Goal: Information Seeking & Learning: Find specific fact

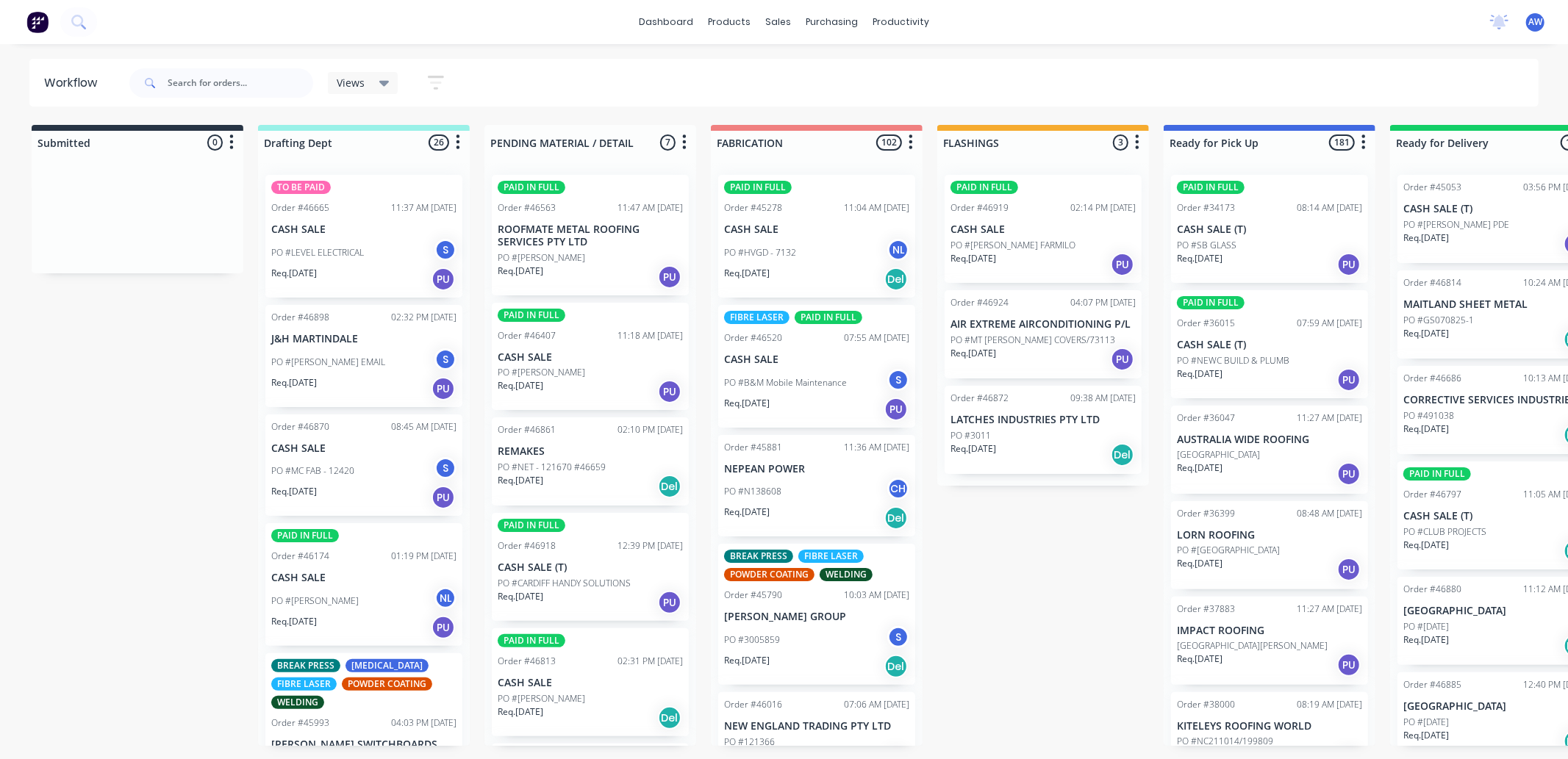
click at [227, 101] on div at bounding box center [221, 83] width 184 height 44
click at [229, 97] on div at bounding box center [221, 83] width 184 height 44
click at [232, 93] on input "text" at bounding box center [241, 83] width 146 height 29
type input "46793"
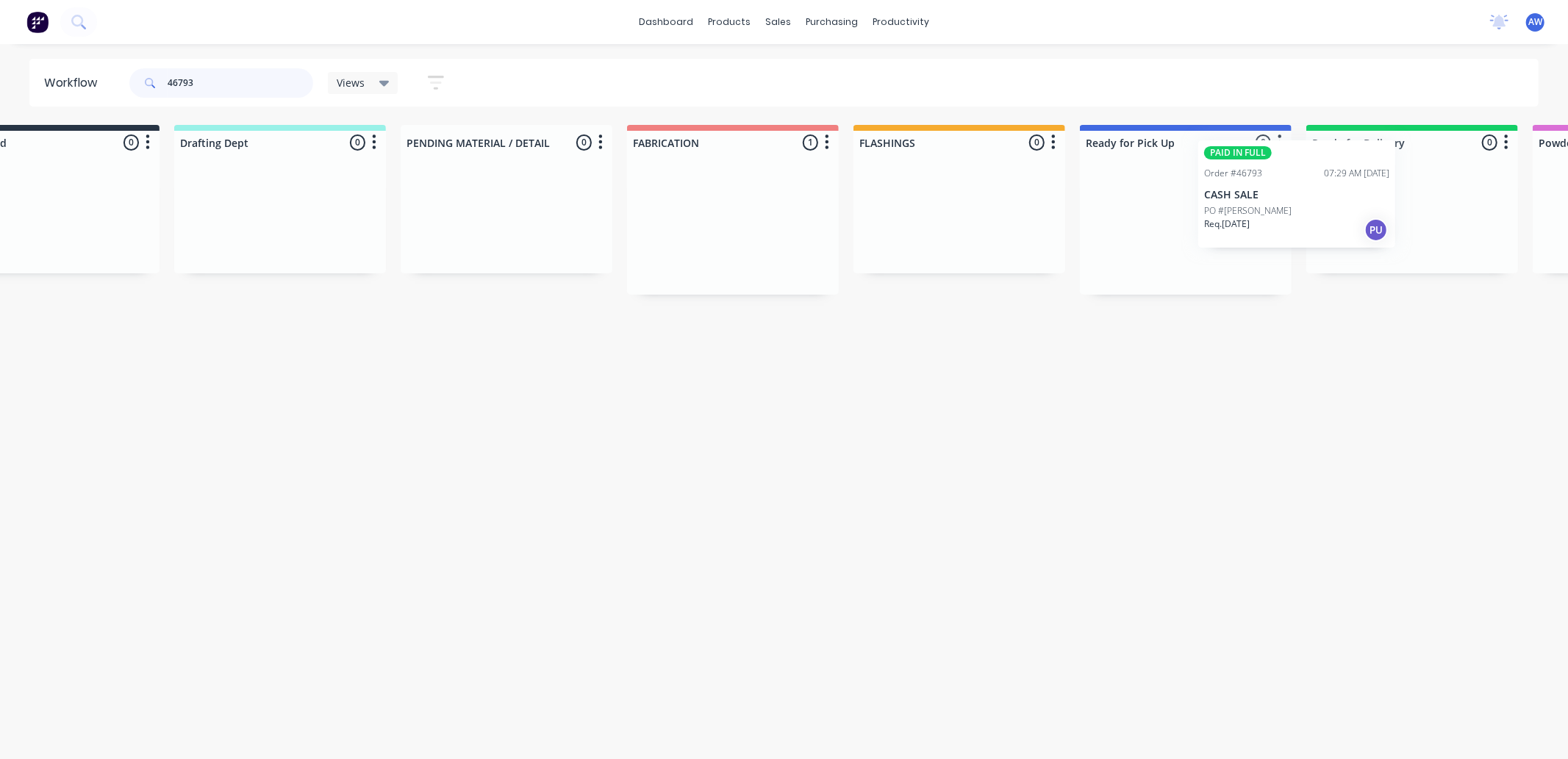
scroll to position [0, 101]
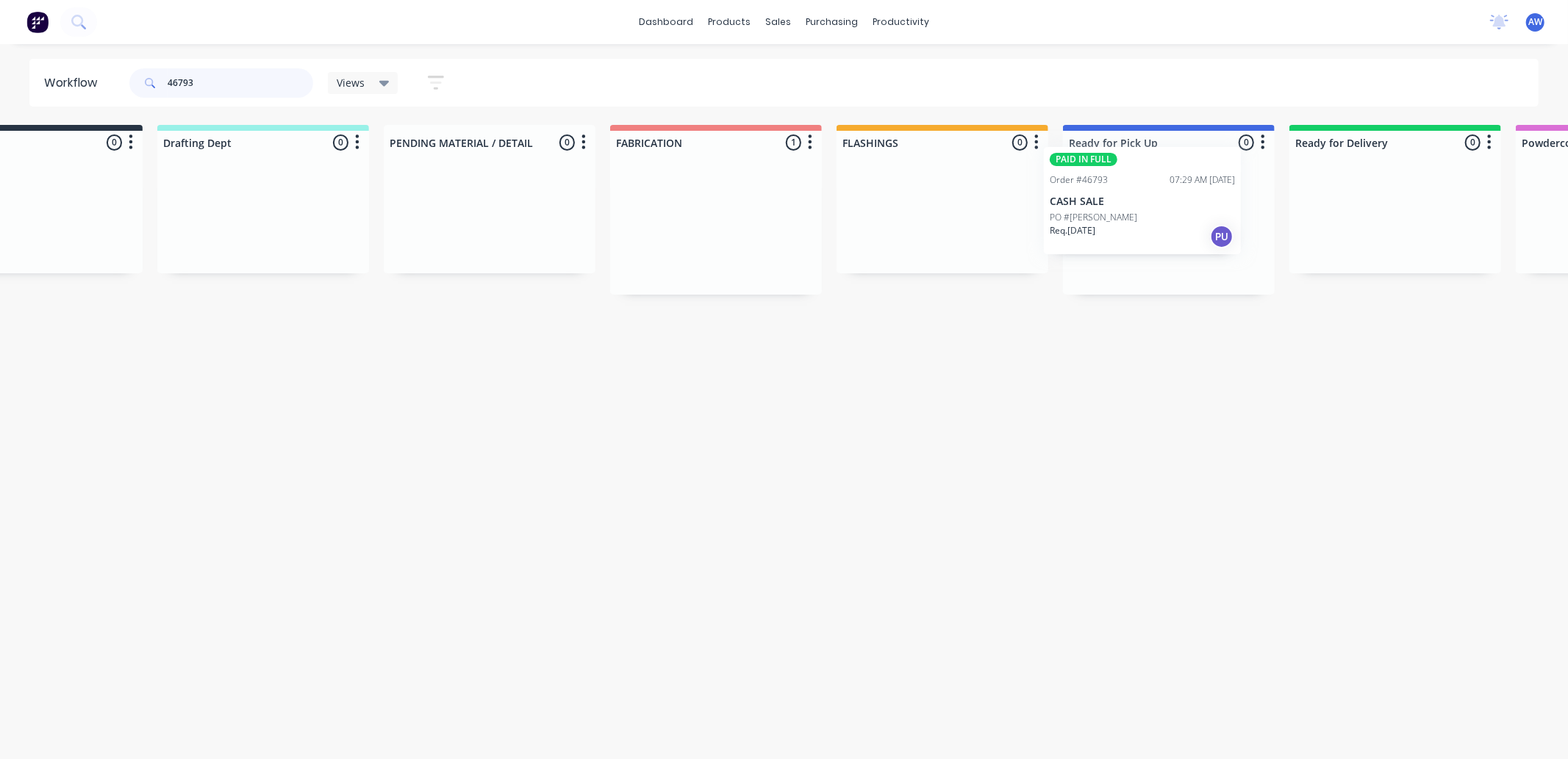
drag, startPoint x: 836, startPoint y: 232, endPoint x: 1165, endPoint y: 204, distance: 330.2
click at [1165, 204] on div "Submitted 0 Sort By Created date Required date Order number Customer name Most …" at bounding box center [1114, 210] width 2451 height 169
click at [1156, 224] on p "CASH SALE" at bounding box center [1168, 229] width 185 height 13
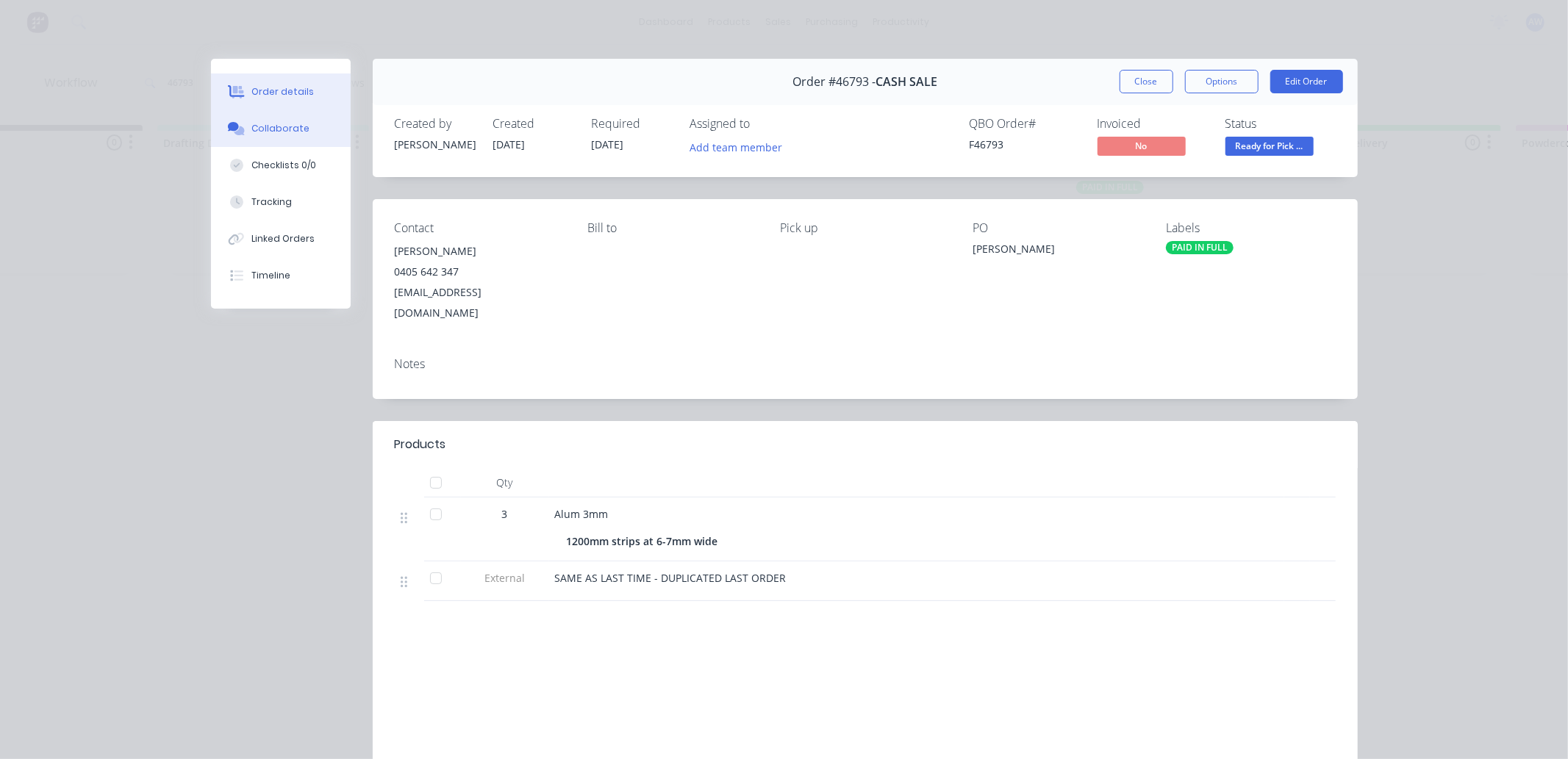
click at [258, 116] on button "Collaborate" at bounding box center [281, 128] width 140 height 37
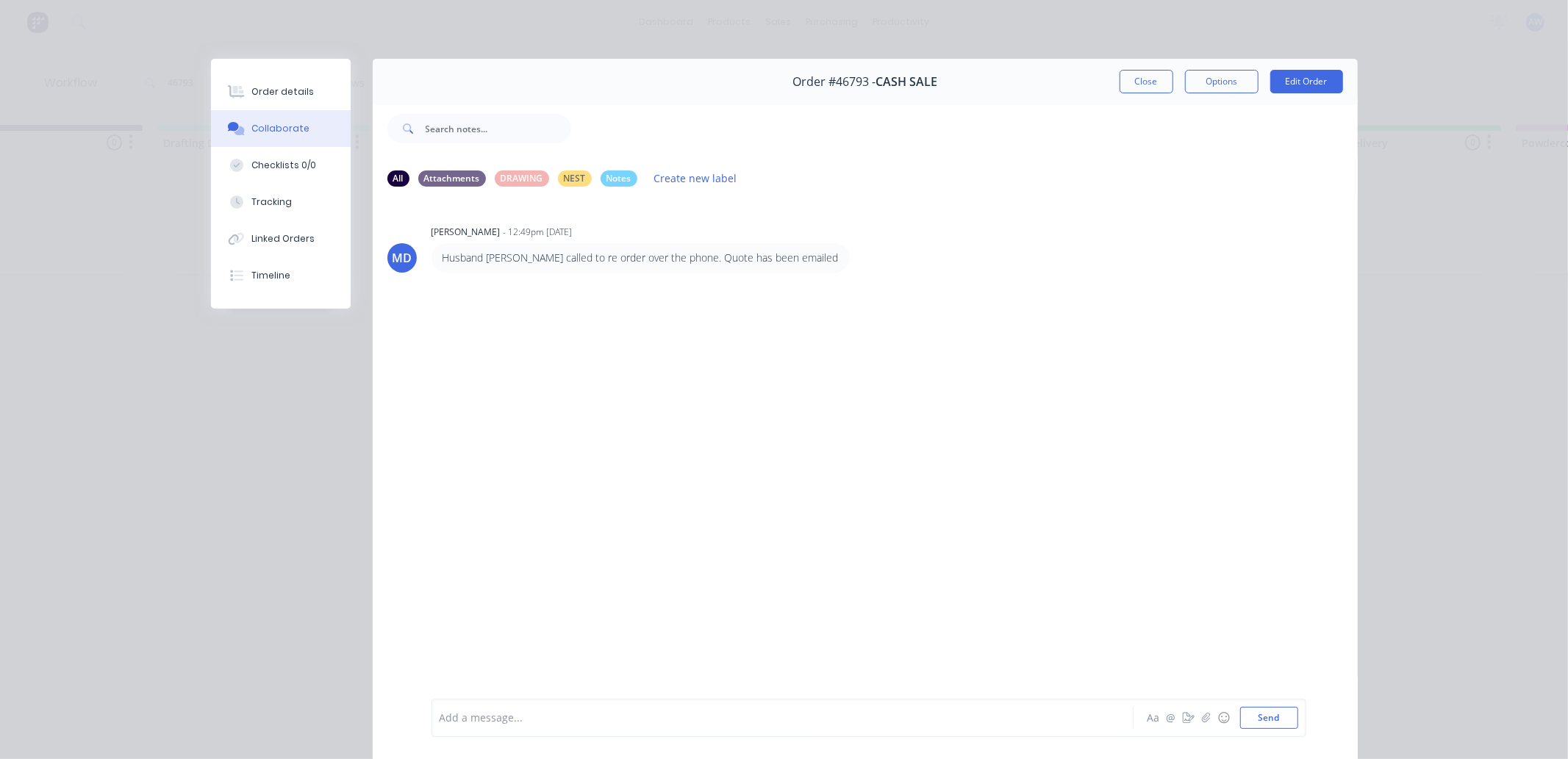
click at [466, 737] on div "Add a message... Aa @ ☺ Send" at bounding box center [864, 718] width 985 height 82
click at [517, 731] on div "Add a message... Aa @ ☺ Send" at bounding box center [869, 718] width 875 height 39
drag, startPoint x: 532, startPoint y: 695, endPoint x: 511, endPoint y: 696, distance: 21.0
click at [531, 694] on div "Add a message... Aa @ ☺ Send" at bounding box center [864, 718] width 985 height 82
click at [494, 704] on div "Add a message... Aa @ ☺ Send" at bounding box center [869, 718] width 875 height 39
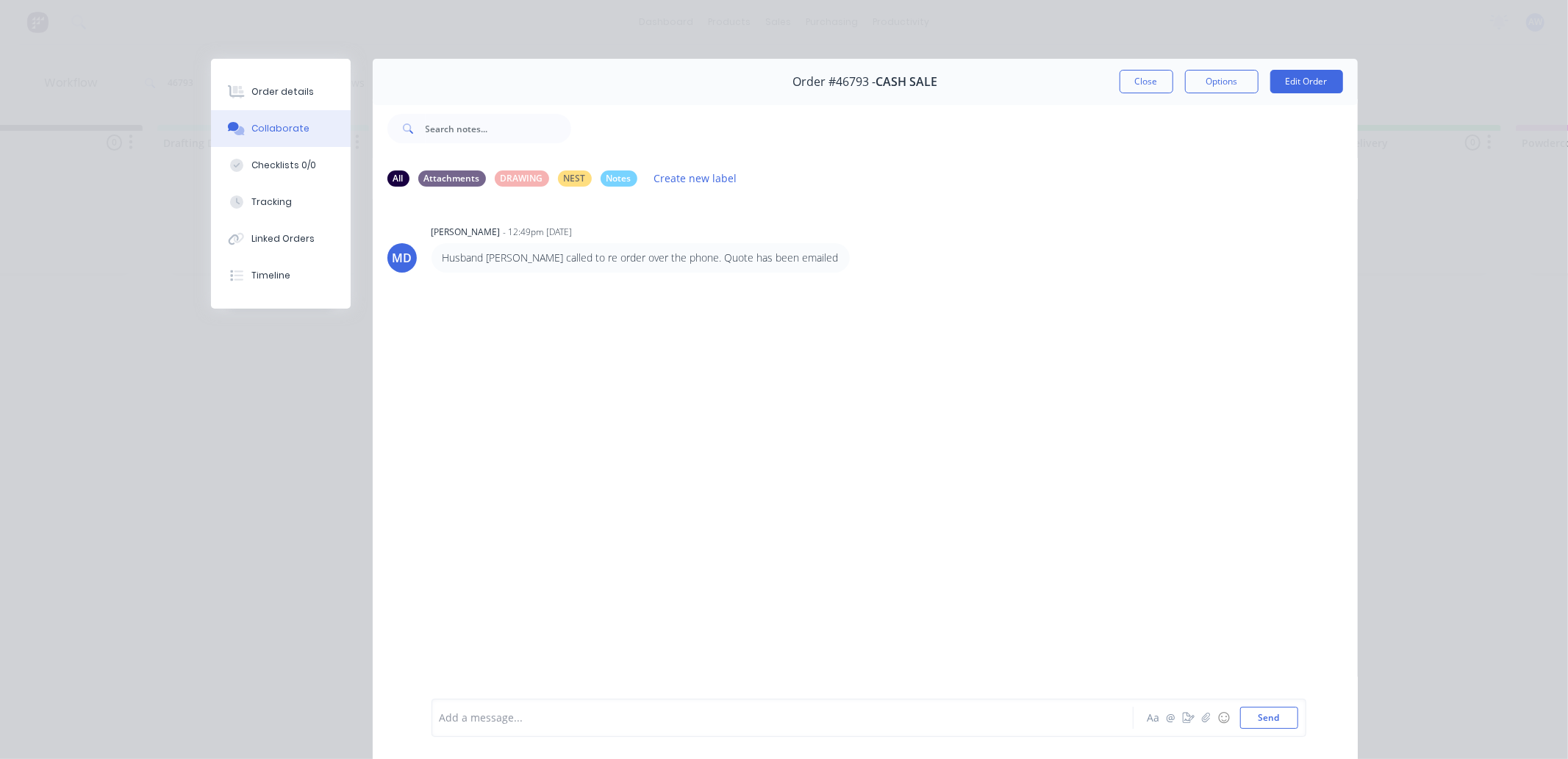
click at [487, 716] on div at bounding box center [762, 719] width 644 height 15
click at [266, 92] on div "Order details" at bounding box center [282, 92] width 62 height 13
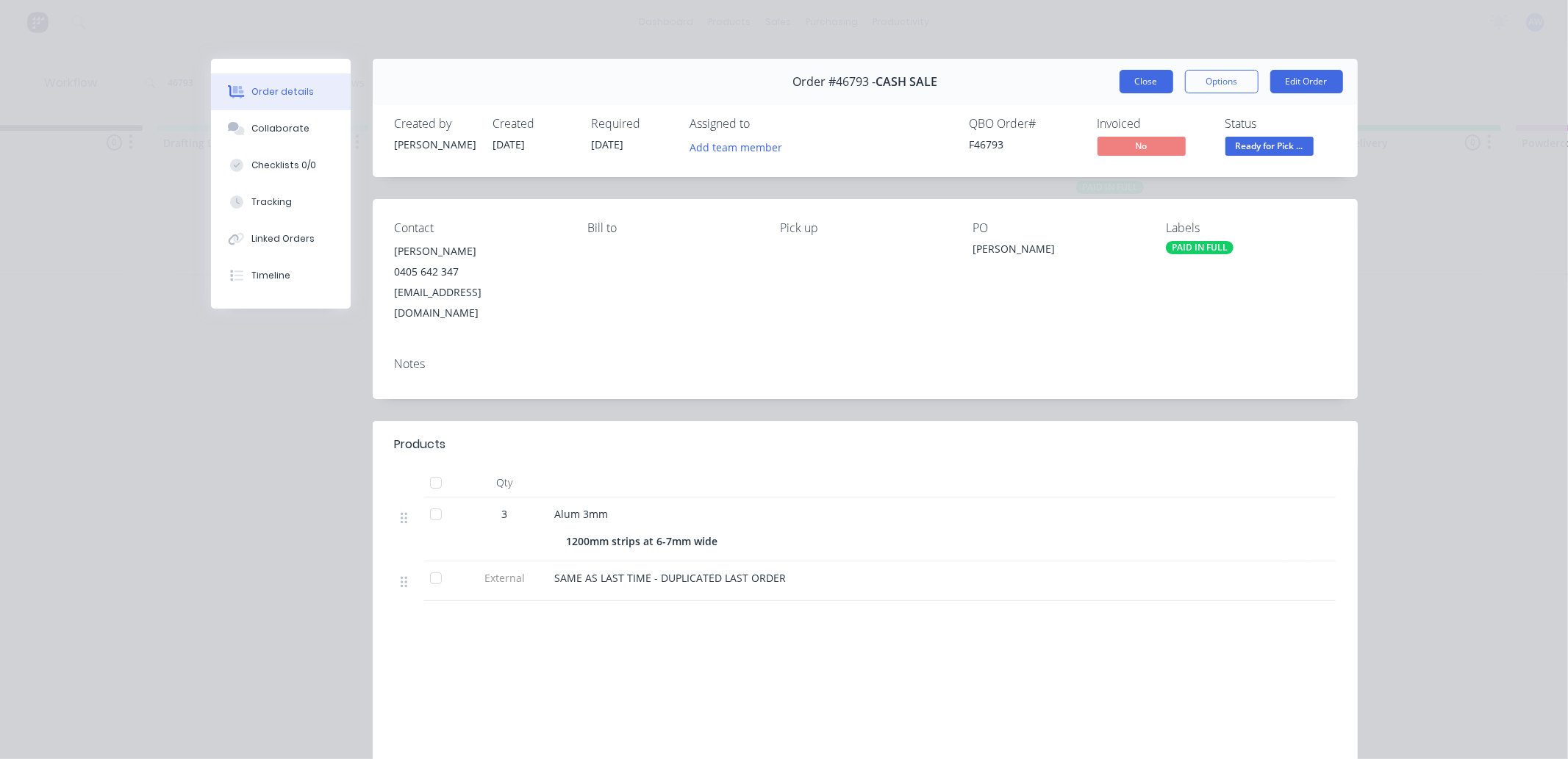
click at [1149, 81] on button "Close" at bounding box center [1146, 81] width 54 height 23
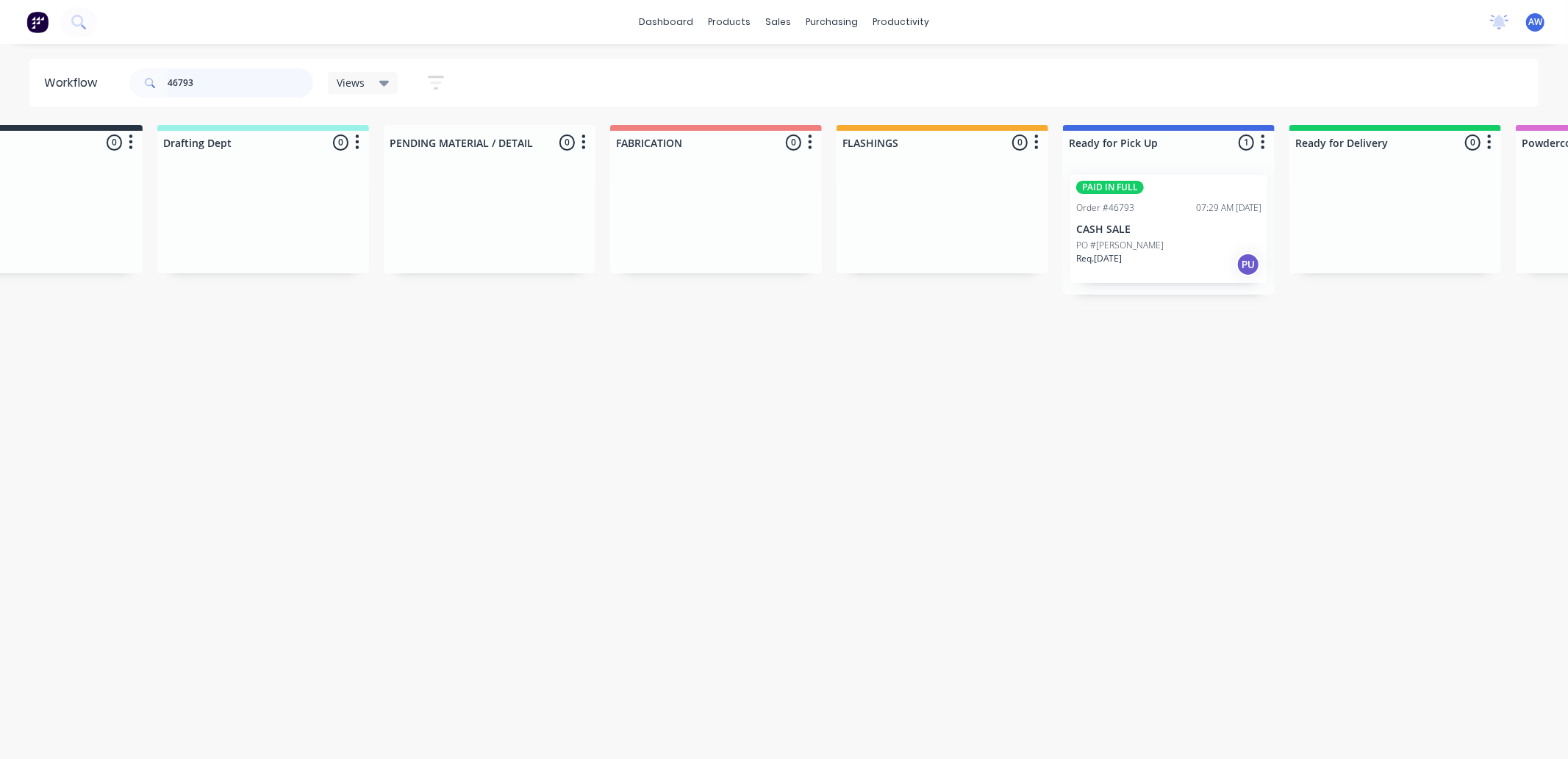
scroll to position [0, 1]
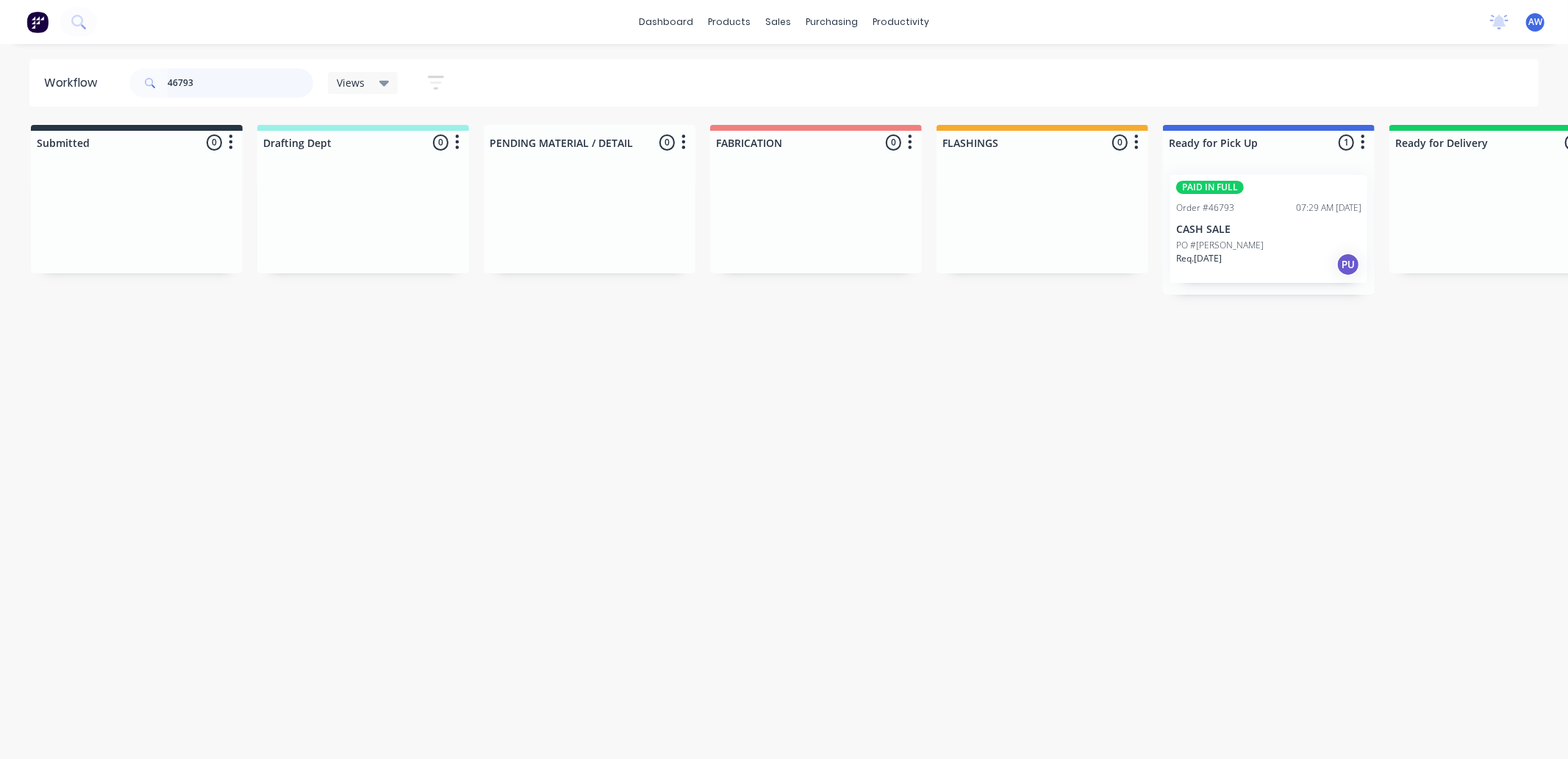
drag, startPoint x: 260, startPoint y: 75, endPoint x: 0, endPoint y: 48, distance: 261.4
click at [0, 48] on div "dashboard products sales purchasing productivity dashboard products Product Cat…" at bounding box center [783, 335] width 1568 height 671
click at [233, 86] on input "46793" at bounding box center [241, 83] width 146 height 29
drag, startPoint x: 227, startPoint y: 79, endPoint x: 13, endPoint y: 83, distance: 214.0
click at [13, 83] on div "Workflow 46793 Views Save new view None (Default) edit Nilesh edit Production e…" at bounding box center [784, 83] width 1568 height 48
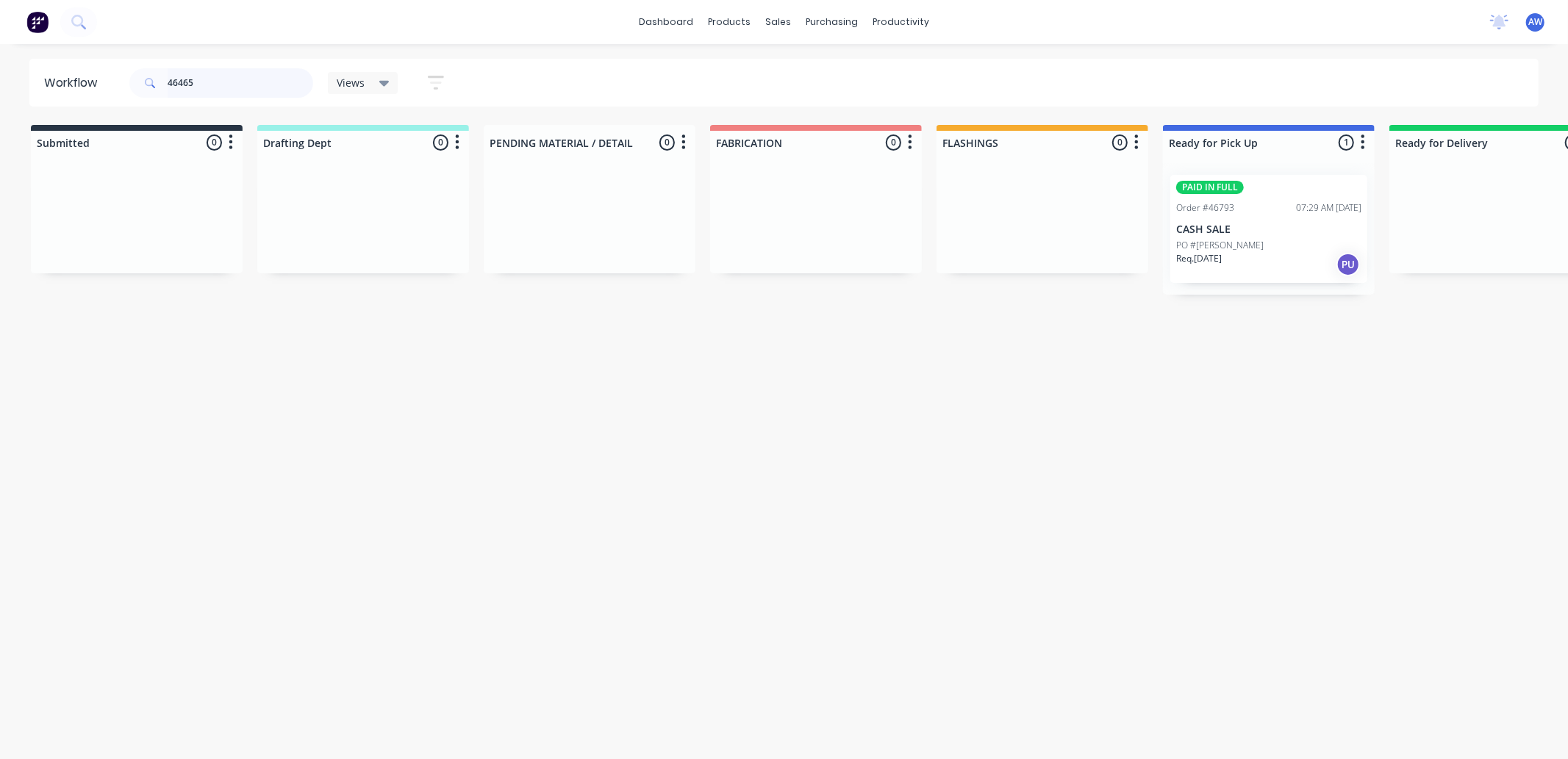
type input "46465"
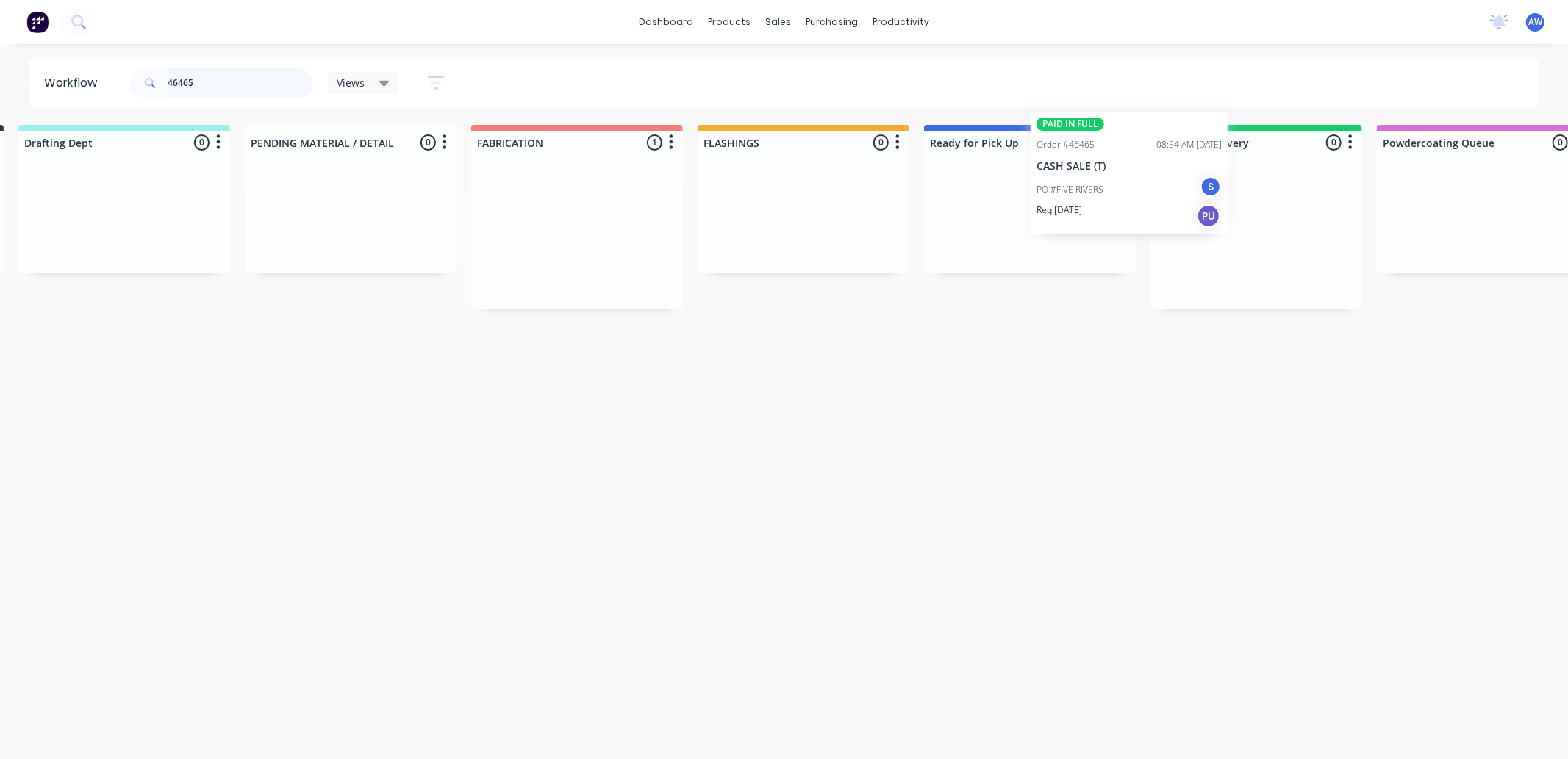
scroll to position [0, 263]
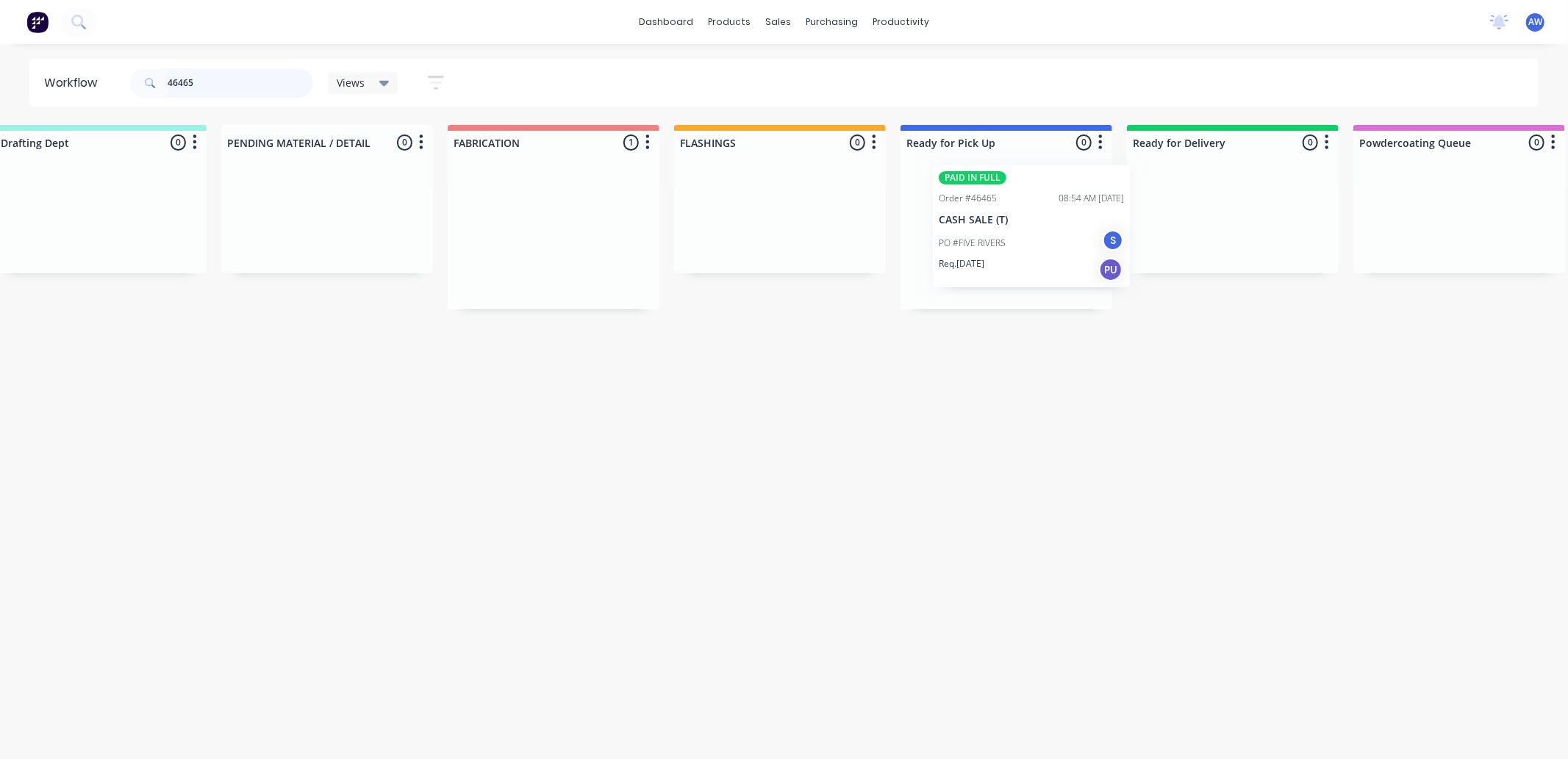
drag, startPoint x: 785, startPoint y: 258, endPoint x: 1016, endPoint y: 248, distance: 231.2
click at [1016, 248] on div "Submitted 0 Sort By Created date Required date Order number Customer name Most …" at bounding box center [952, 217] width 2451 height 185
click at [987, 259] on div "PO #FIVE RIVERS S" at bounding box center [1007, 252] width 185 height 28
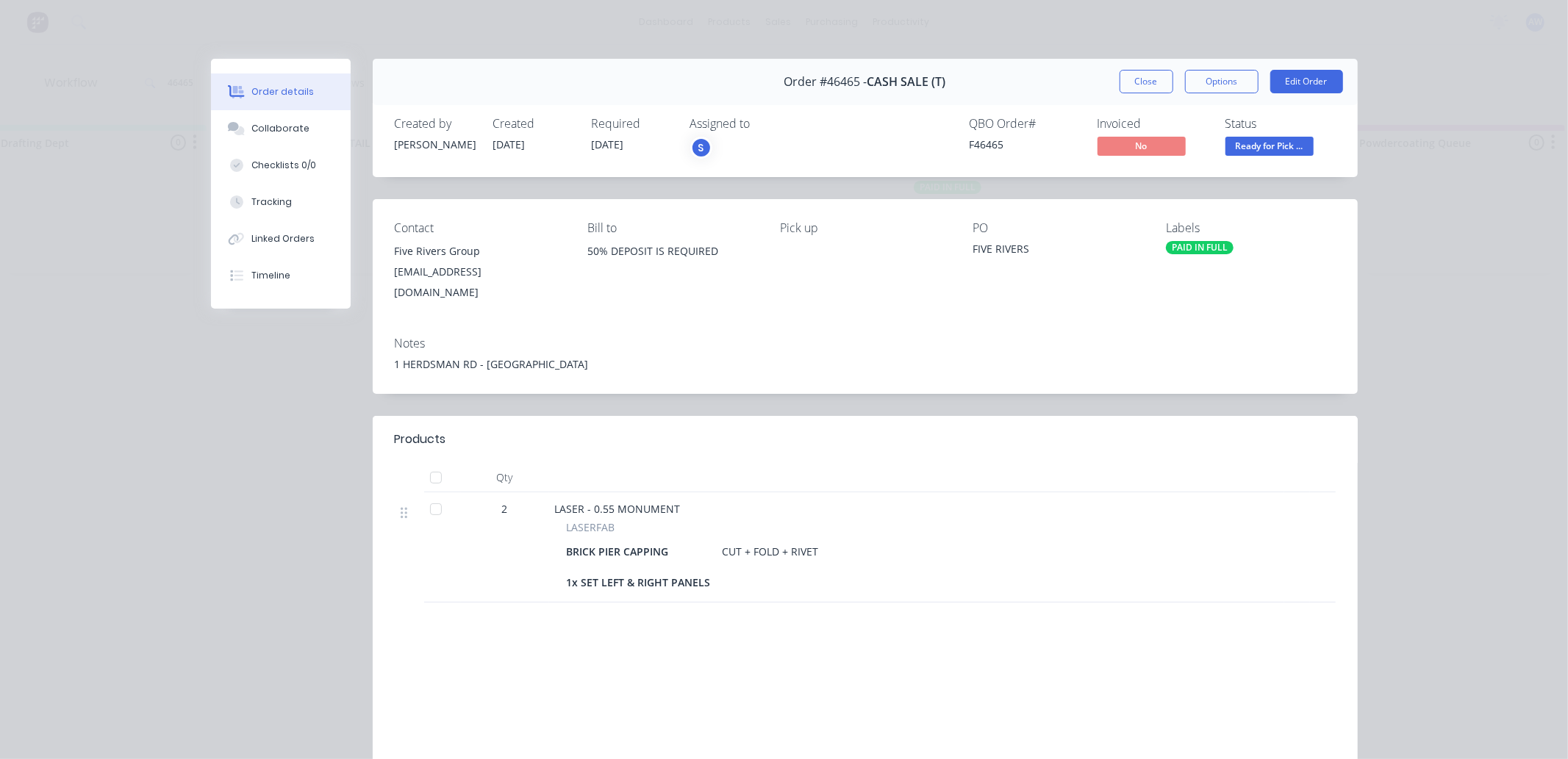
click at [226, 86] on div at bounding box center [237, 92] width 22 height 13
click at [258, 130] on div "Collaborate" at bounding box center [281, 128] width 58 height 13
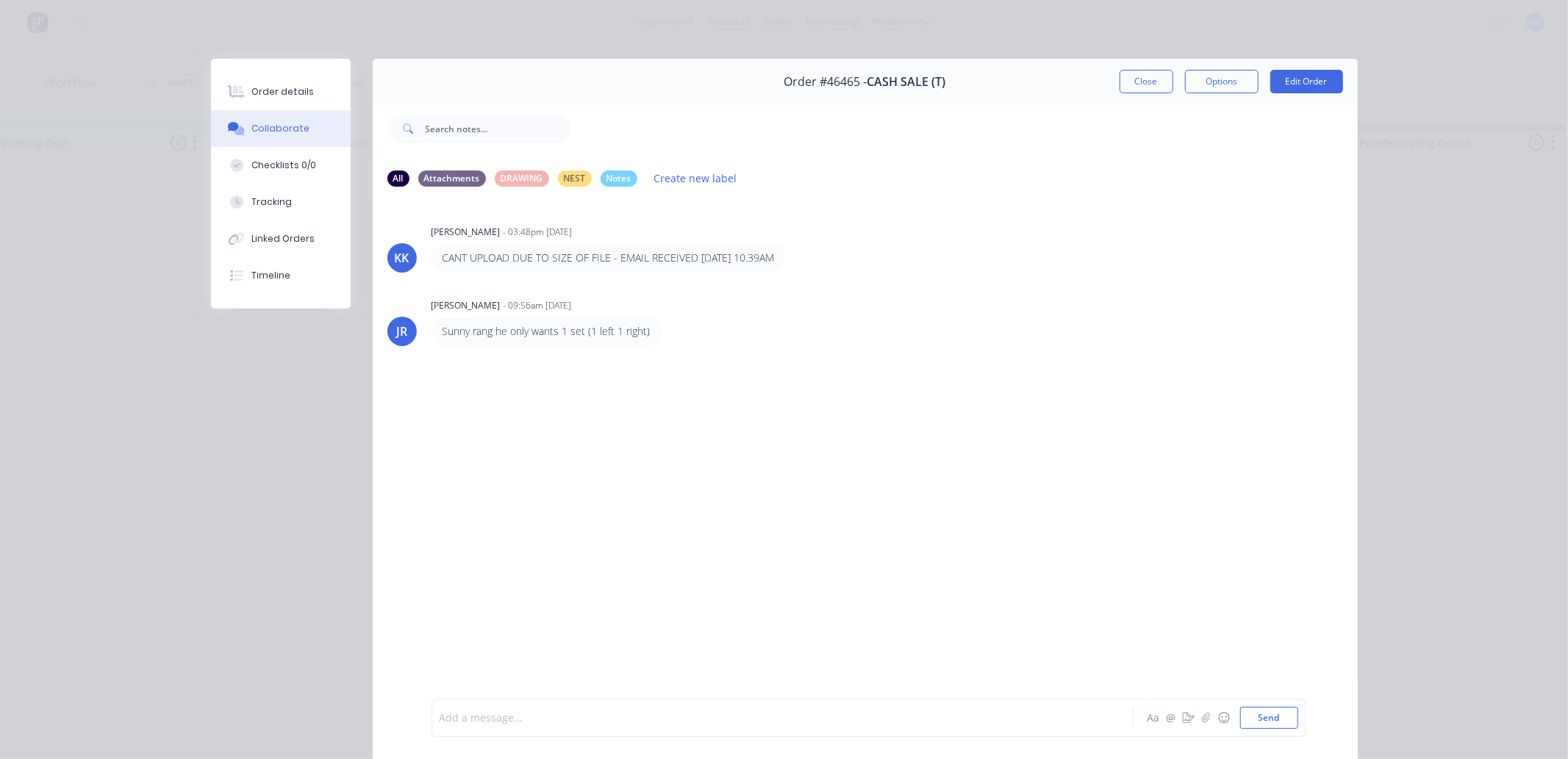
click at [496, 715] on div at bounding box center [762, 719] width 644 height 15
click at [299, 101] on button "Order details" at bounding box center [281, 92] width 140 height 37
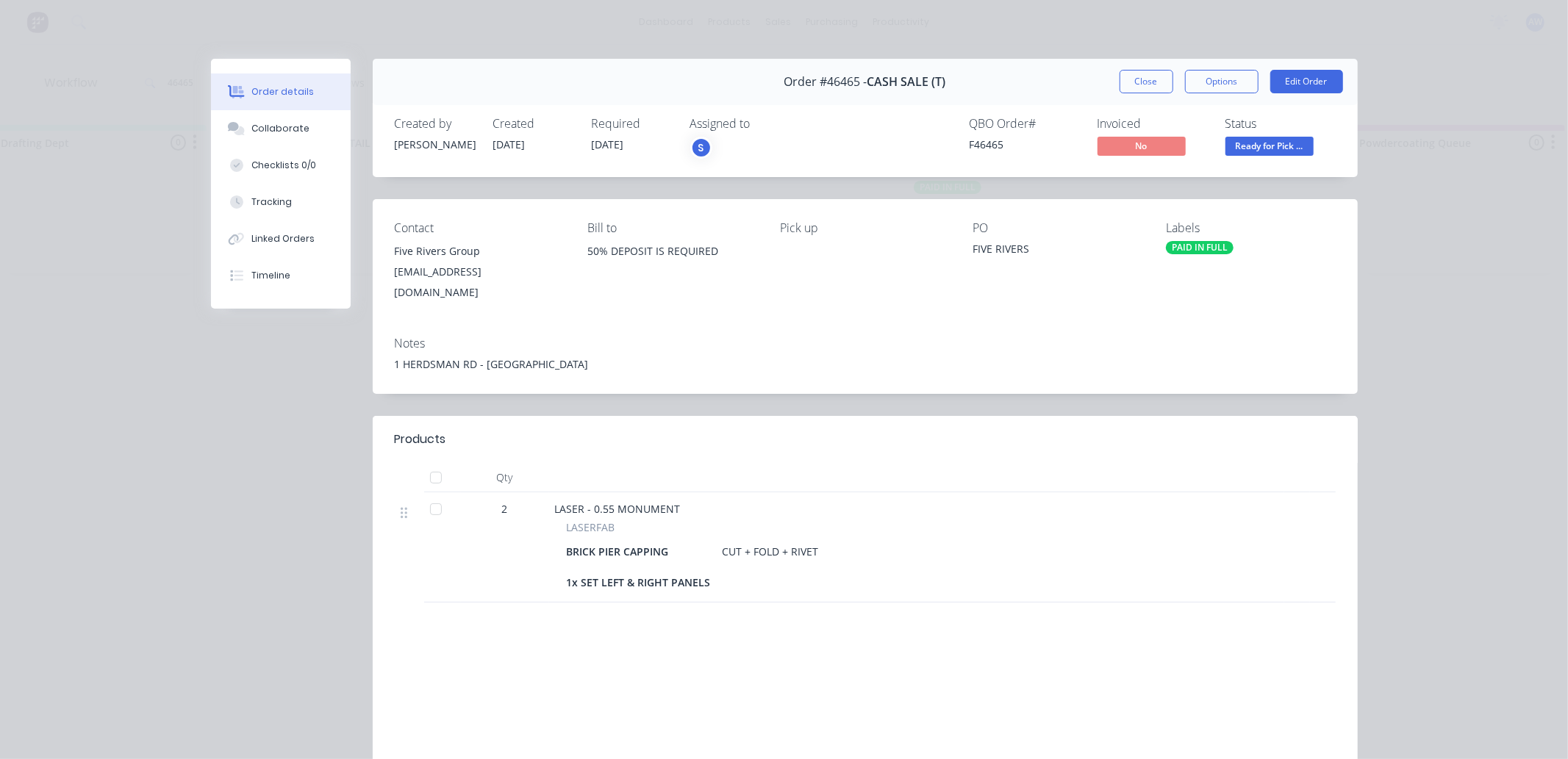
click at [1128, 72] on button "Close" at bounding box center [1146, 81] width 54 height 23
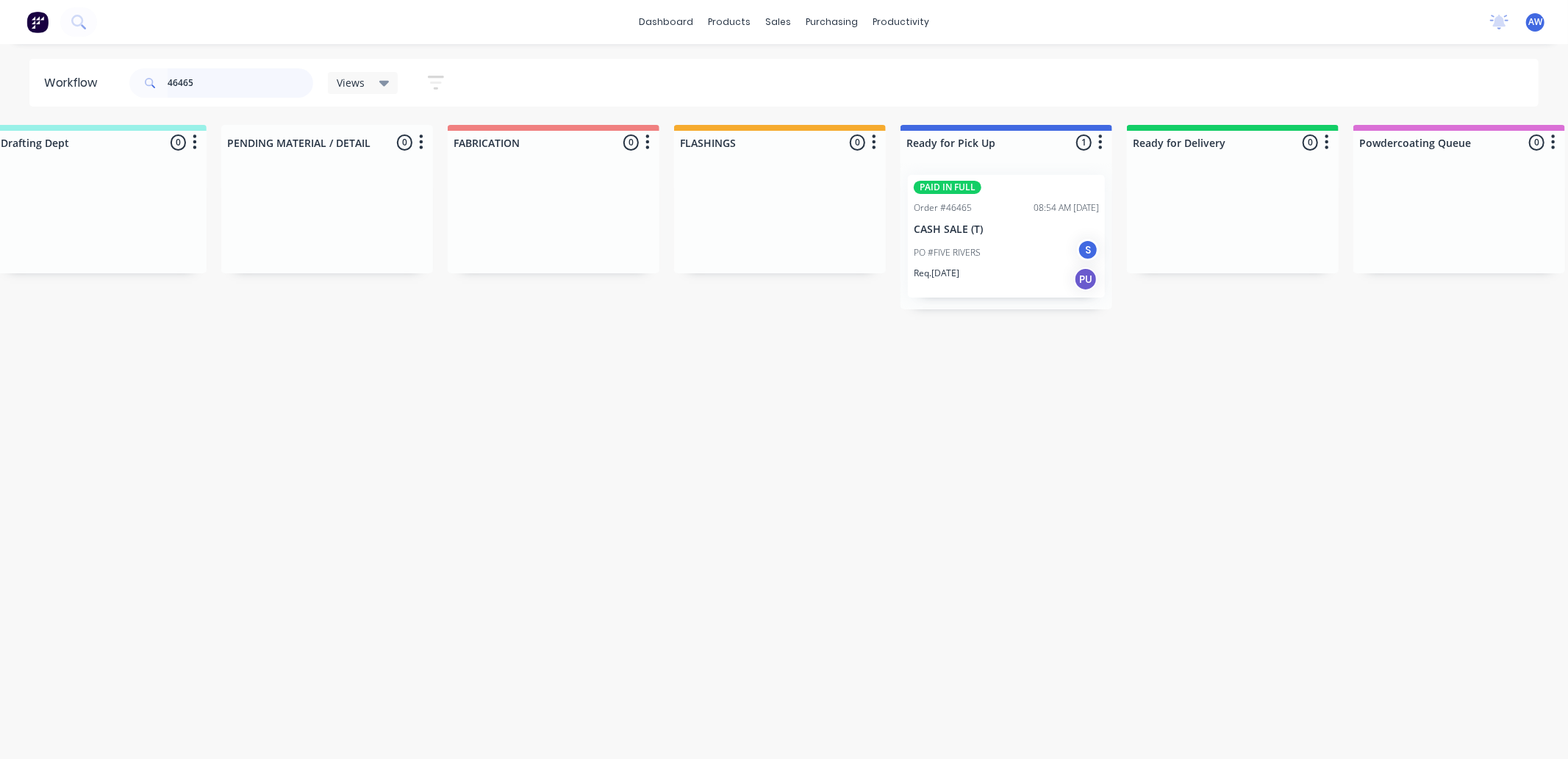
drag, startPoint x: 237, startPoint y: 84, endPoint x: 0, endPoint y: 91, distance: 237.1
click at [0, 91] on div "Workflow 46465 Views Save new view None (Default) edit [PERSON_NAME] edit Produ…" at bounding box center [784, 83] width 1568 height 48
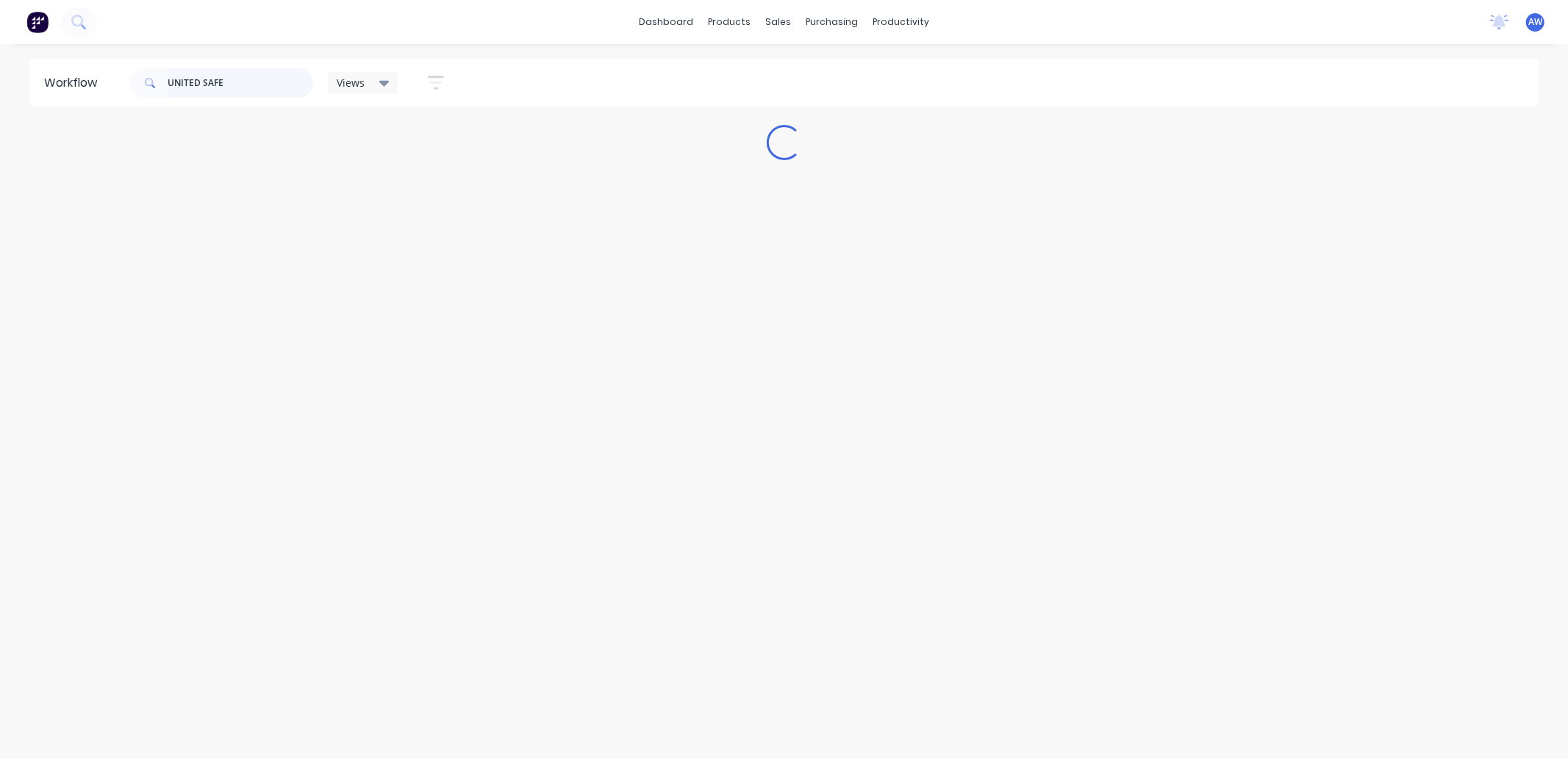
scroll to position [0, 0]
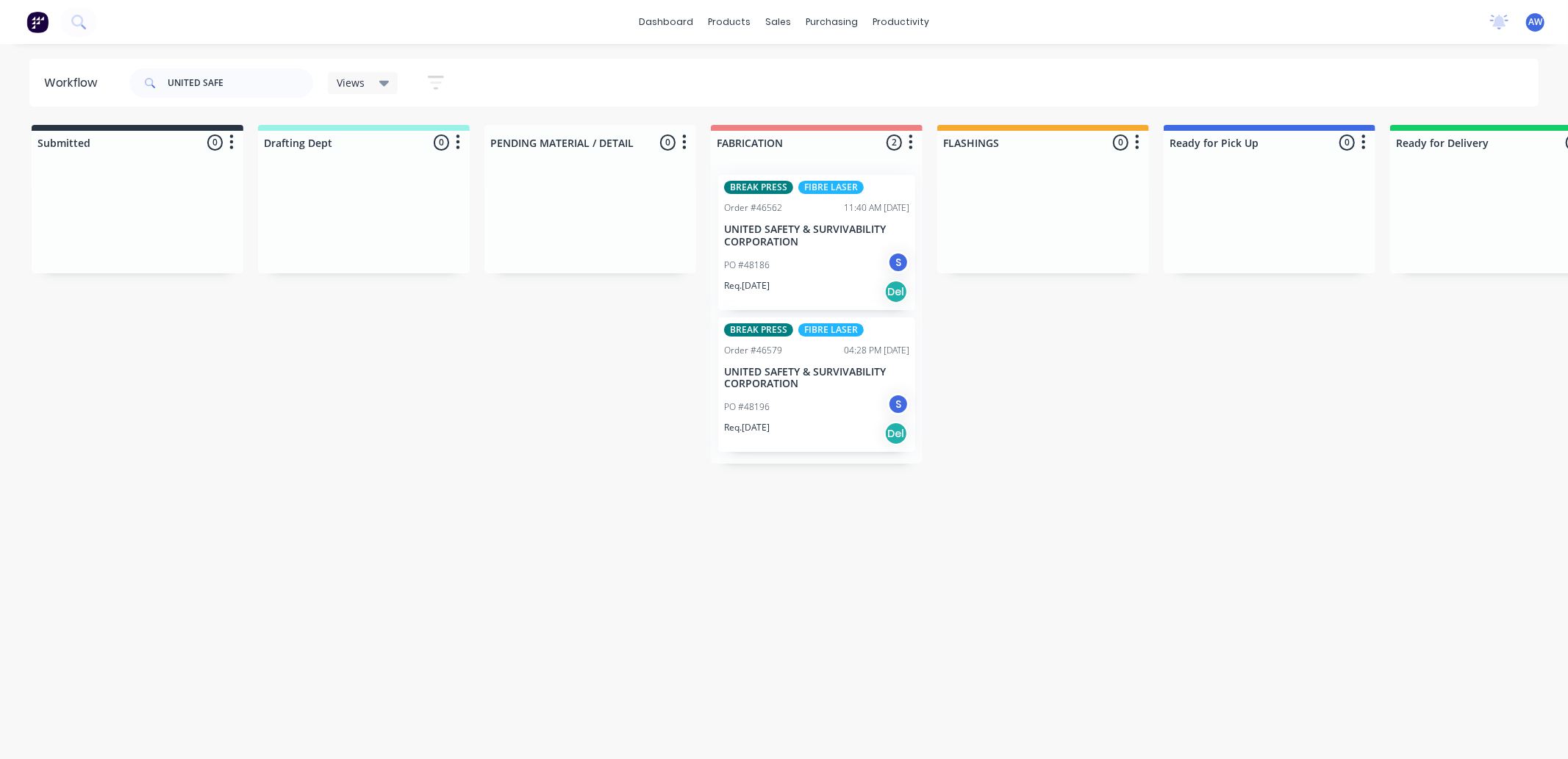
click at [816, 279] on div "Req. [DATE] Del" at bounding box center [817, 291] width 185 height 25
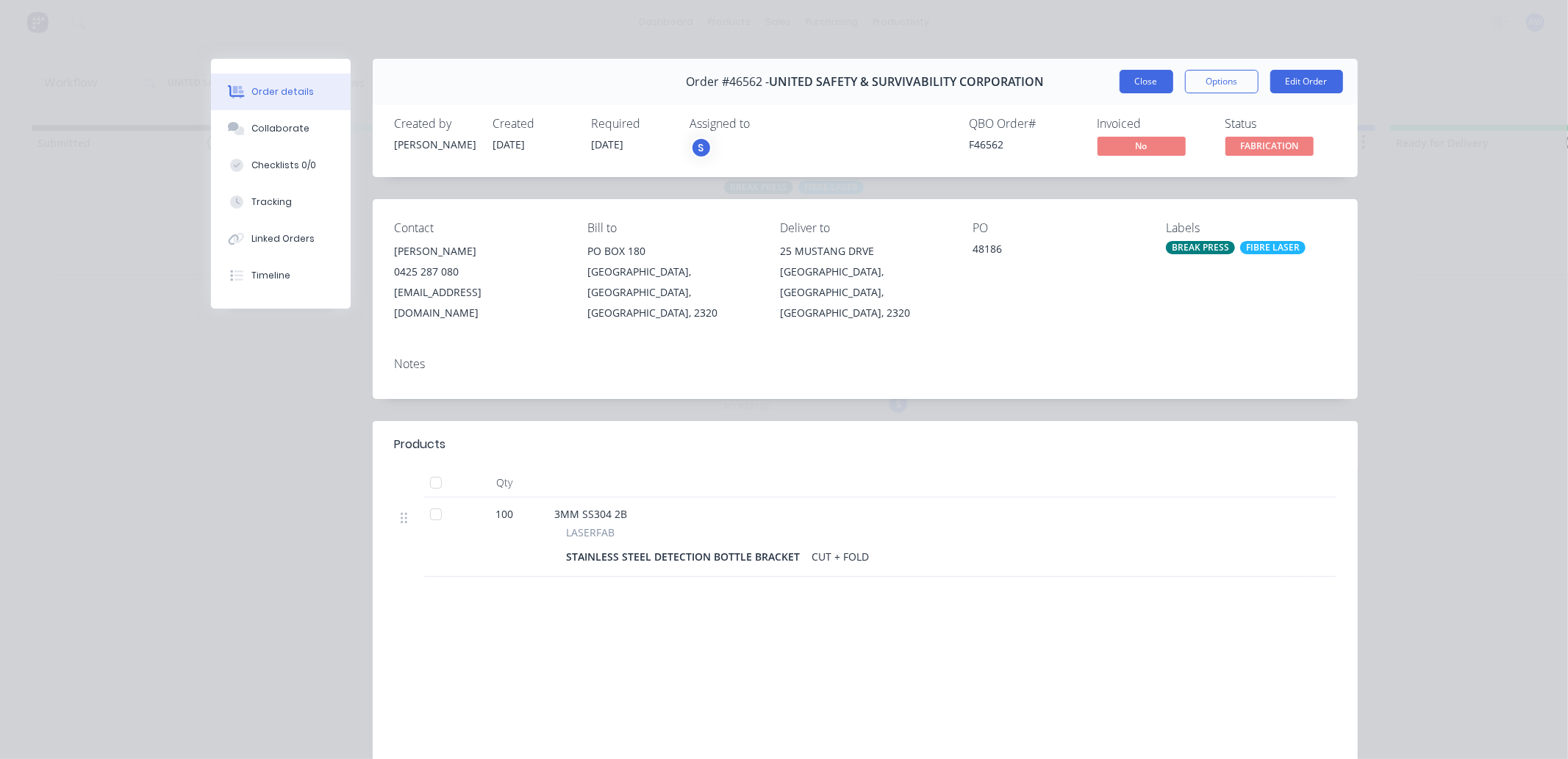
click at [1120, 92] on button "Close" at bounding box center [1146, 81] width 54 height 23
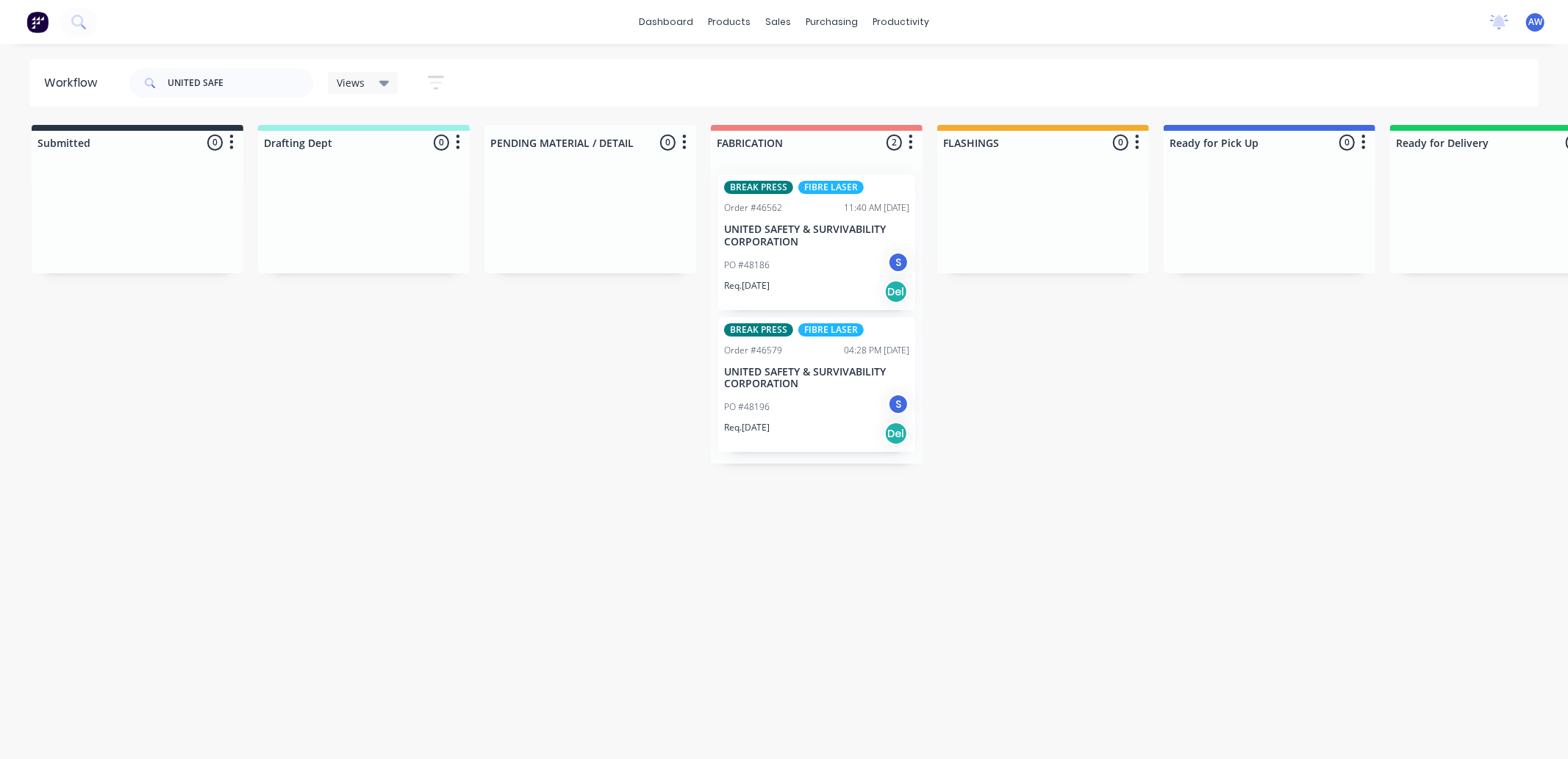
click at [783, 404] on div "PO #48196 S" at bounding box center [817, 407] width 185 height 28
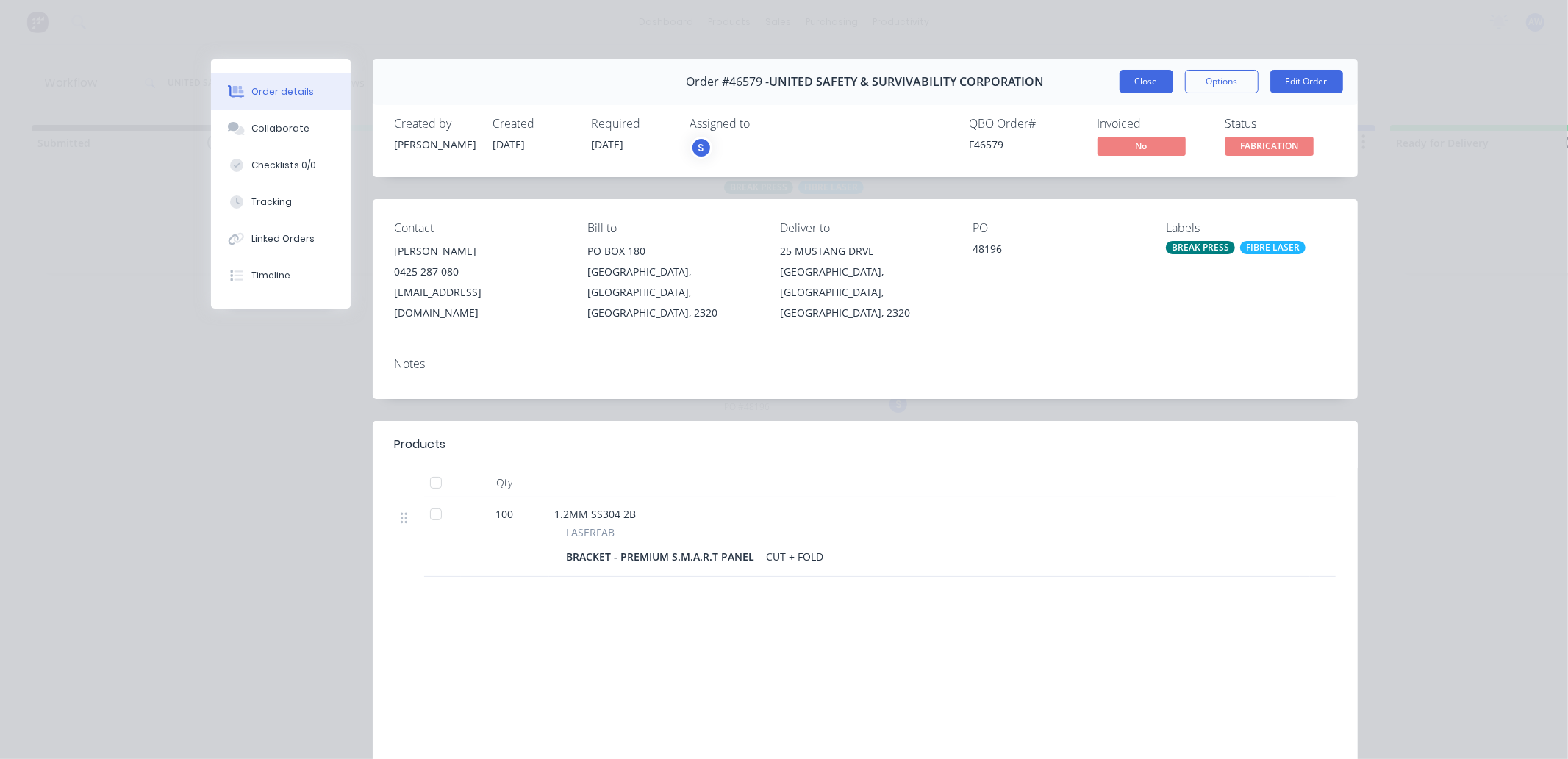
click at [1126, 88] on button "Close" at bounding box center [1146, 81] width 54 height 23
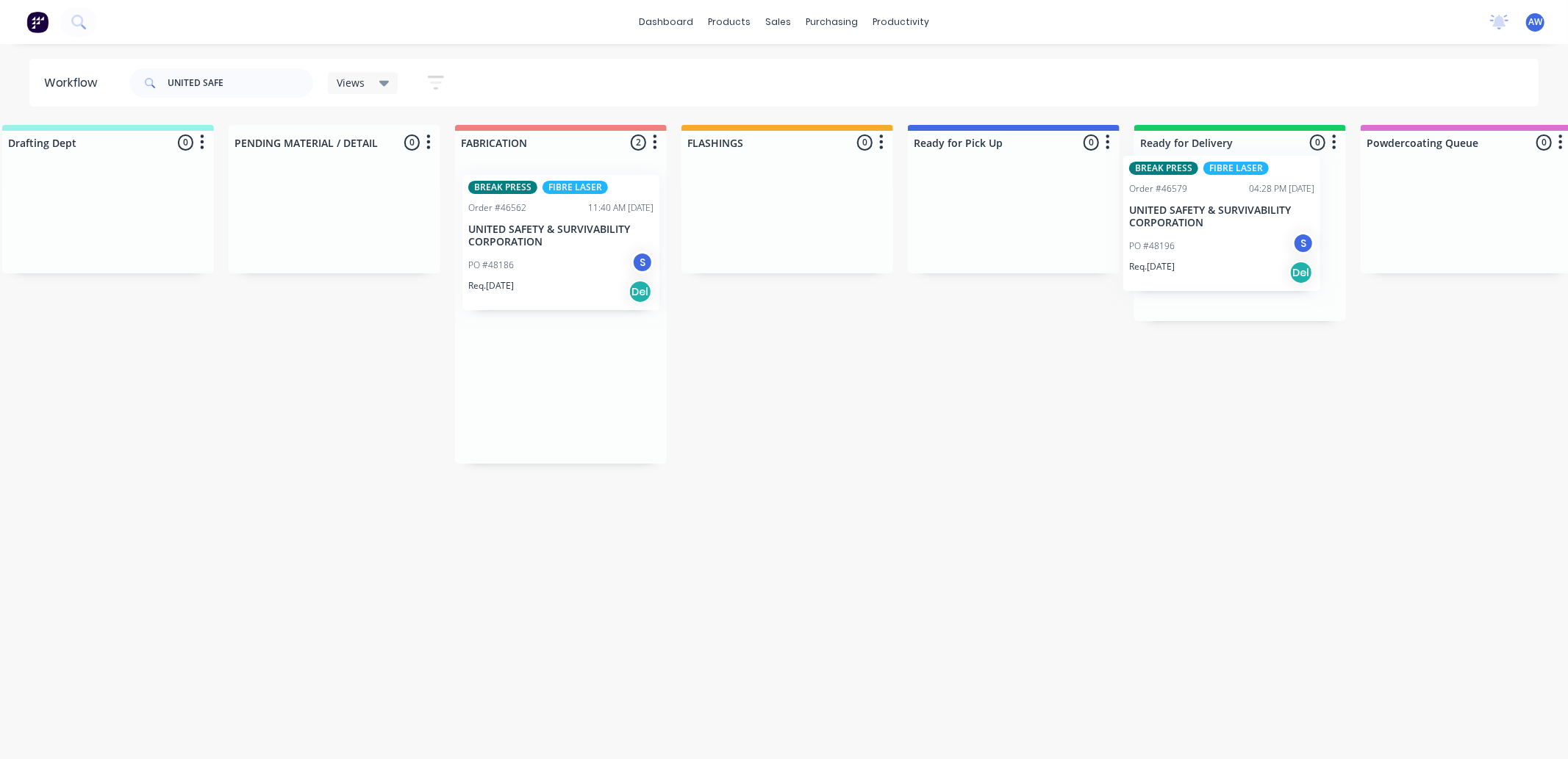
drag, startPoint x: 815, startPoint y: 426, endPoint x: 1230, endPoint y: 261, distance: 446.6
click at [1230, 261] on div "Submitted 0 Sort By Created date Required date Order number Customer name Most …" at bounding box center [959, 294] width 2451 height 339
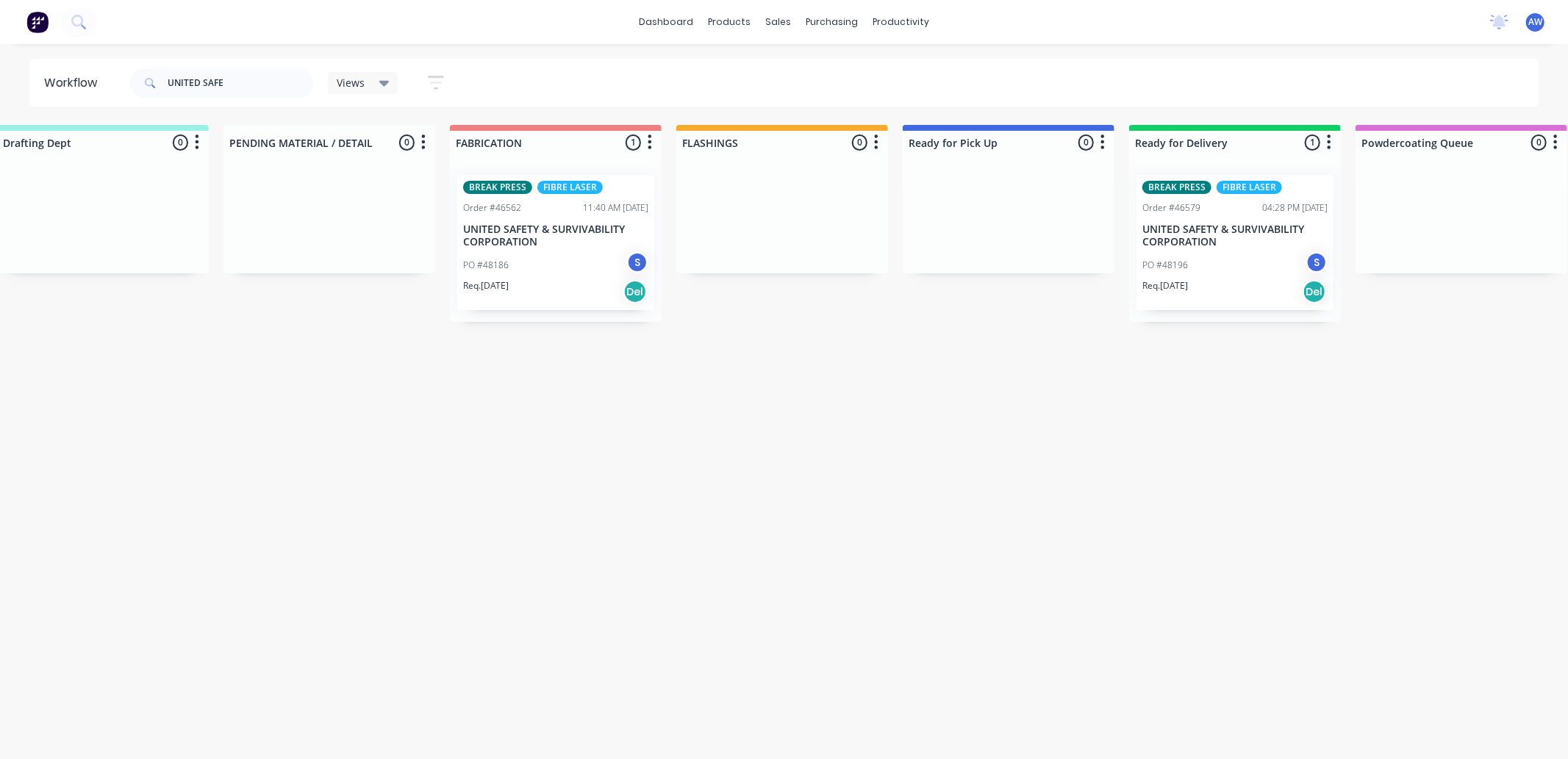
drag, startPoint x: 122, startPoint y: 86, endPoint x: 217, endPoint y: 79, distance: 95.3
click at [129, 86] on header "Workflow UNITED SAFE Views Save new view None (Default) edit [PERSON_NAME] edit…" at bounding box center [784, 83] width 1510 height 48
drag, startPoint x: 266, startPoint y: 90, endPoint x: 0, endPoint y: 77, distance: 266.3
click at [0, 77] on div "Workflow UNITED SAFE Views Save new view None (Default) edit [PERSON_NAME] edit…" at bounding box center [784, 83] width 1568 height 48
type input "HUNTER WATER"
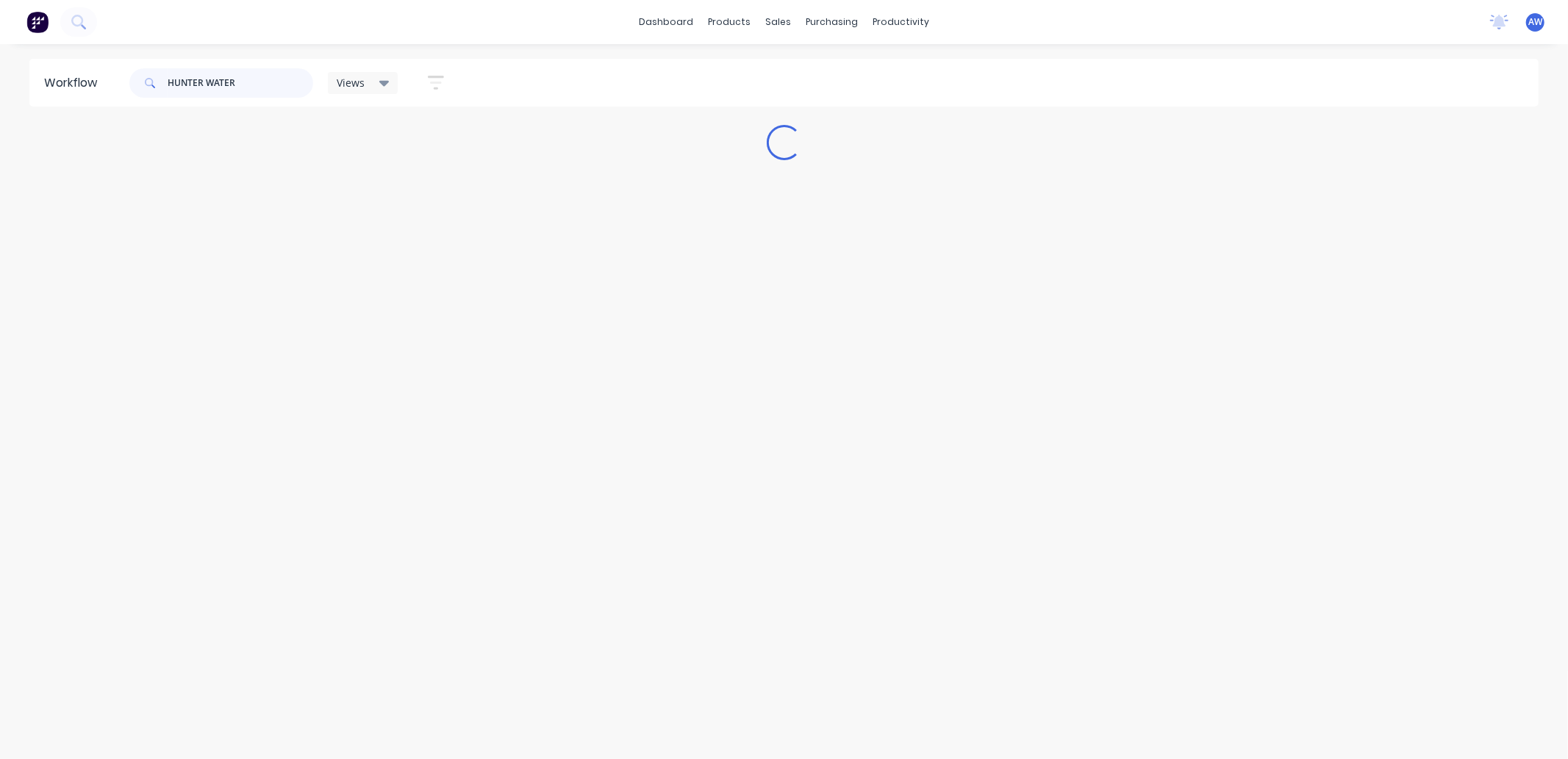
scroll to position [0, 0]
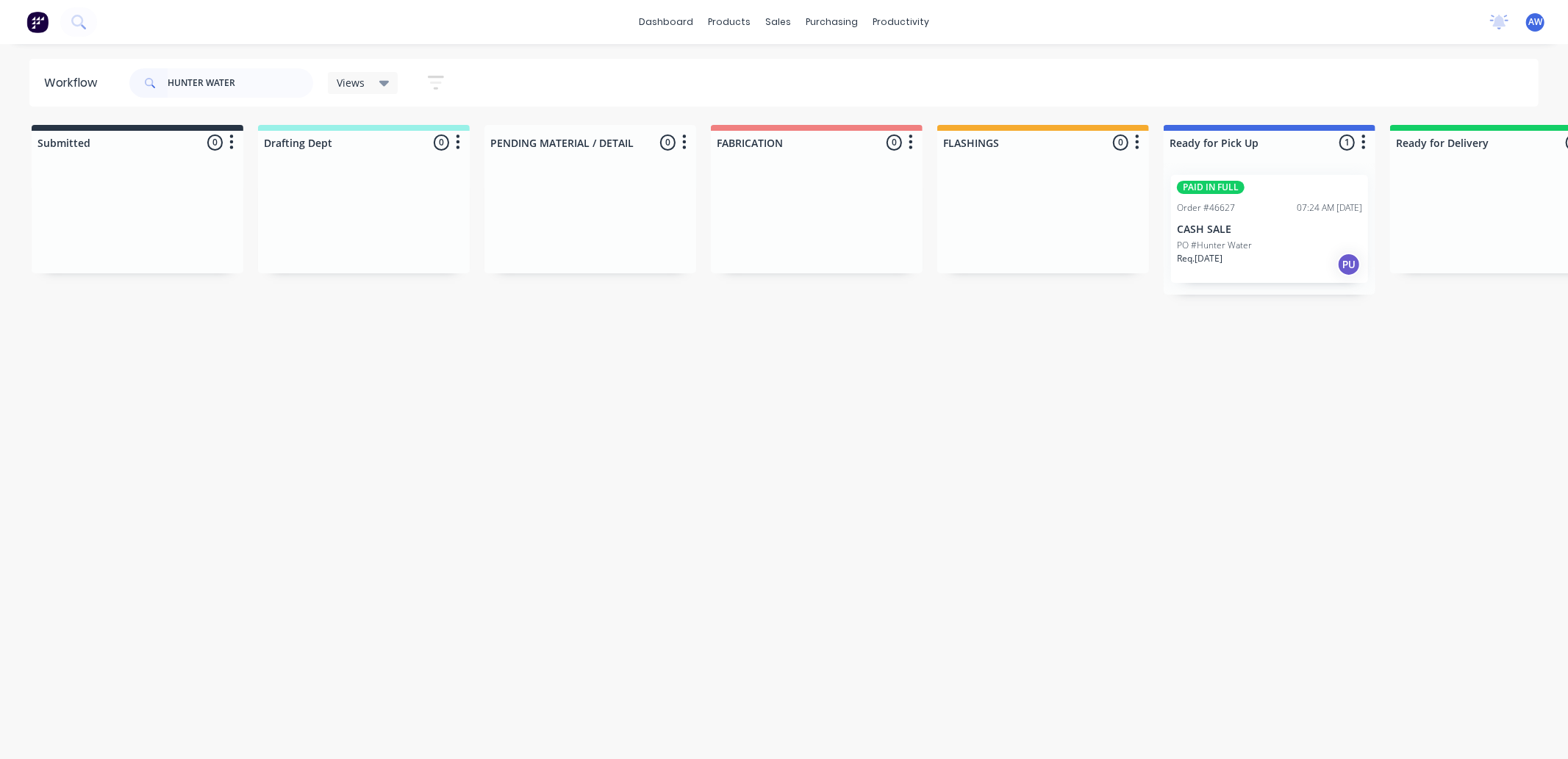
click at [1282, 240] on div "PO #Hunter Water" at bounding box center [1269, 245] width 185 height 13
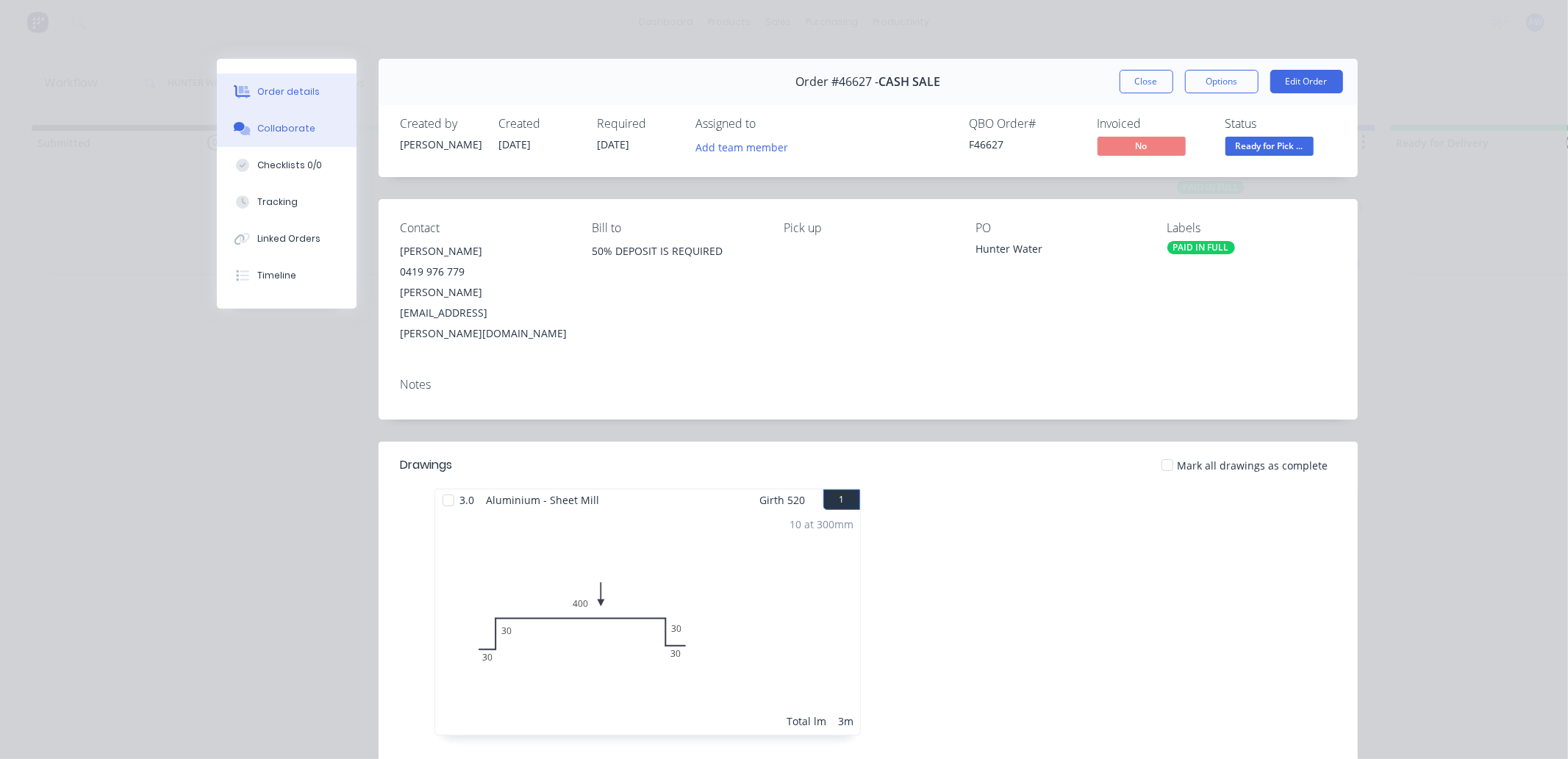
click at [242, 133] on icon at bounding box center [245, 131] width 10 height 9
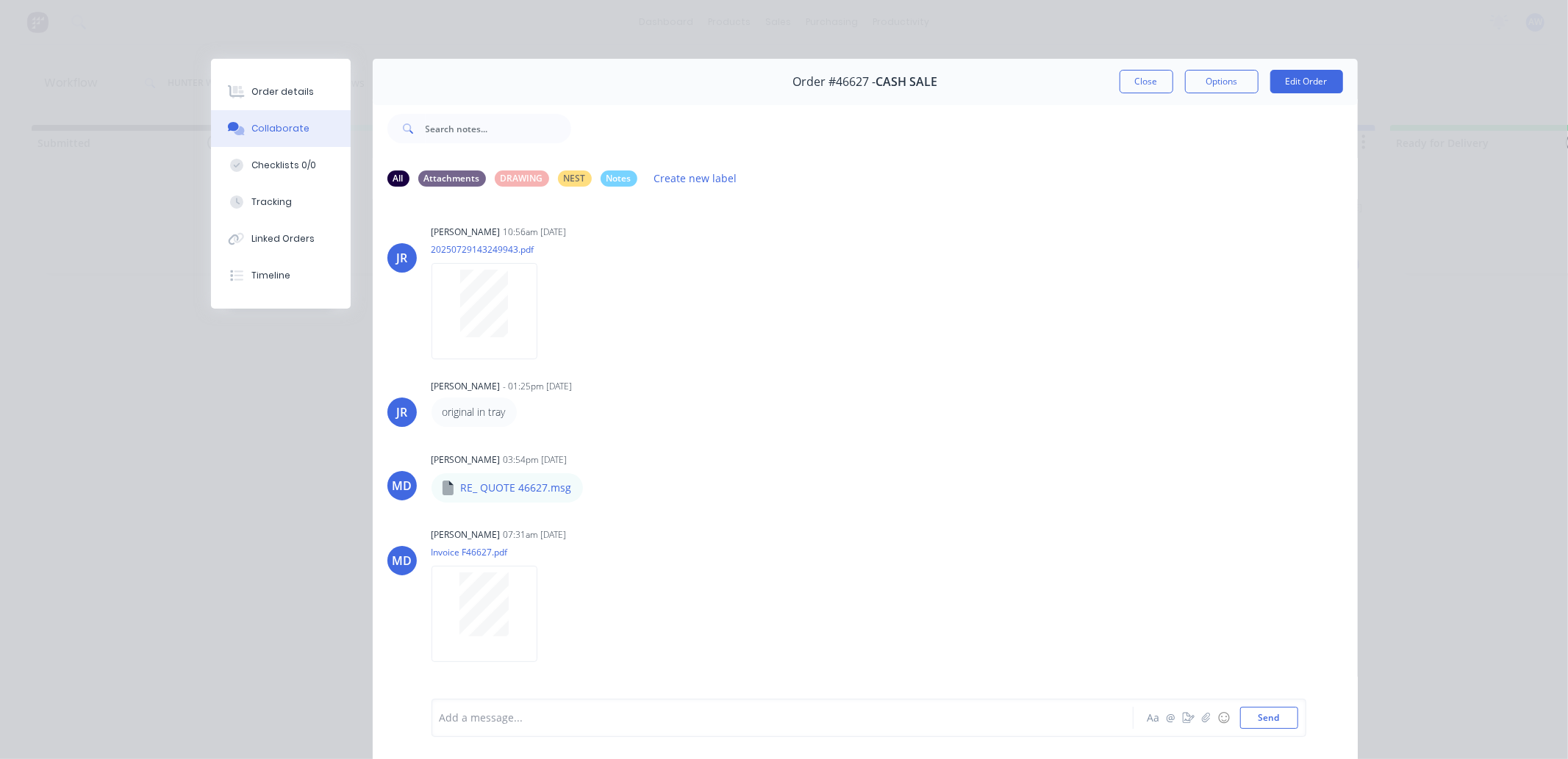
click at [528, 726] on div "Add a message..." at bounding box center [762, 718] width 644 height 22
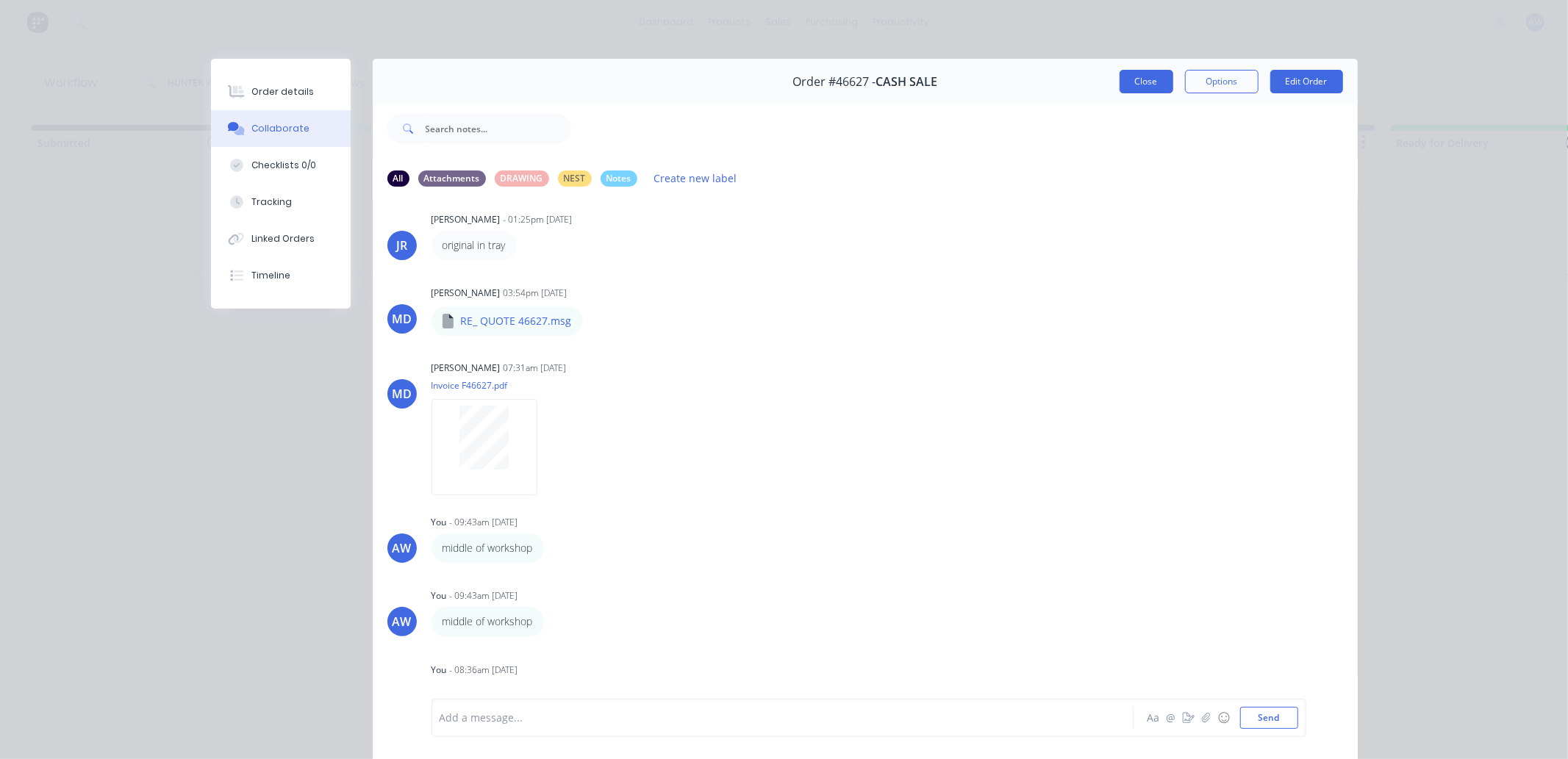
click at [1160, 76] on button "Close" at bounding box center [1146, 81] width 54 height 23
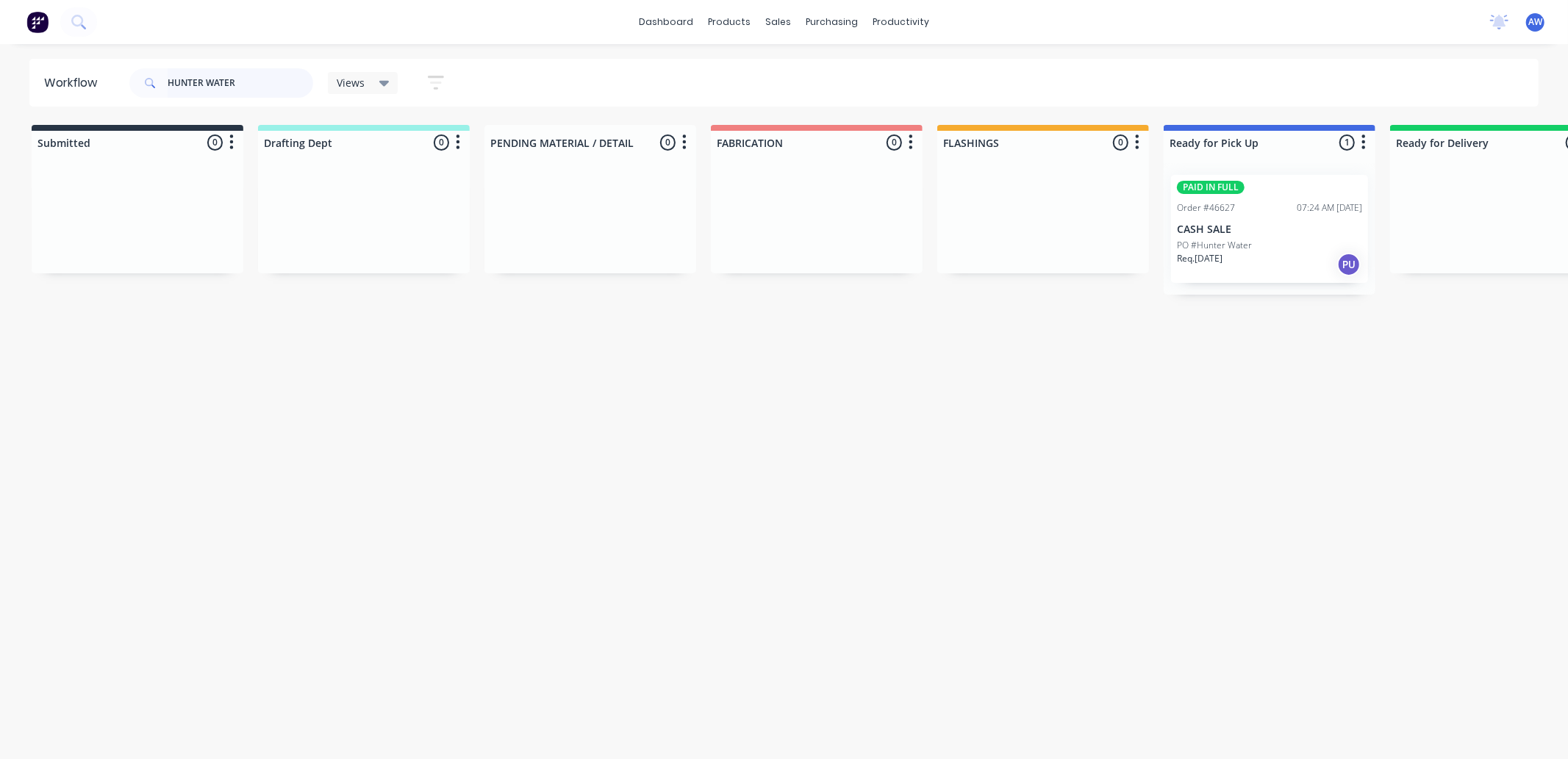
drag, startPoint x: 256, startPoint y: 88, endPoint x: 9, endPoint y: 54, distance: 249.3
click at [0, 56] on div "dashboard products sales purchasing productivity dashboard products Product Cat…" at bounding box center [784, 335] width 1568 height 671
type input "46825"
click at [1263, 245] on p "PO #V&M CONTRACTING" at bounding box center [1226, 245] width 99 height 13
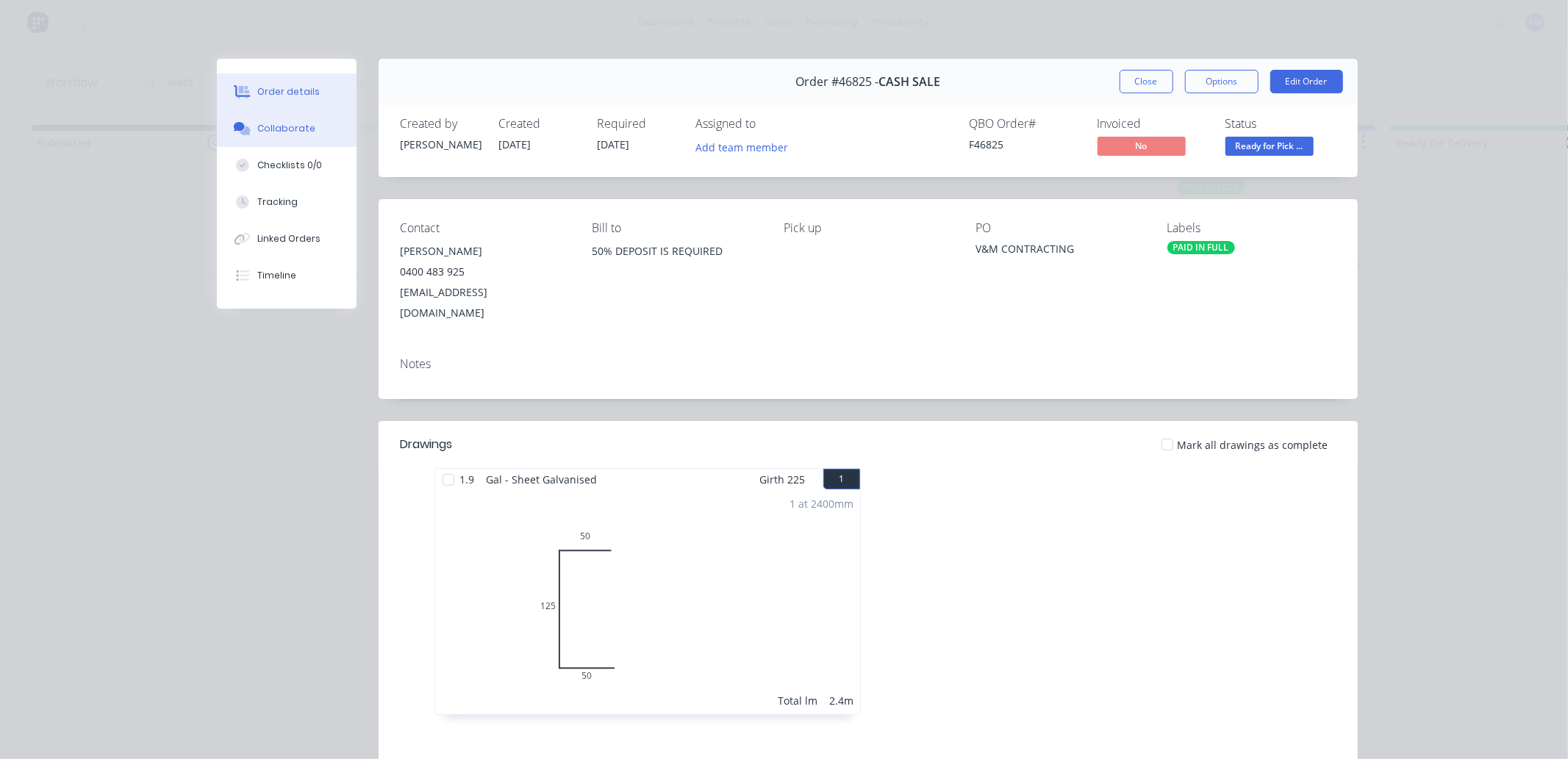
click at [251, 113] on button "Collaborate" at bounding box center [286, 128] width 140 height 37
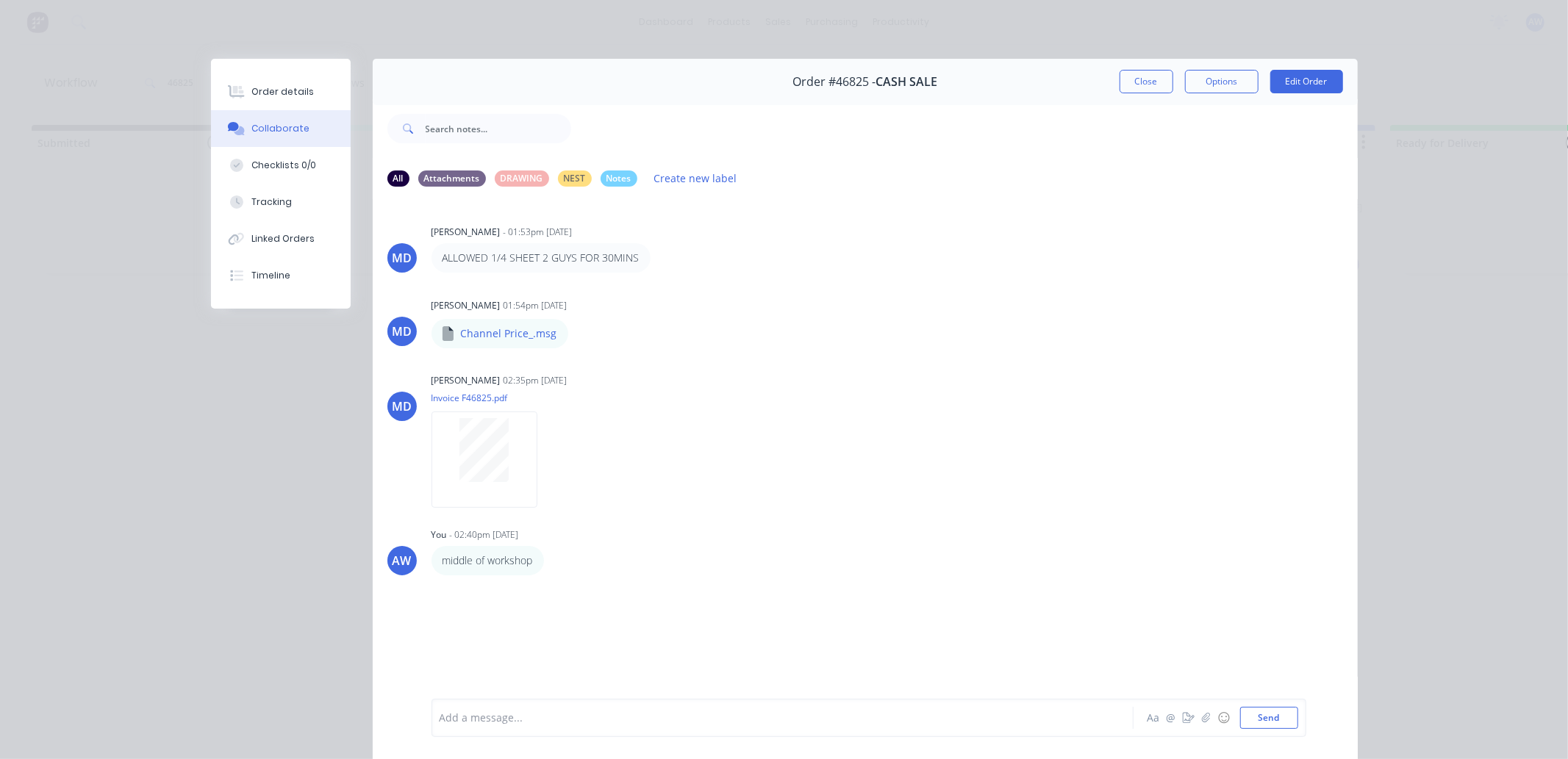
click at [502, 716] on div at bounding box center [762, 719] width 644 height 15
click at [1149, 82] on button "Close" at bounding box center [1146, 81] width 54 height 23
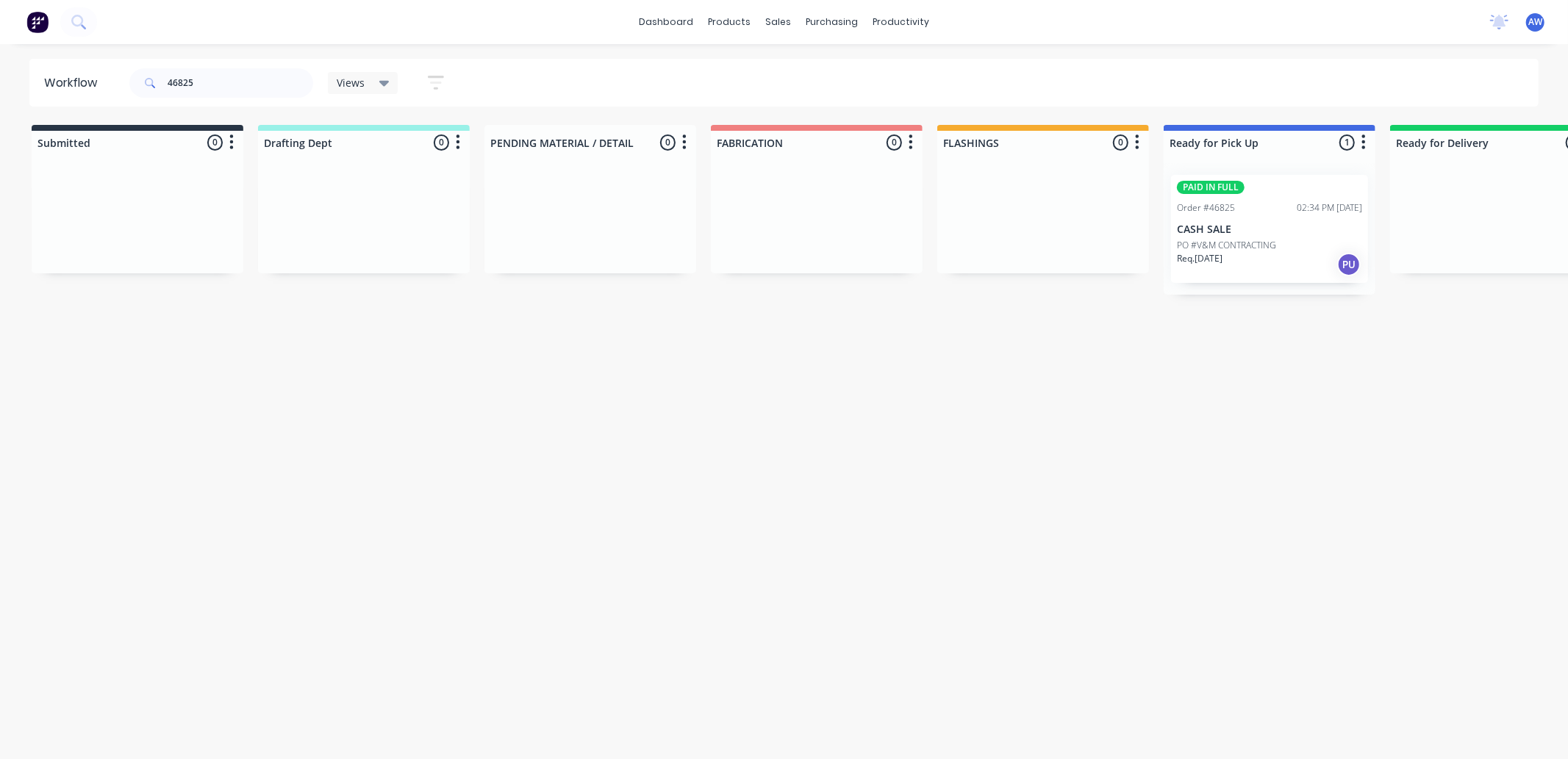
click at [1221, 252] on p "Req. [DATE]" at bounding box center [1199, 258] width 45 height 13
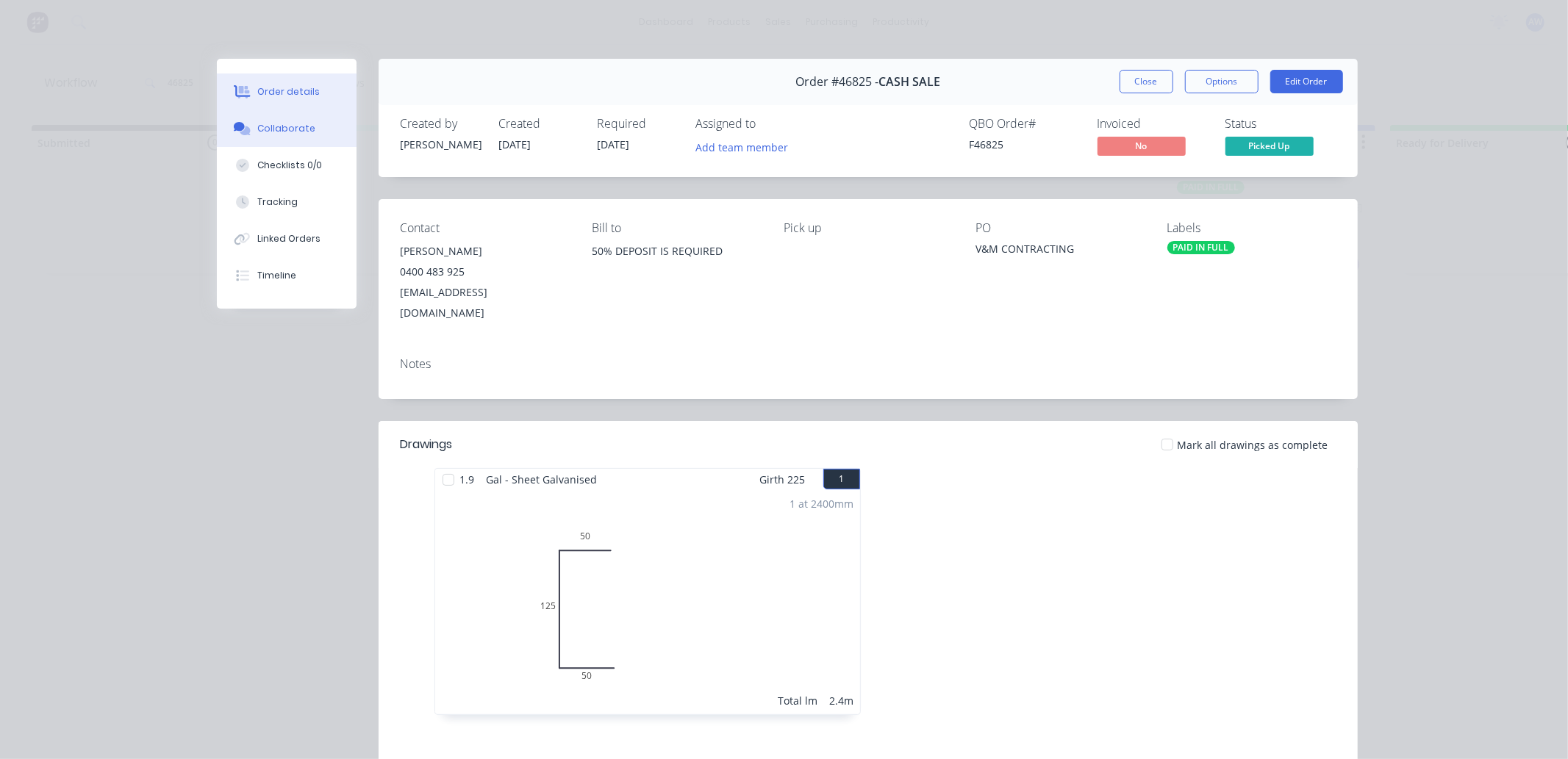
click at [283, 122] on div "Collaborate" at bounding box center [287, 128] width 58 height 13
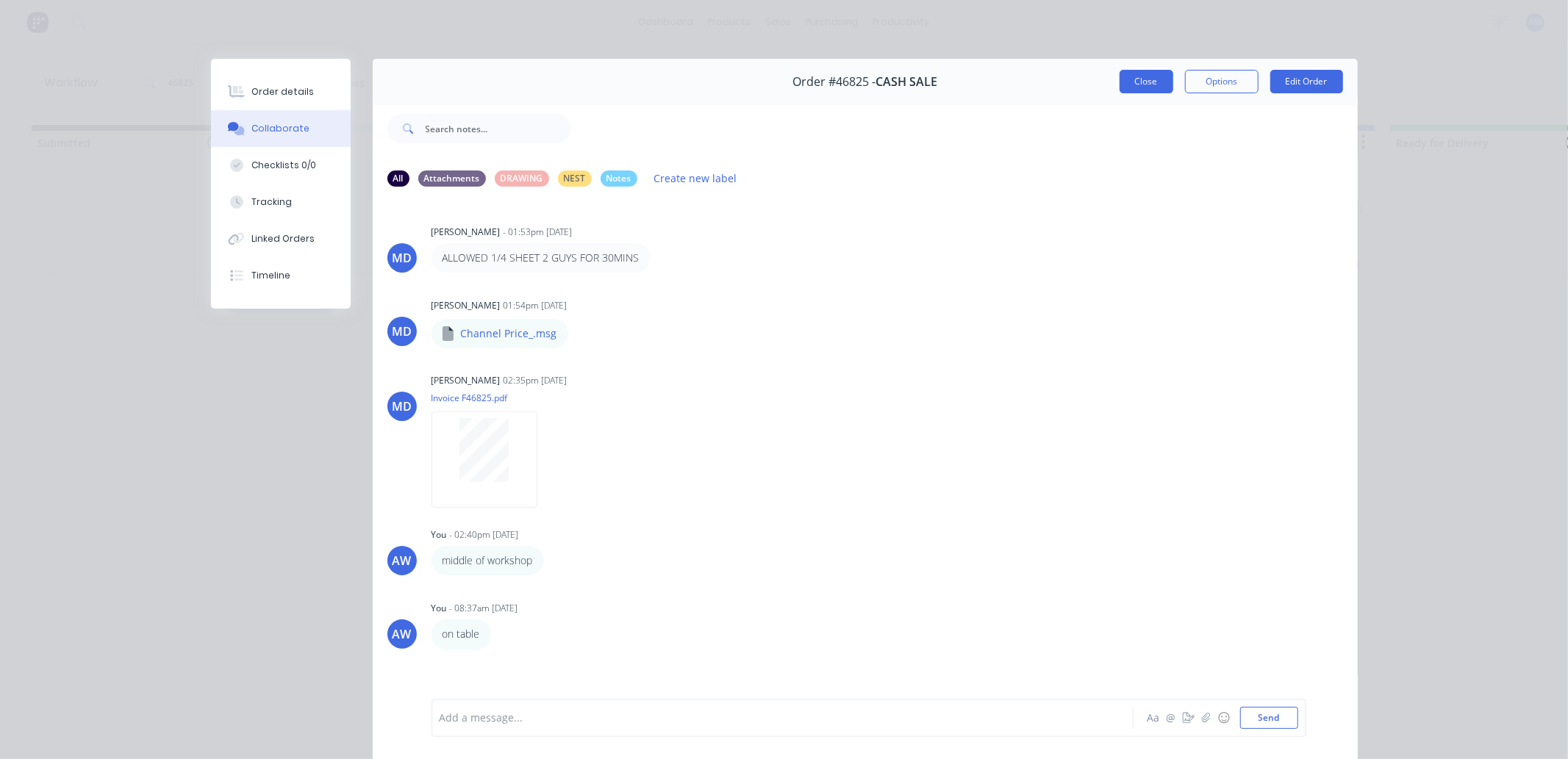
click at [1129, 78] on button "Close" at bounding box center [1146, 81] width 54 height 23
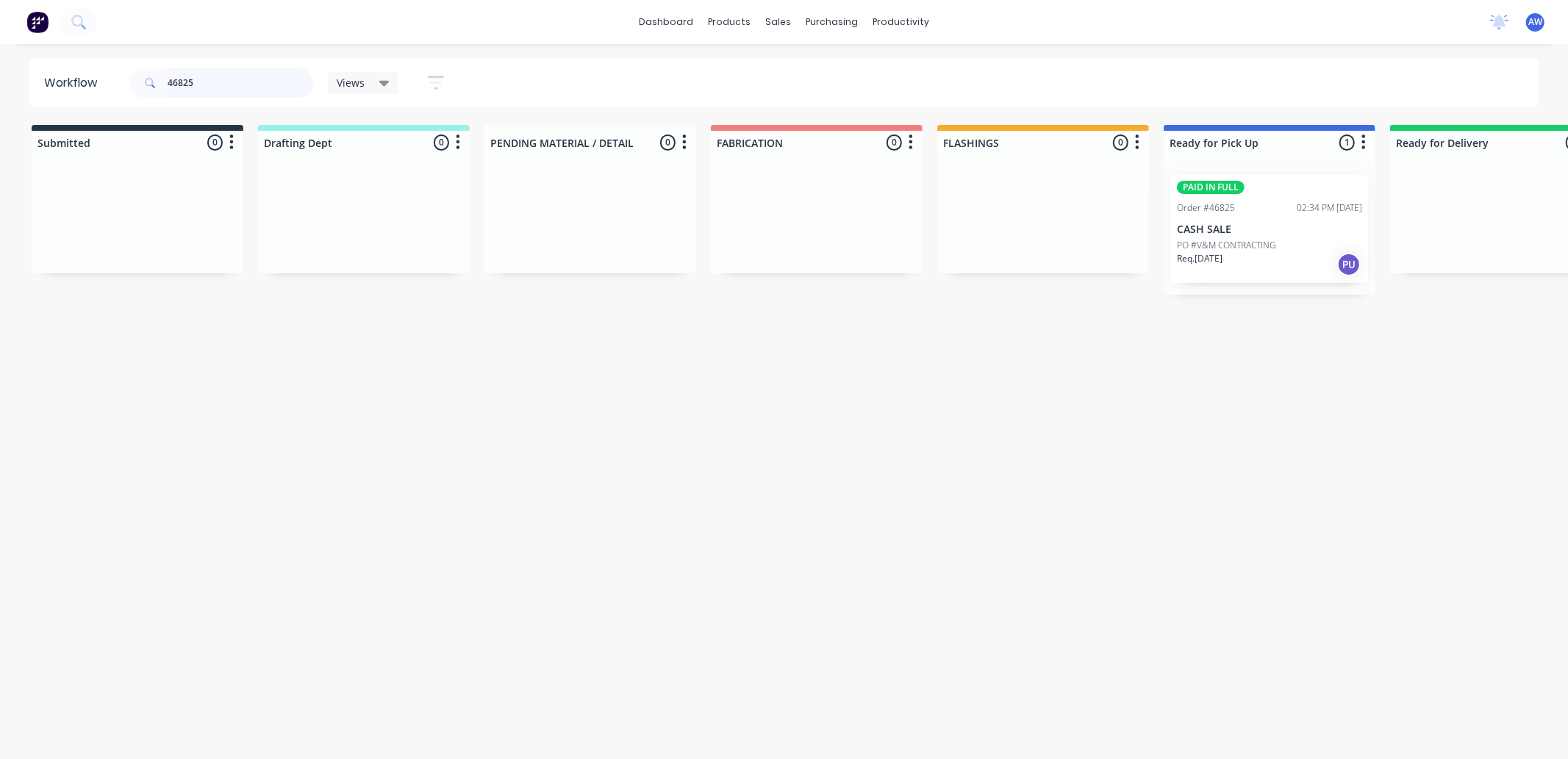
drag, startPoint x: 200, startPoint y: 82, endPoint x: 110, endPoint y: 86, distance: 90.1
click at [118, 85] on header "Workflow 46825 Views Save new view None (Default) edit Nilesh edit Production e…" at bounding box center [784, 83] width 1510 height 48
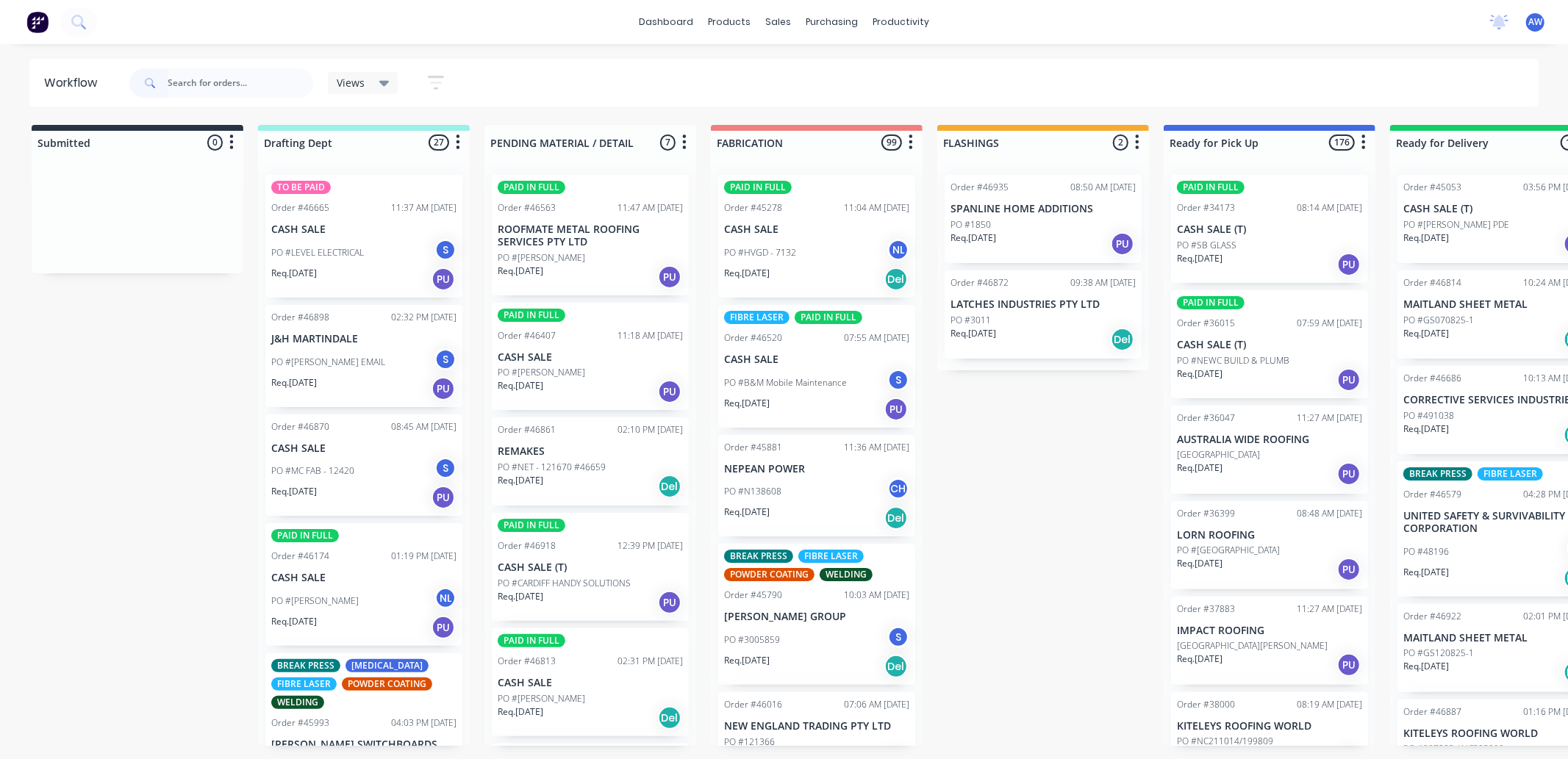
click at [254, 67] on div at bounding box center [221, 83] width 184 height 44
click at [227, 77] on input "text" at bounding box center [241, 83] width 146 height 29
type input "46679"
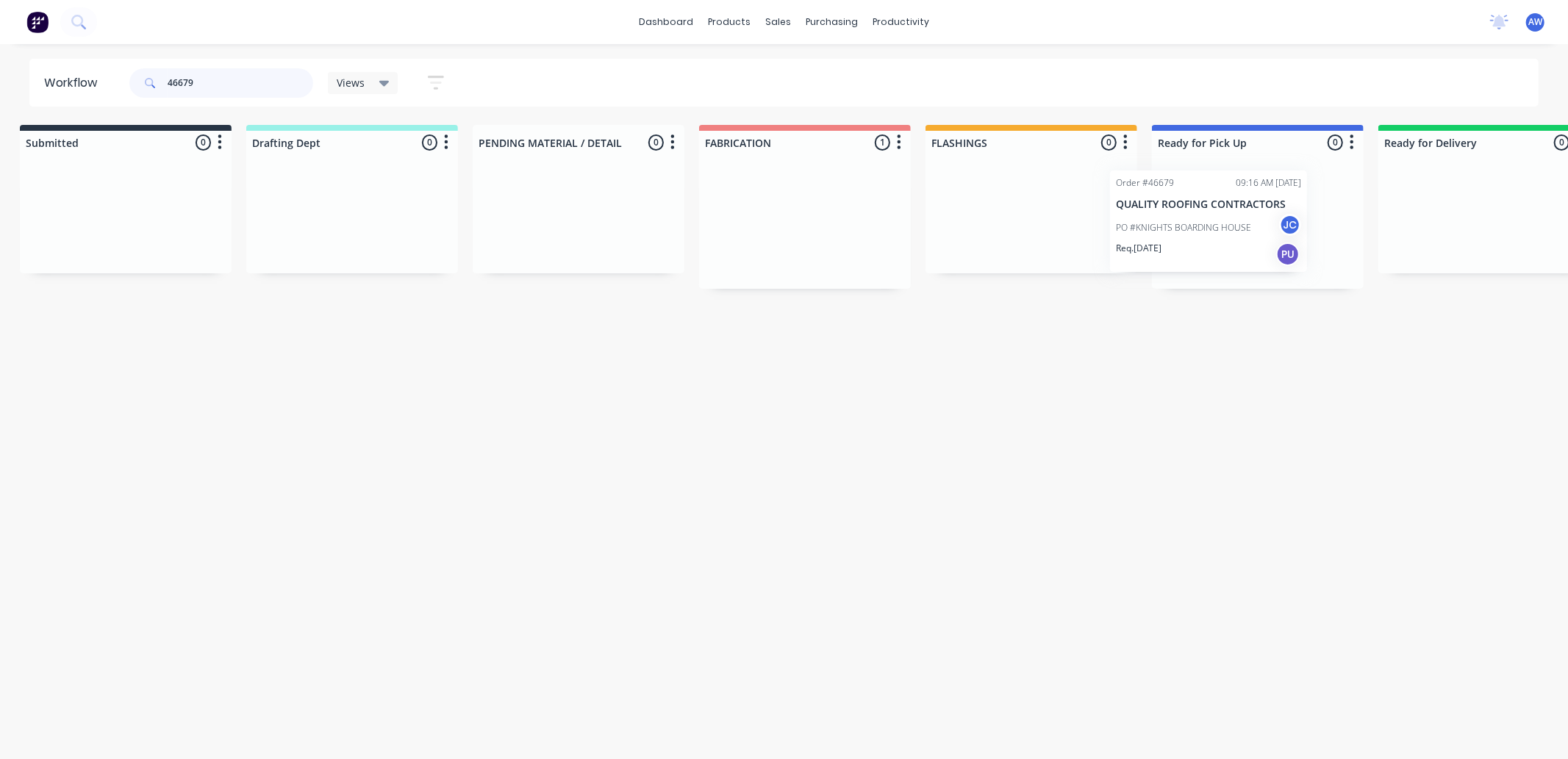
drag, startPoint x: 811, startPoint y: 238, endPoint x: 1217, endPoint y: 234, distance: 406.0
click at [1217, 234] on div "Submitted 0 Sort By Created date Required date Order number Customer name Most …" at bounding box center [1203, 207] width 2451 height 164
click at [1211, 243] on div "PO #KNIGHTS BOARDING HOUSE JC" at bounding box center [1252, 232] width 185 height 28
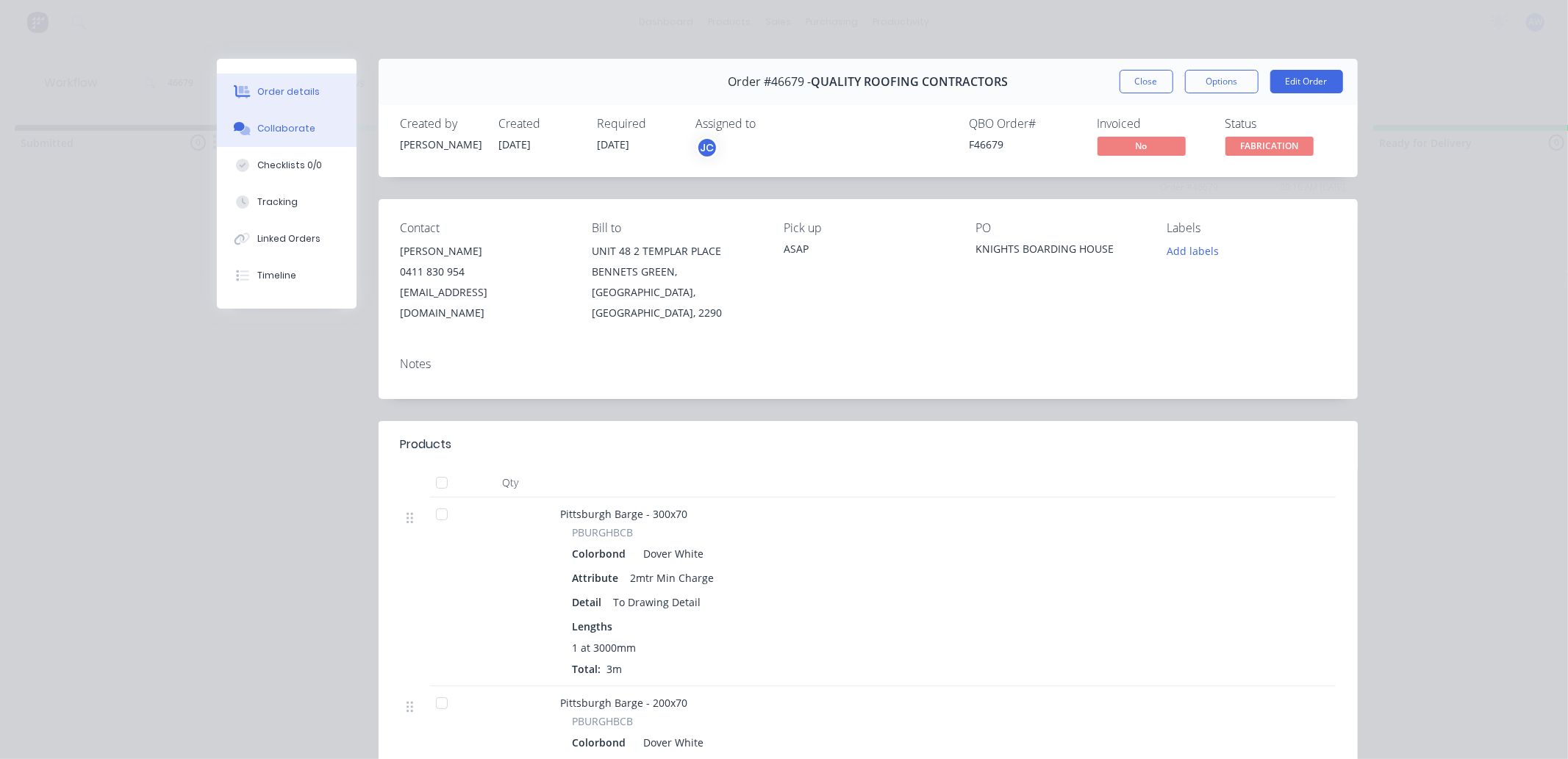
click at [305, 133] on button "Collaborate" at bounding box center [286, 128] width 140 height 37
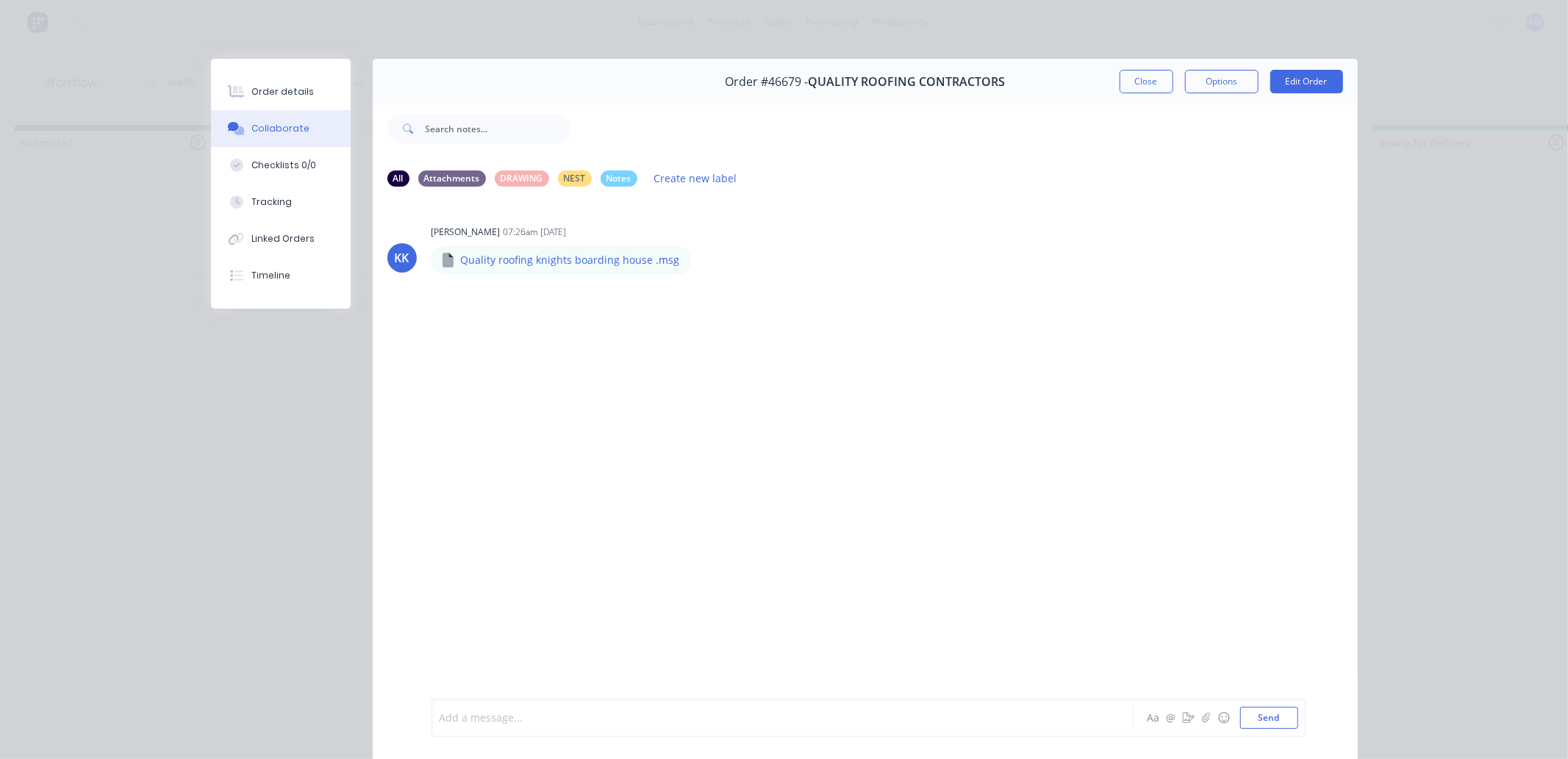
click at [533, 725] on div at bounding box center [762, 719] width 644 height 15
click at [1137, 89] on button "Close" at bounding box center [1146, 81] width 54 height 23
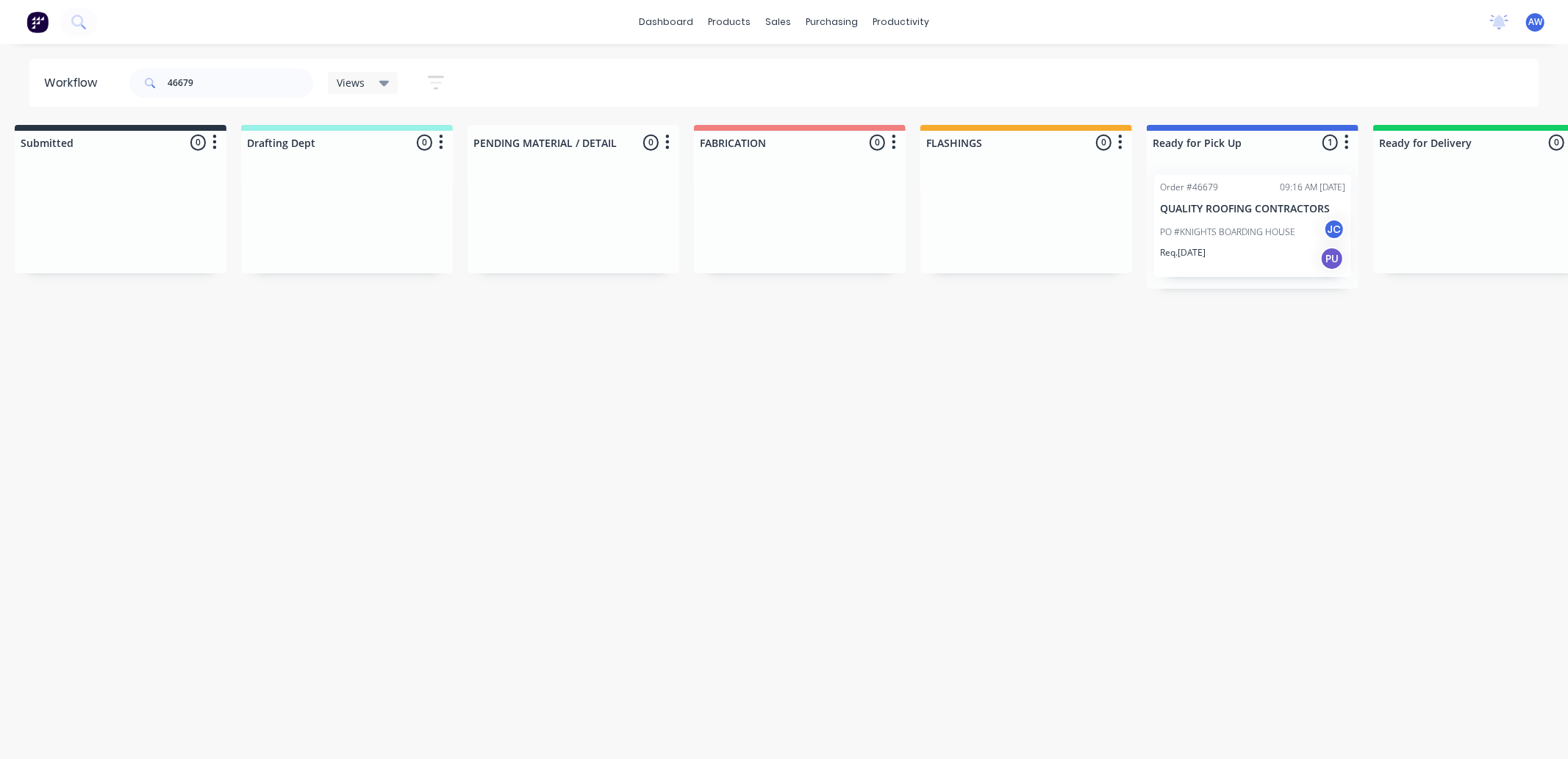
click at [1225, 240] on div "PO #KNIGHTS BOARDING HOUSE JC" at bounding box center [1252, 232] width 185 height 28
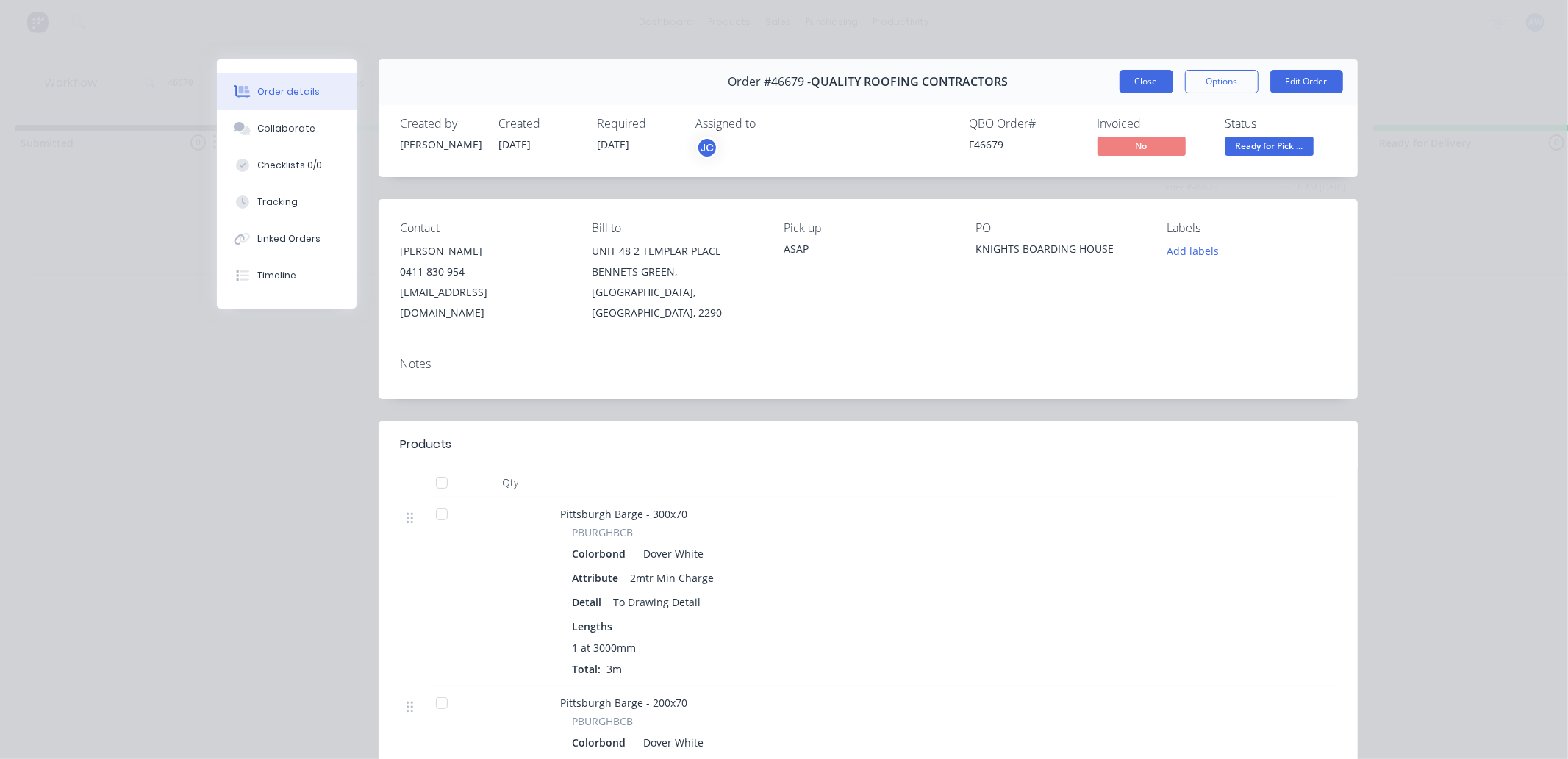
click at [1134, 86] on button "Close" at bounding box center [1146, 81] width 54 height 23
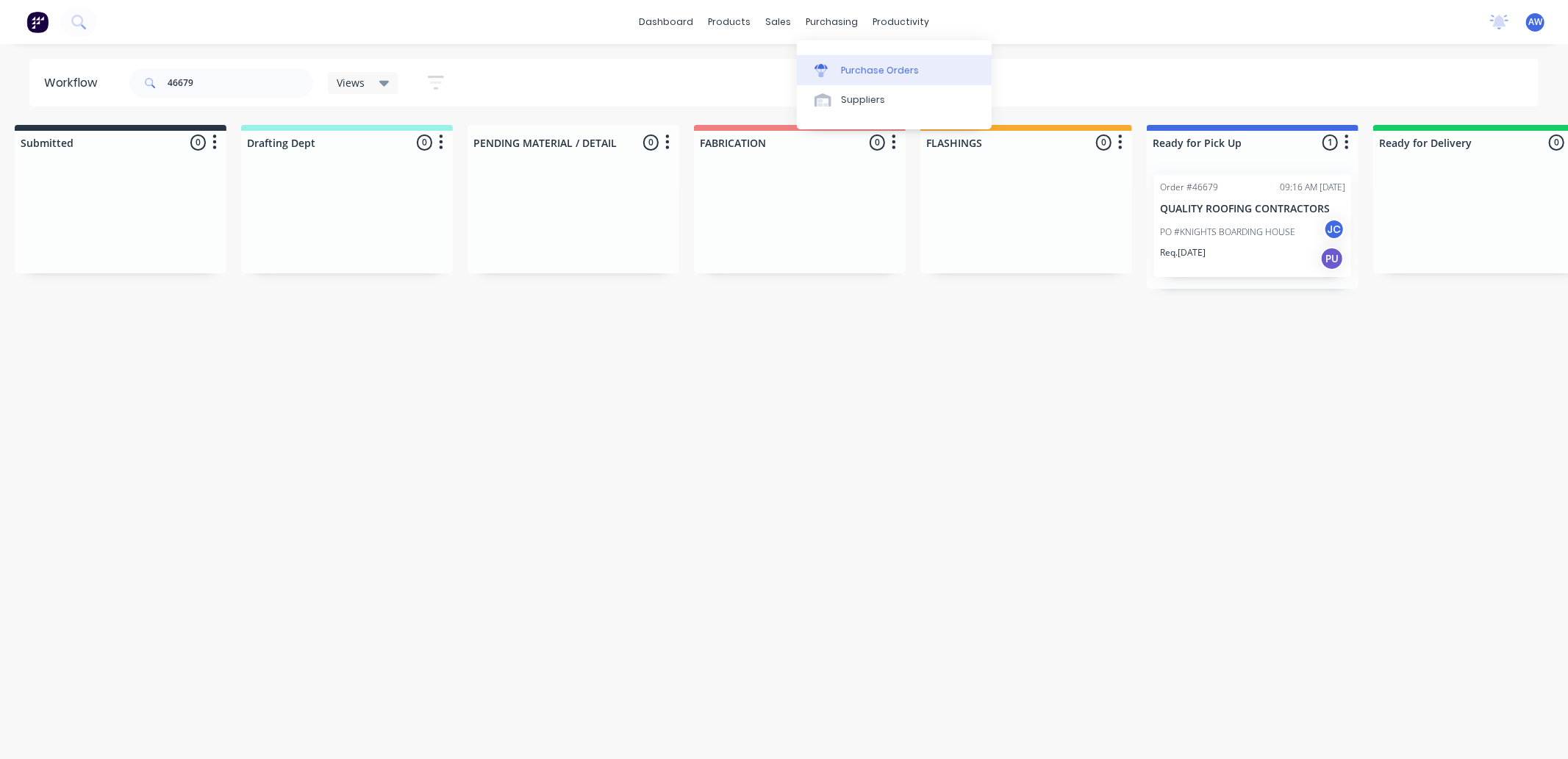
click at [852, 62] on link "Purchase Orders" at bounding box center [894, 69] width 195 height 29
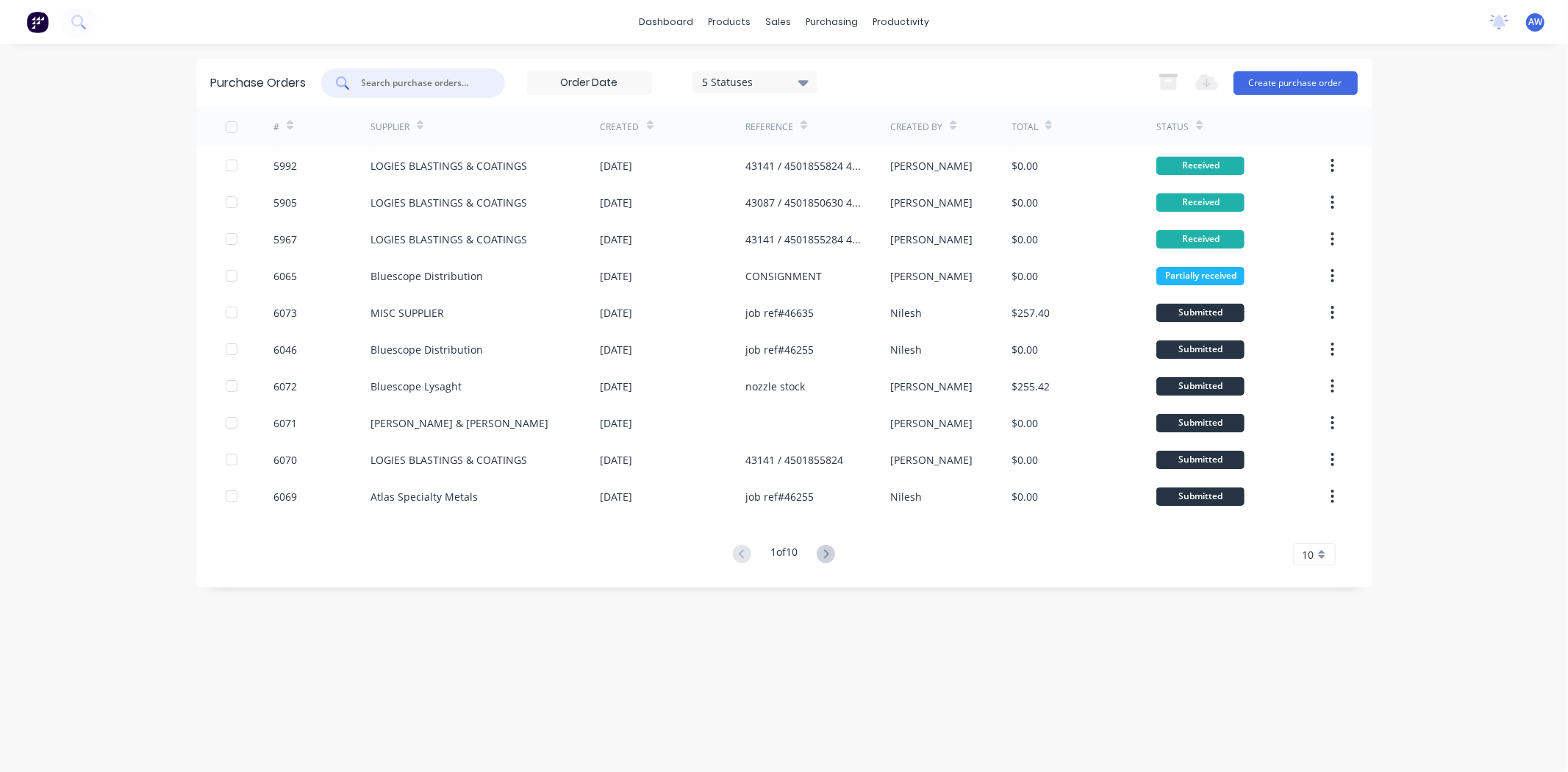
click at [392, 80] on input "text" at bounding box center [421, 82] width 122 height 15
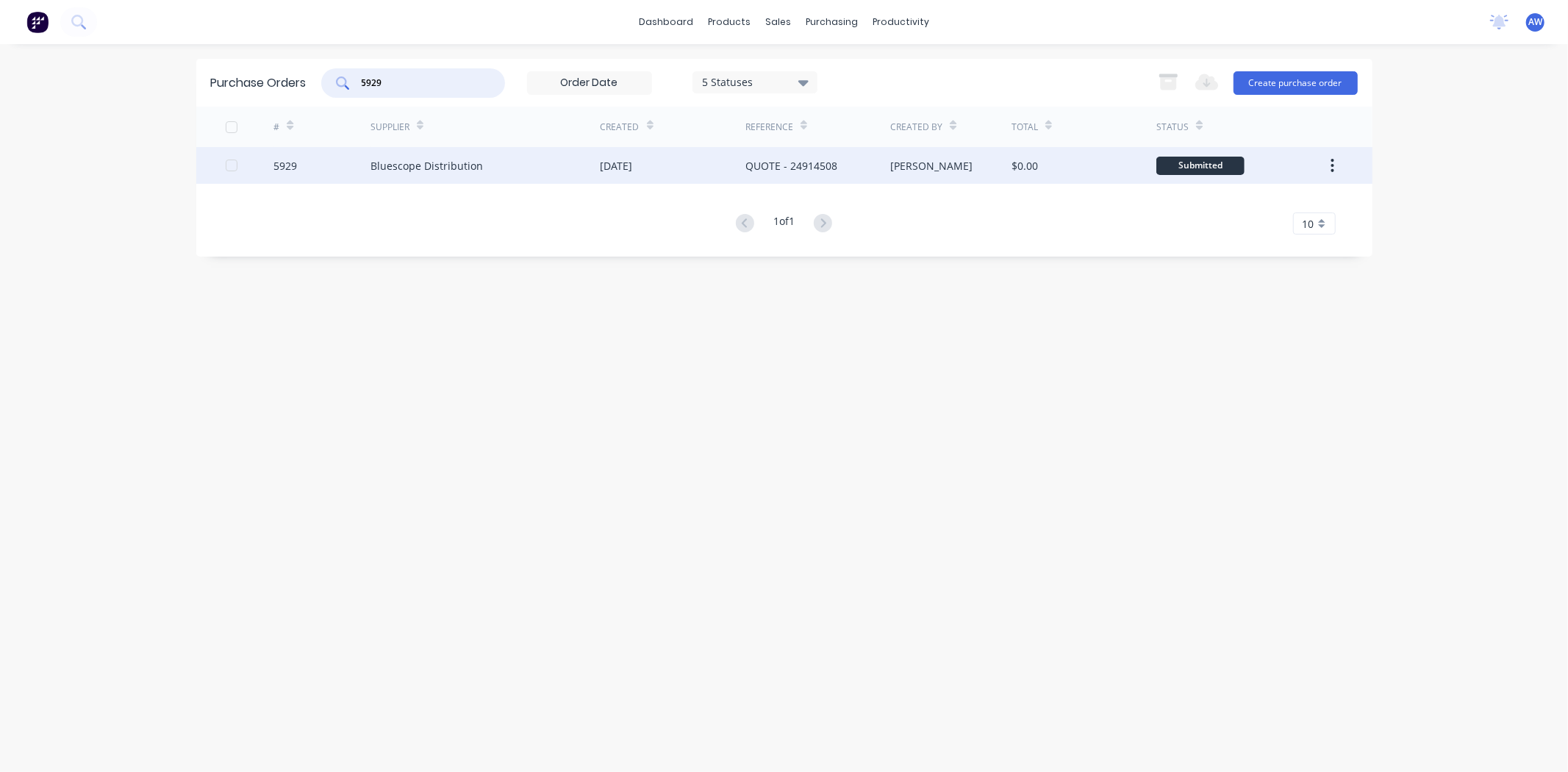
type input "5929"
click at [509, 169] on div "Bluescope Distribution" at bounding box center [485, 165] width 230 height 37
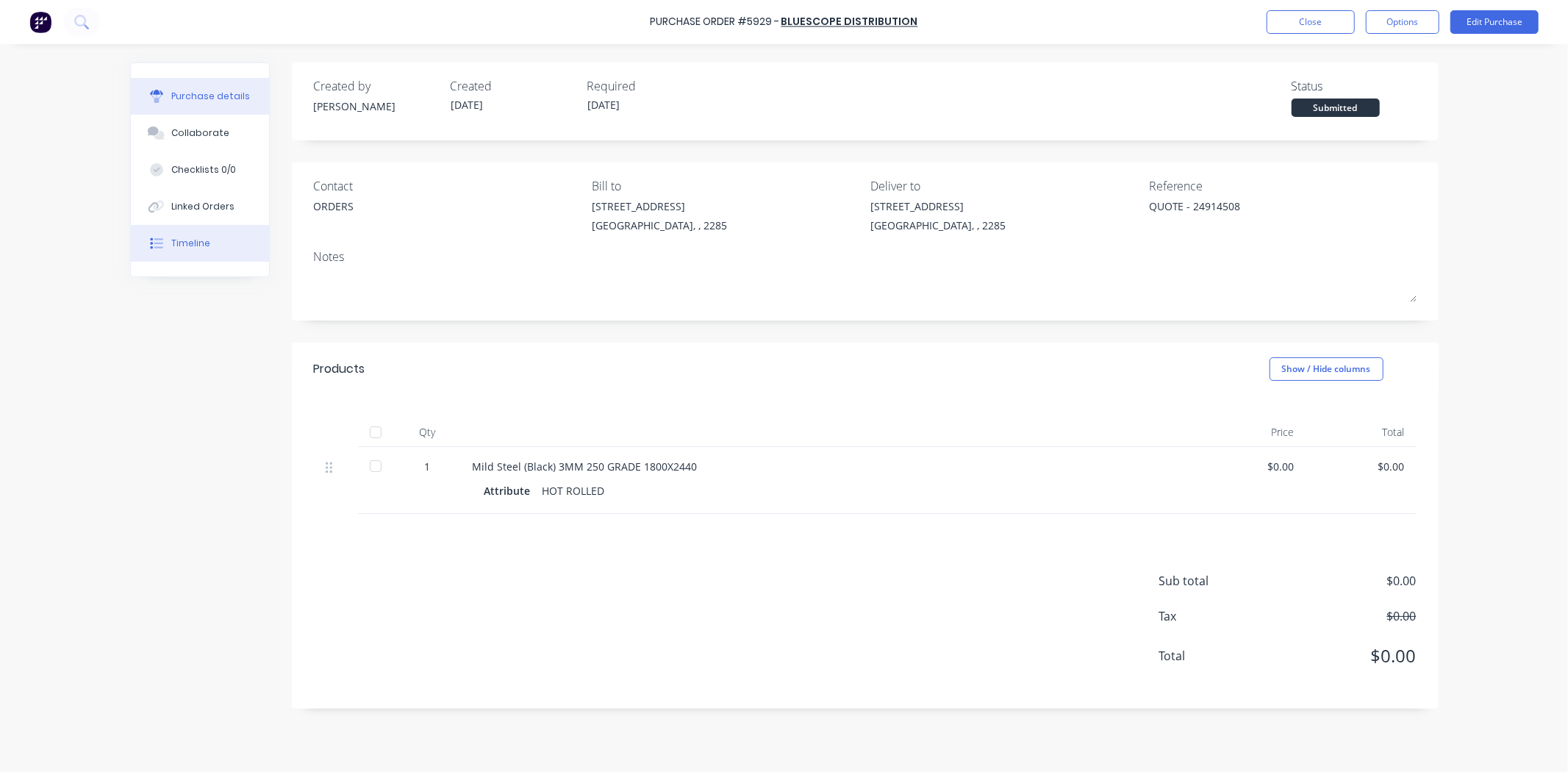
click at [195, 243] on div "Timeline" at bounding box center [191, 243] width 39 height 13
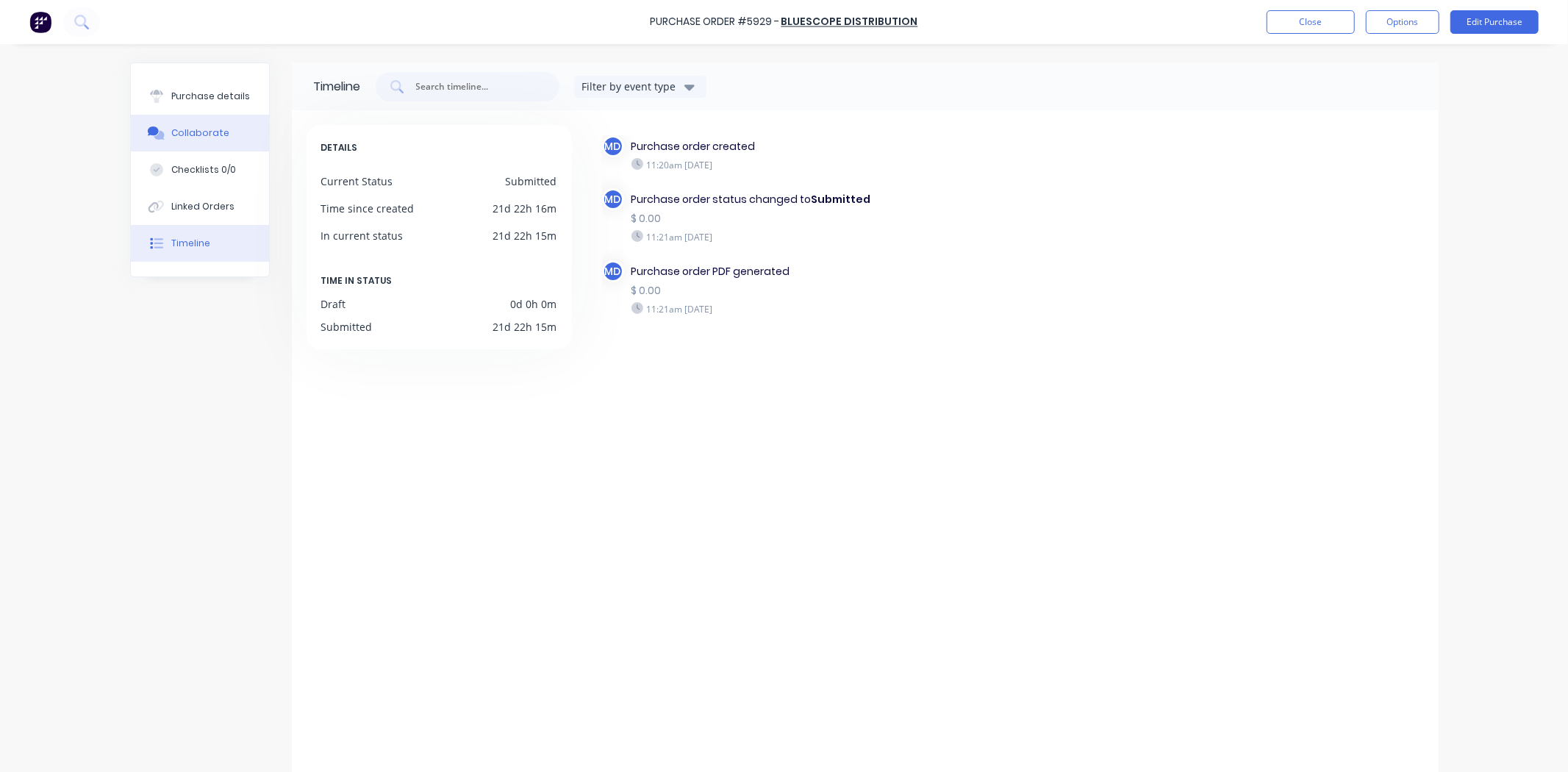
click at [185, 137] on div "Collaborate" at bounding box center [200, 133] width 58 height 13
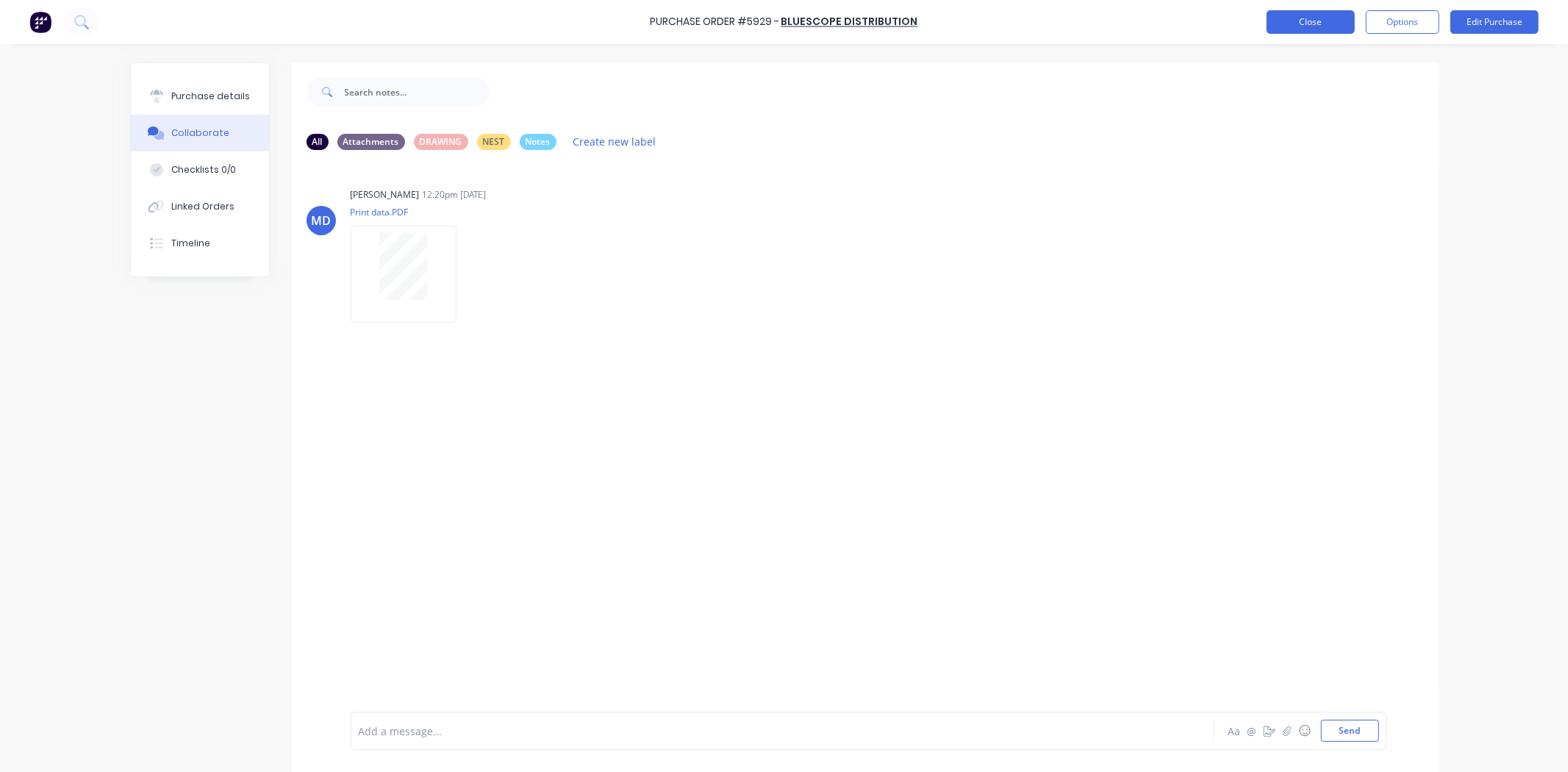
click at [1290, 18] on button "Close" at bounding box center [1310, 21] width 88 height 23
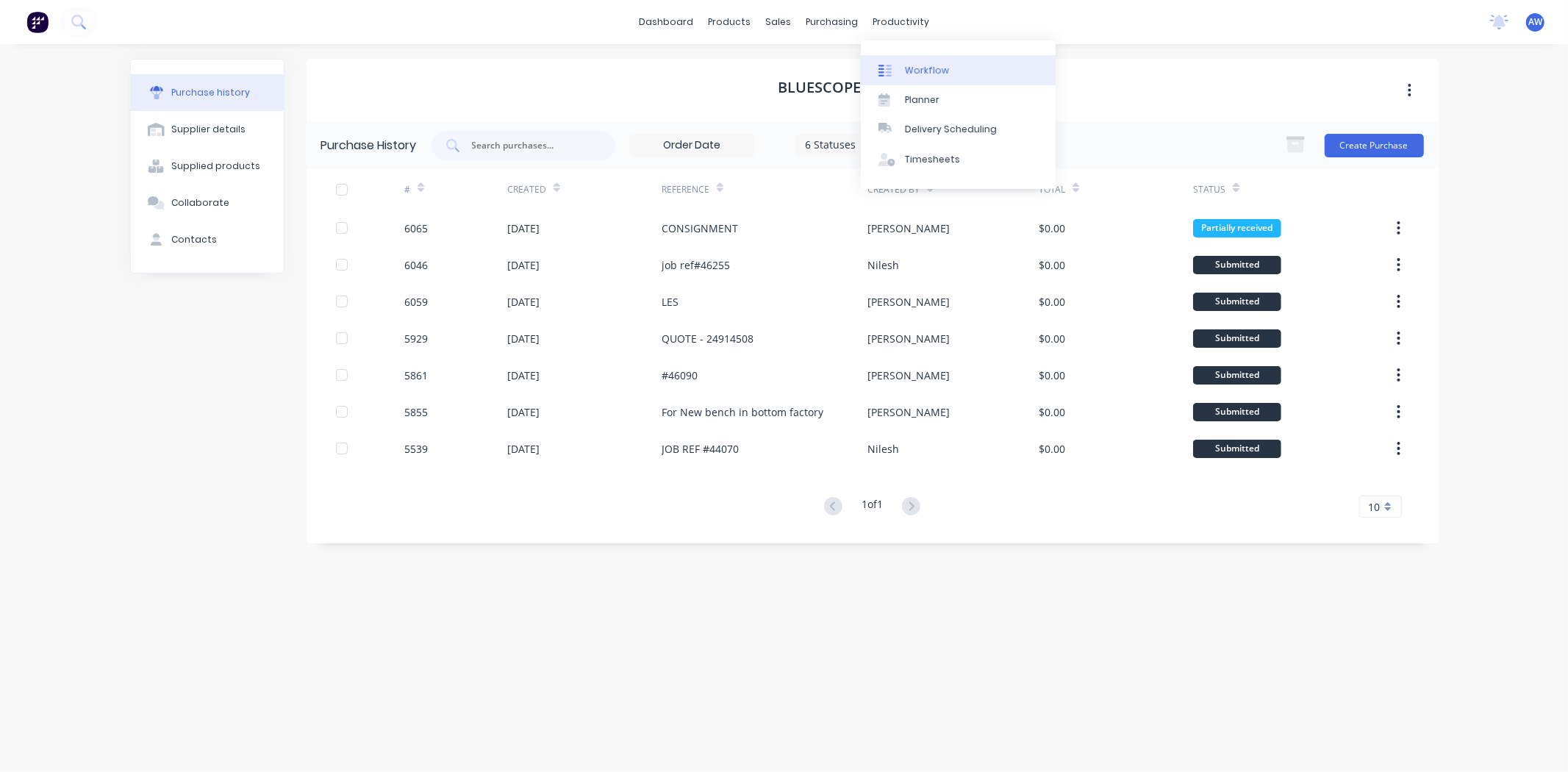
click at [920, 66] on div "Workflow" at bounding box center [927, 70] width 45 height 13
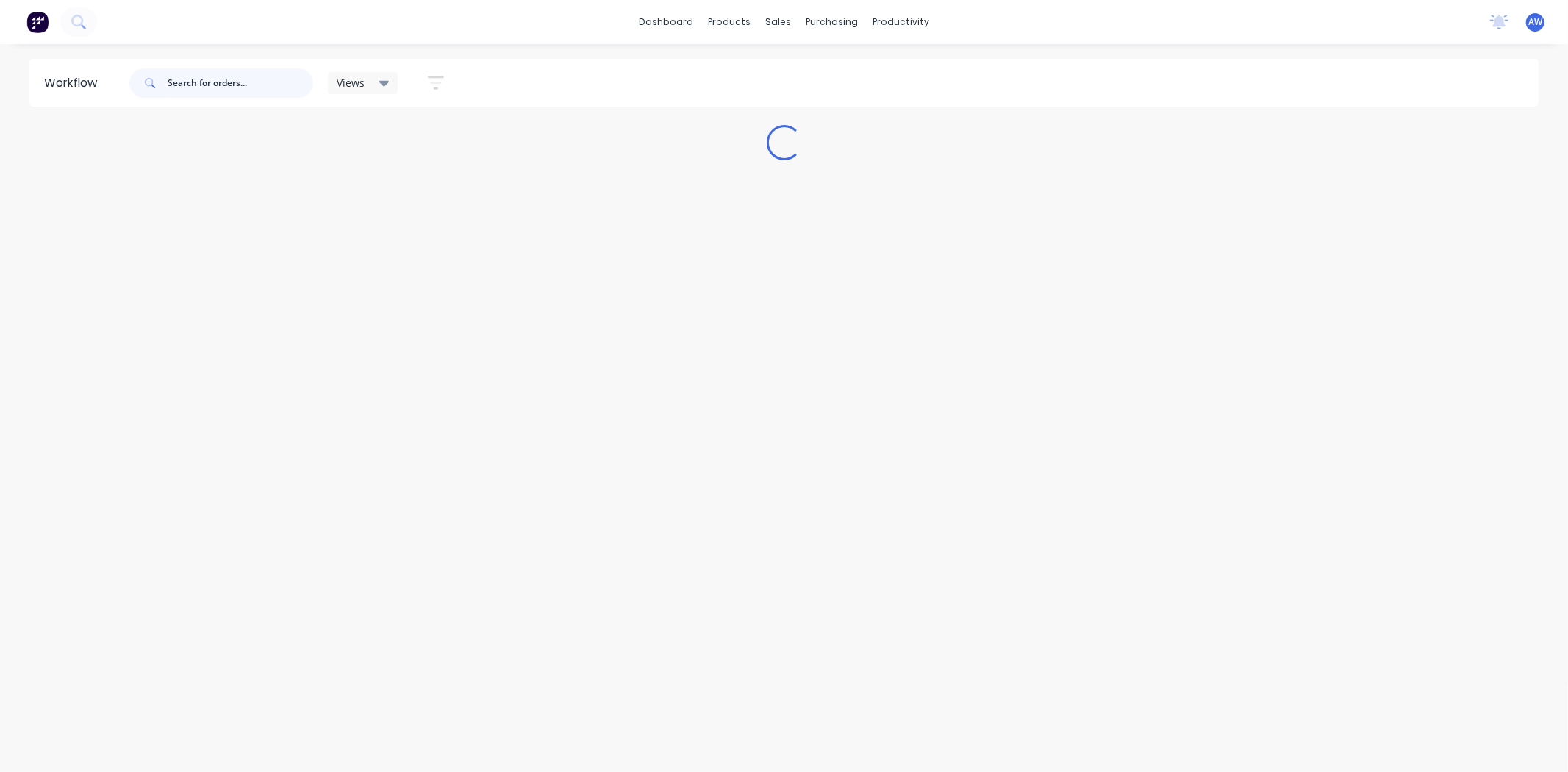
click at [216, 88] on input "text" at bounding box center [241, 83] width 146 height 29
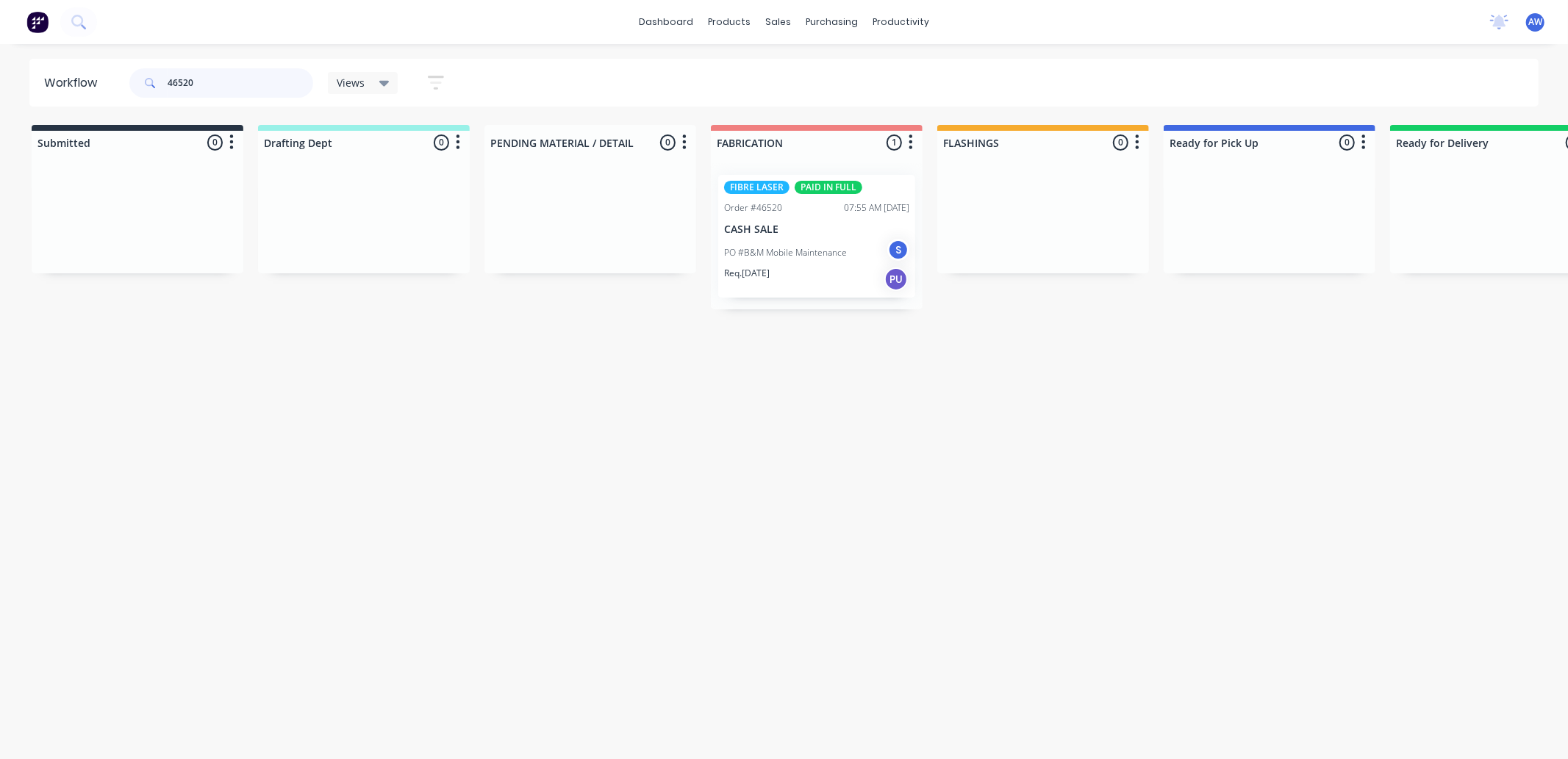
type input "46520"
click at [797, 240] on div "PO #B&M Mobile Maintenance S" at bounding box center [817, 252] width 185 height 28
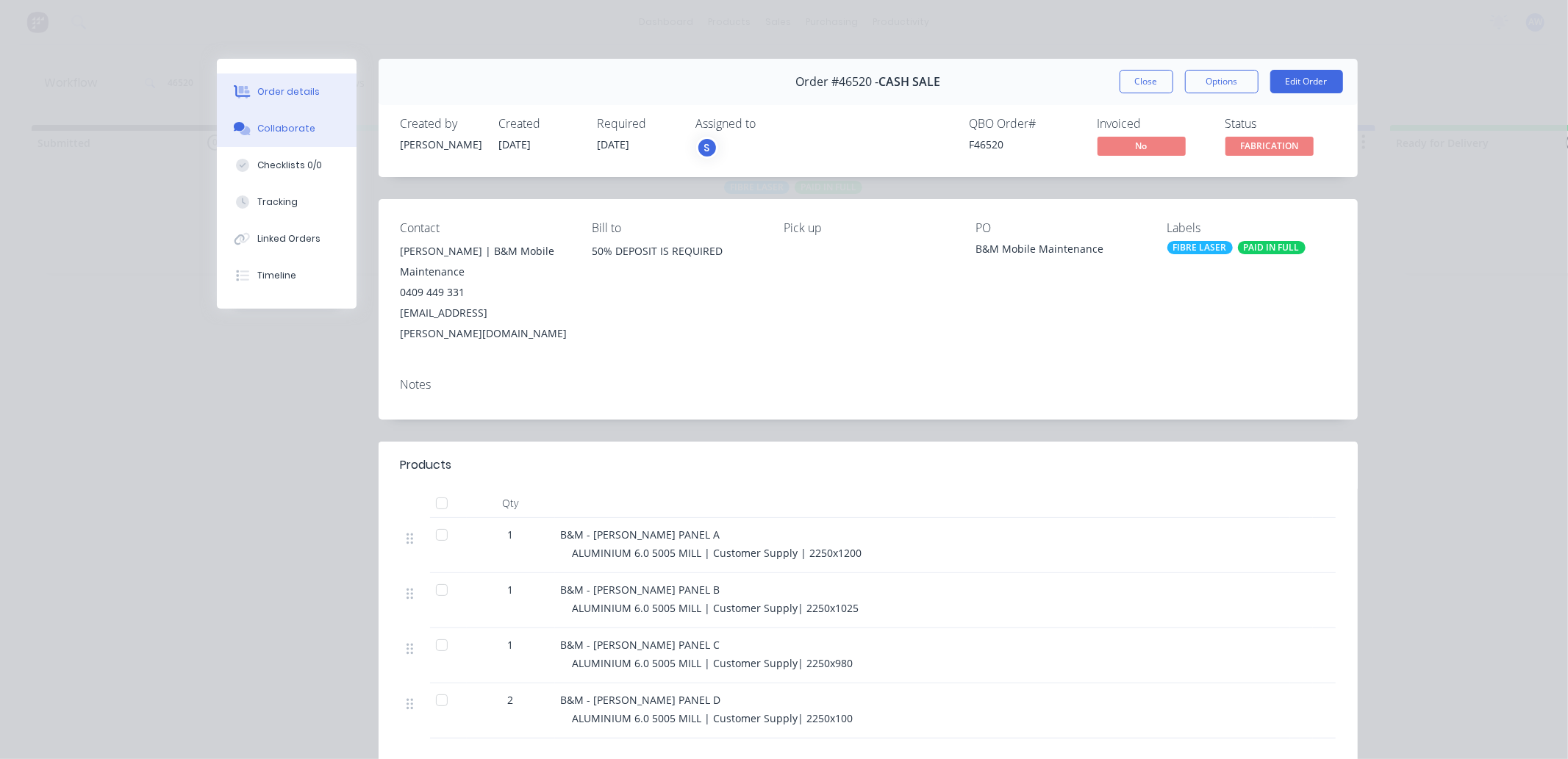
click at [284, 127] on div "Collaborate" at bounding box center [287, 128] width 58 height 13
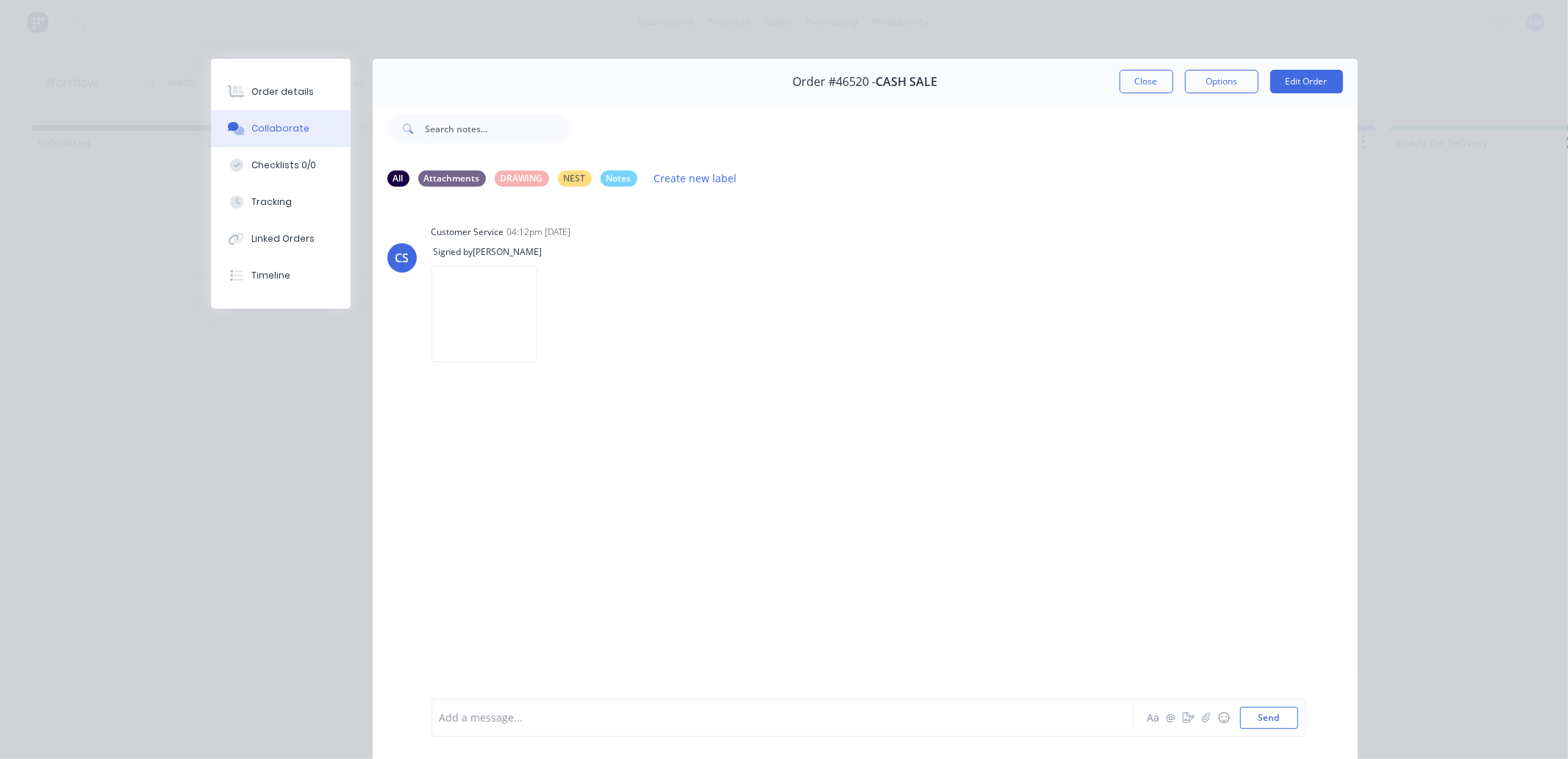
click at [547, 715] on div at bounding box center [762, 719] width 644 height 15
drag, startPoint x: 1133, startPoint y: 80, endPoint x: 1128, endPoint y: 70, distance: 11.2
click at [1131, 74] on button "Close" at bounding box center [1146, 81] width 54 height 23
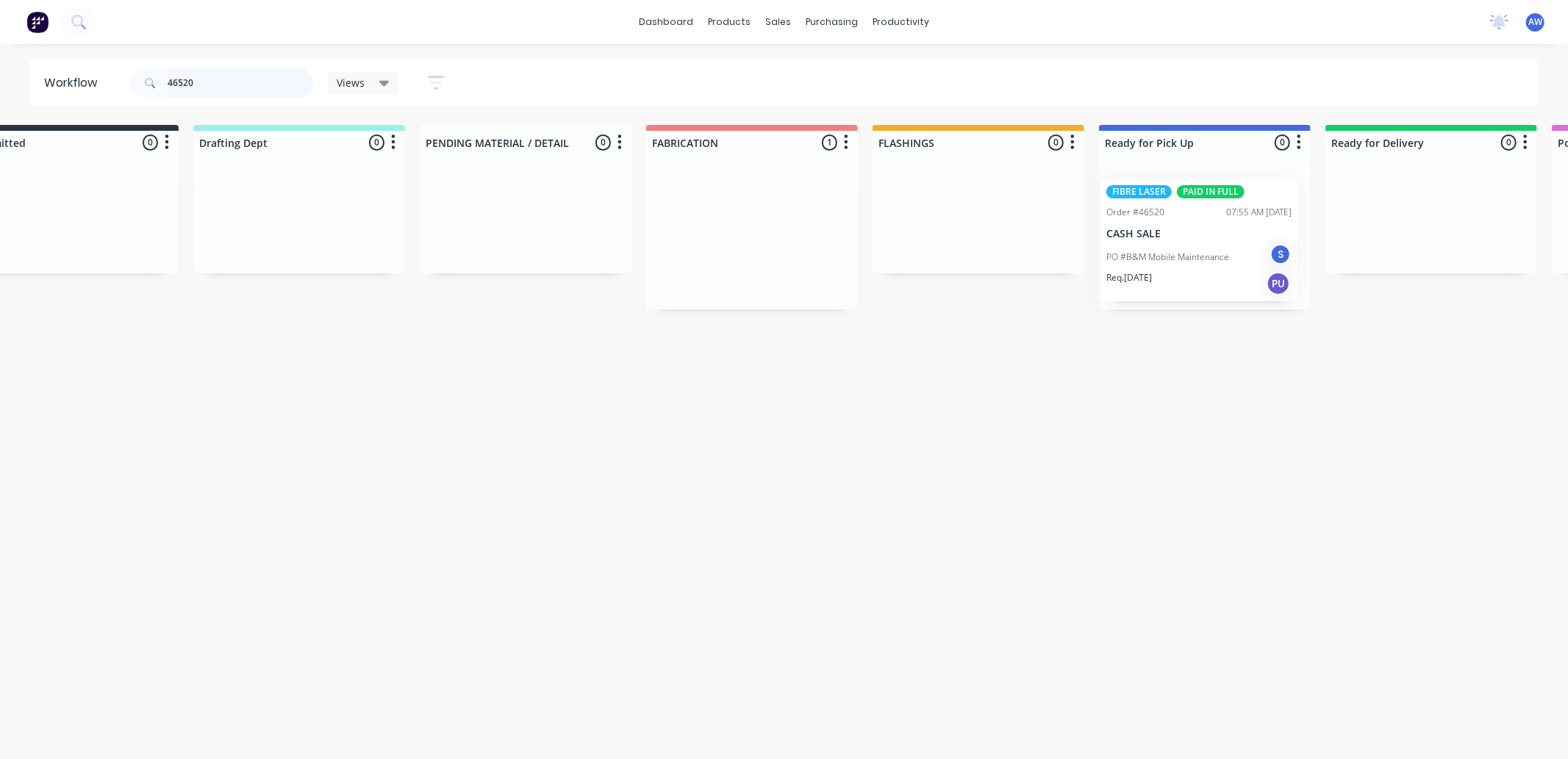
drag, startPoint x: 782, startPoint y: 234, endPoint x: 1170, endPoint y: 238, distance: 388.0
click at [1170, 238] on div "Submitted 0 Sort By Created date Required date Order number Customer name Most …" at bounding box center [1150, 217] width 2451 height 185
drag, startPoint x: 0, startPoint y: 83, endPoint x: 3, endPoint y: 56, distance: 27.2
click at [0, 67] on div "Workflow 46520 Views Save new view None (Default) edit [PERSON_NAME] edit Produ…" at bounding box center [784, 83] width 1568 height 48
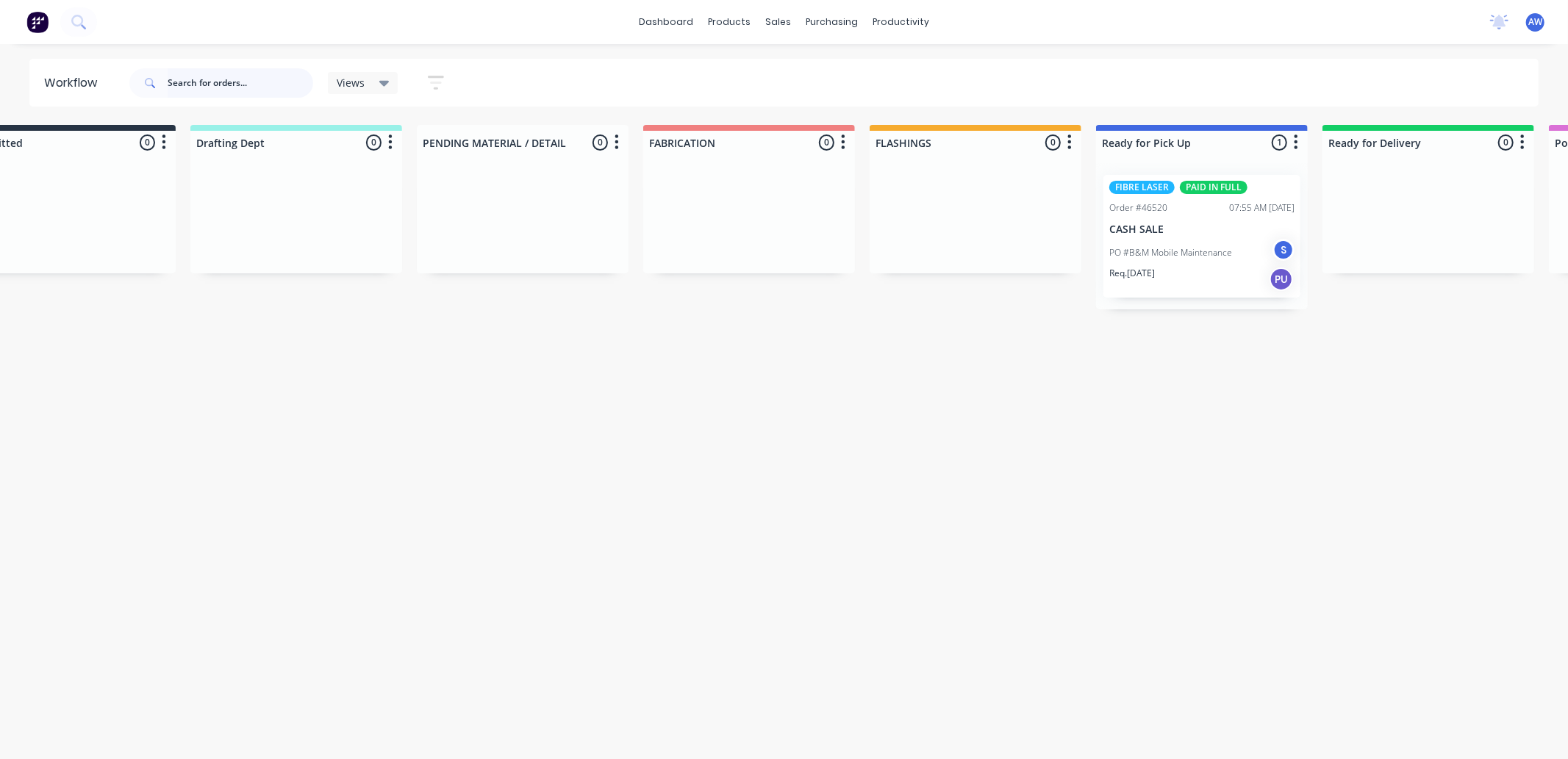
scroll to position [0, 0]
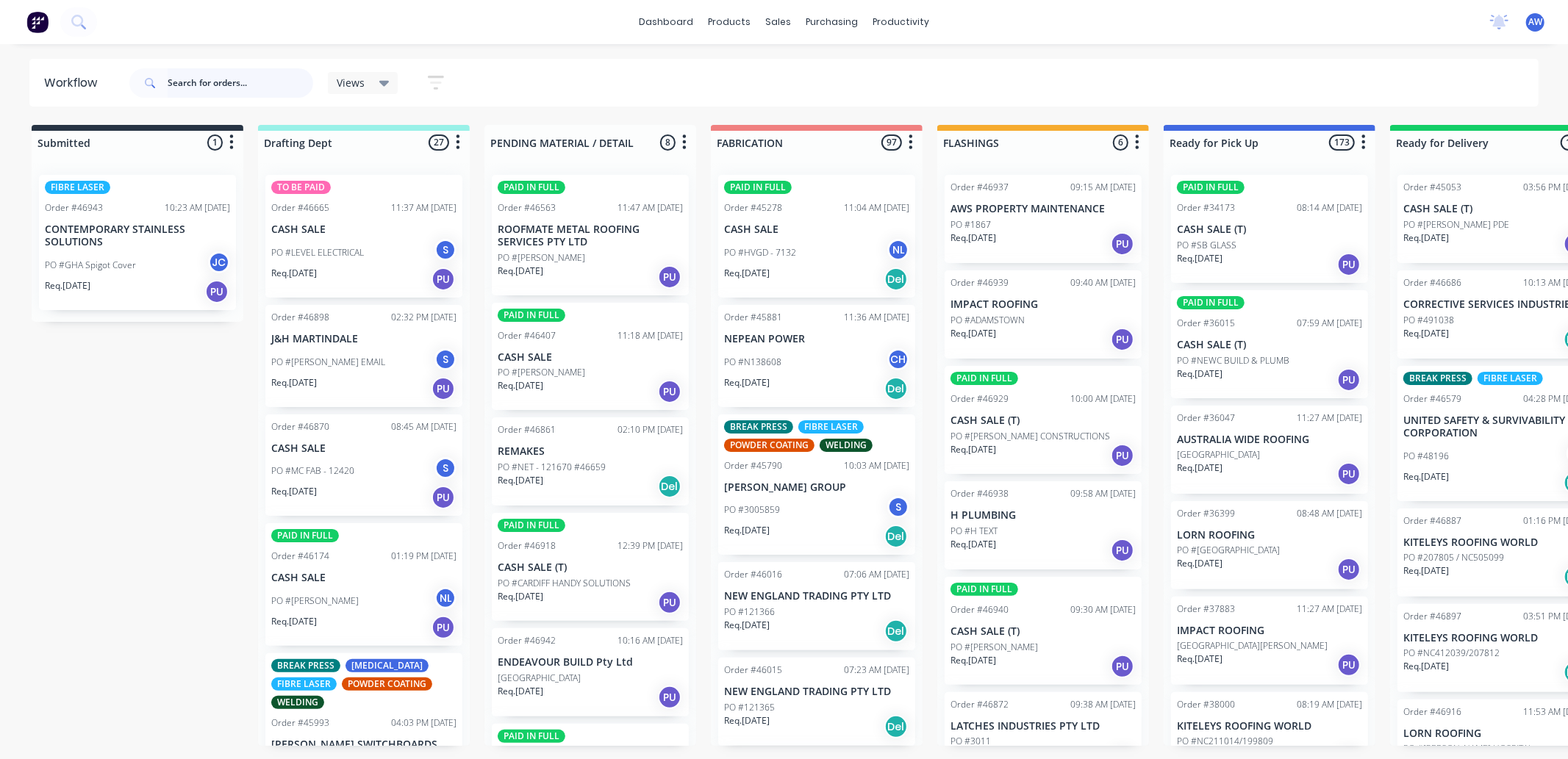
click at [205, 76] on input "text" at bounding box center [241, 83] width 146 height 29
click at [207, 88] on input "text" at bounding box center [241, 83] width 146 height 29
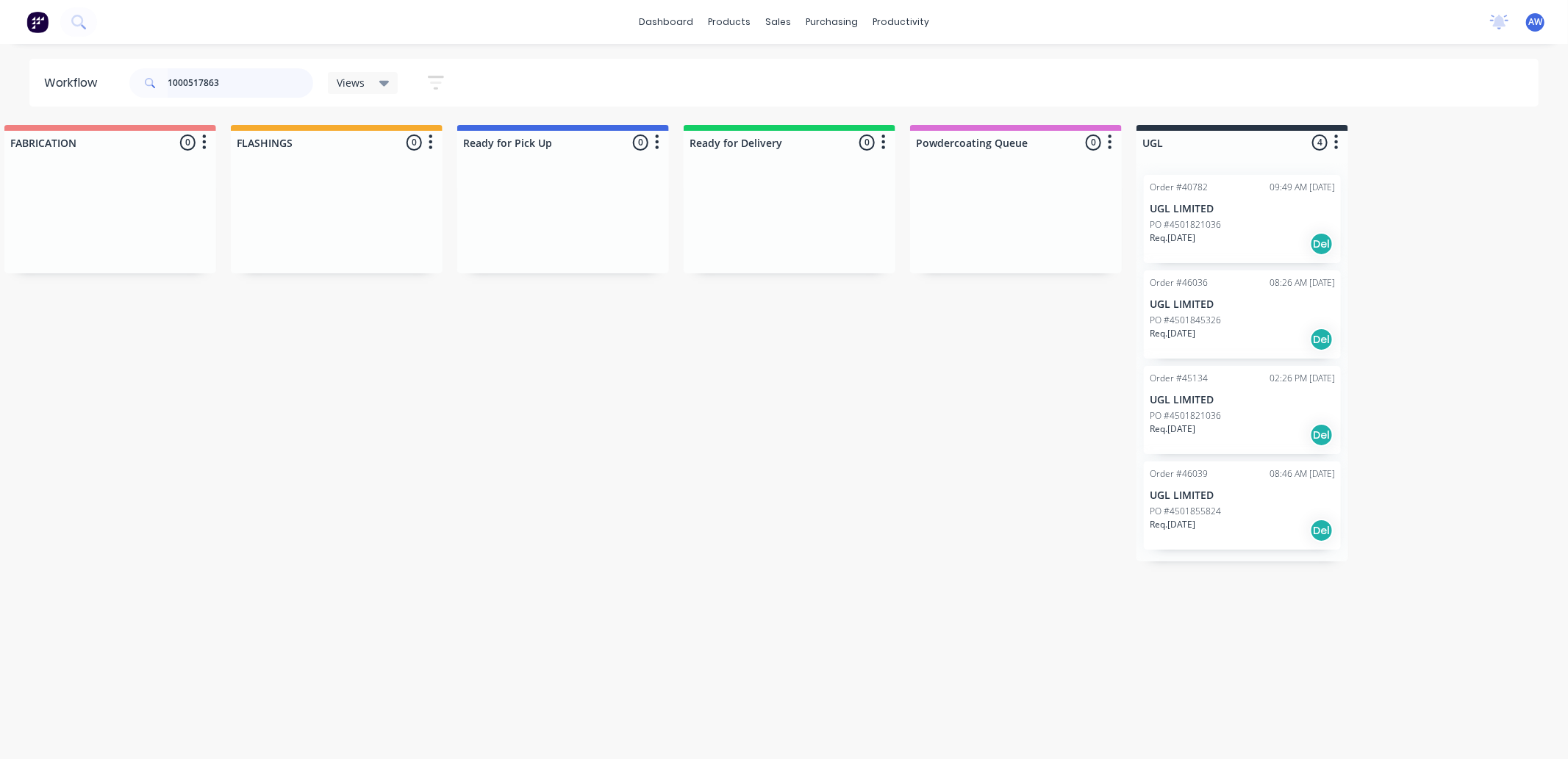
scroll to position [0, 708]
click at [1218, 229] on div "PO #4501821036" at bounding box center [1241, 224] width 185 height 13
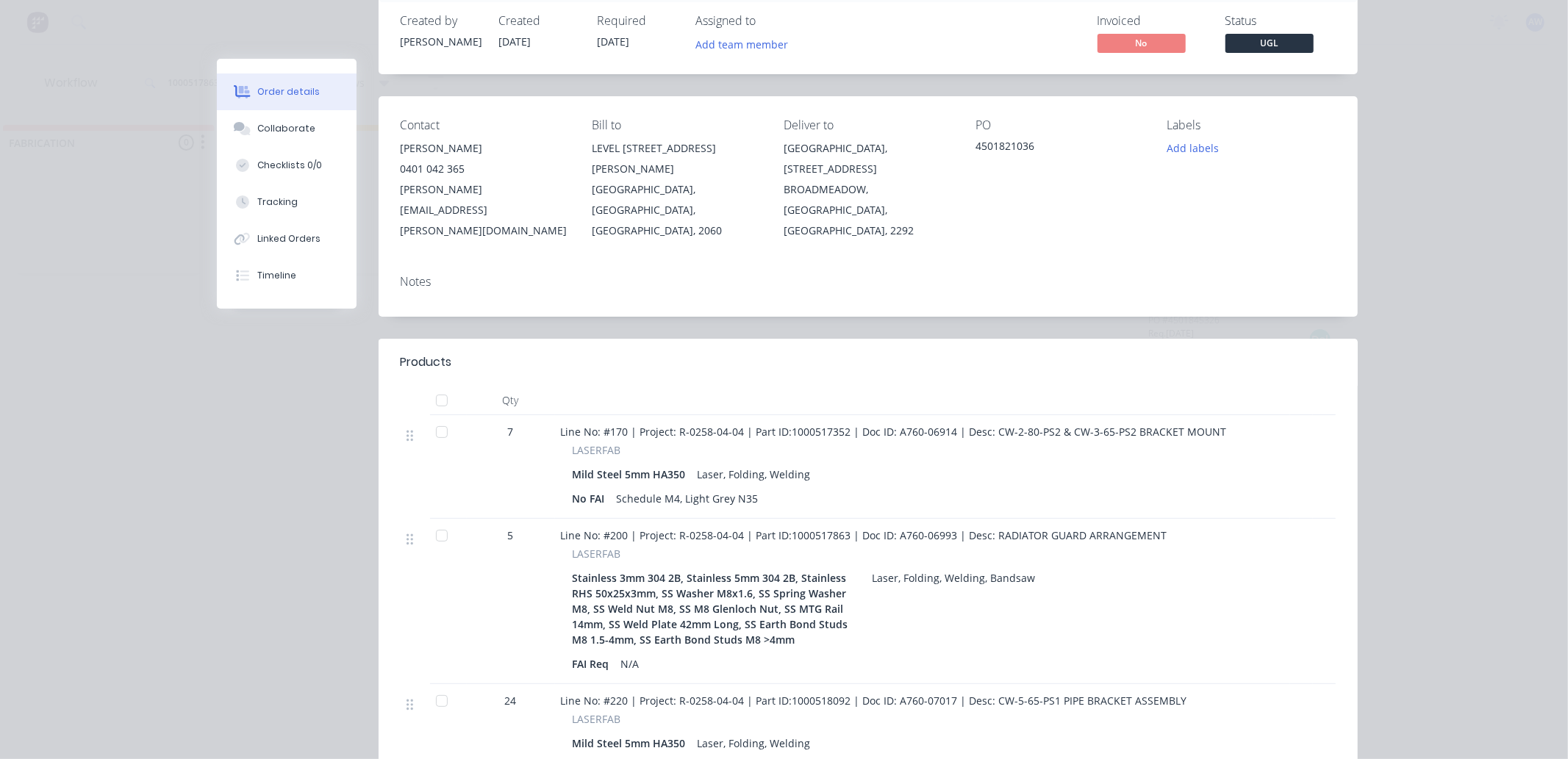
scroll to position [163, 0]
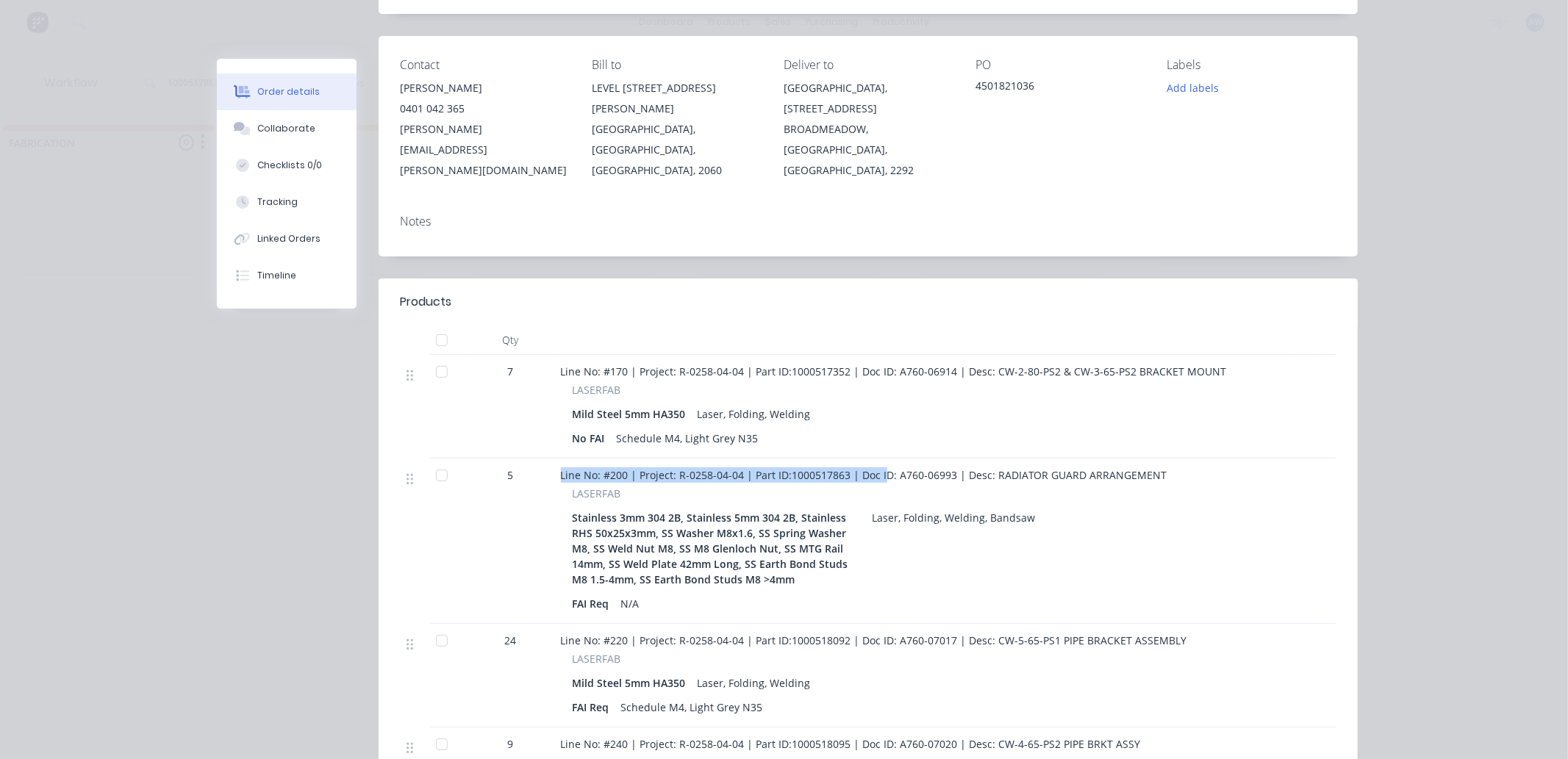
drag, startPoint x: 555, startPoint y: 452, endPoint x: 878, endPoint y: 454, distance: 323.0
click at [878, 468] on span "Line No: #200 | Project: R-0258-04-04 | Part ID:1000517863 | Doc ID: A760-06993…" at bounding box center [864, 475] width 607 height 14
drag, startPoint x: 1152, startPoint y: 454, endPoint x: 565, endPoint y: 453, distance: 587.0
click at [544, 459] on div "5 Line No: #200 | Project: R-0258-04-04 | Part ID:1000517863 | Doc ID: A760-069…" at bounding box center [868, 541] width 935 height 165
copy div "Line No: #200 | Project: R-0258-04-04 | Part ID:1000517863 | Doc ID: A760-06993…"
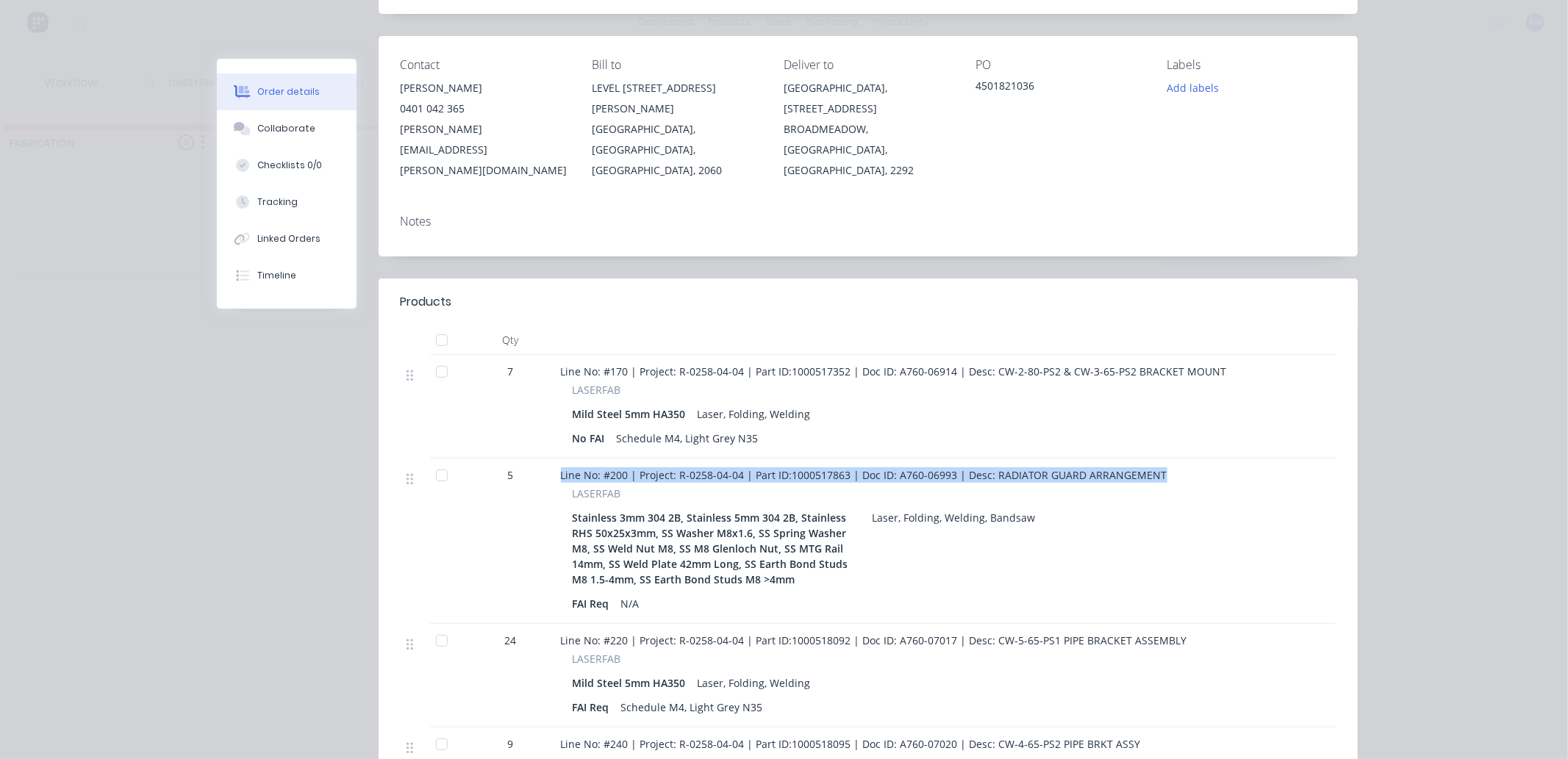
scroll to position [0, 0]
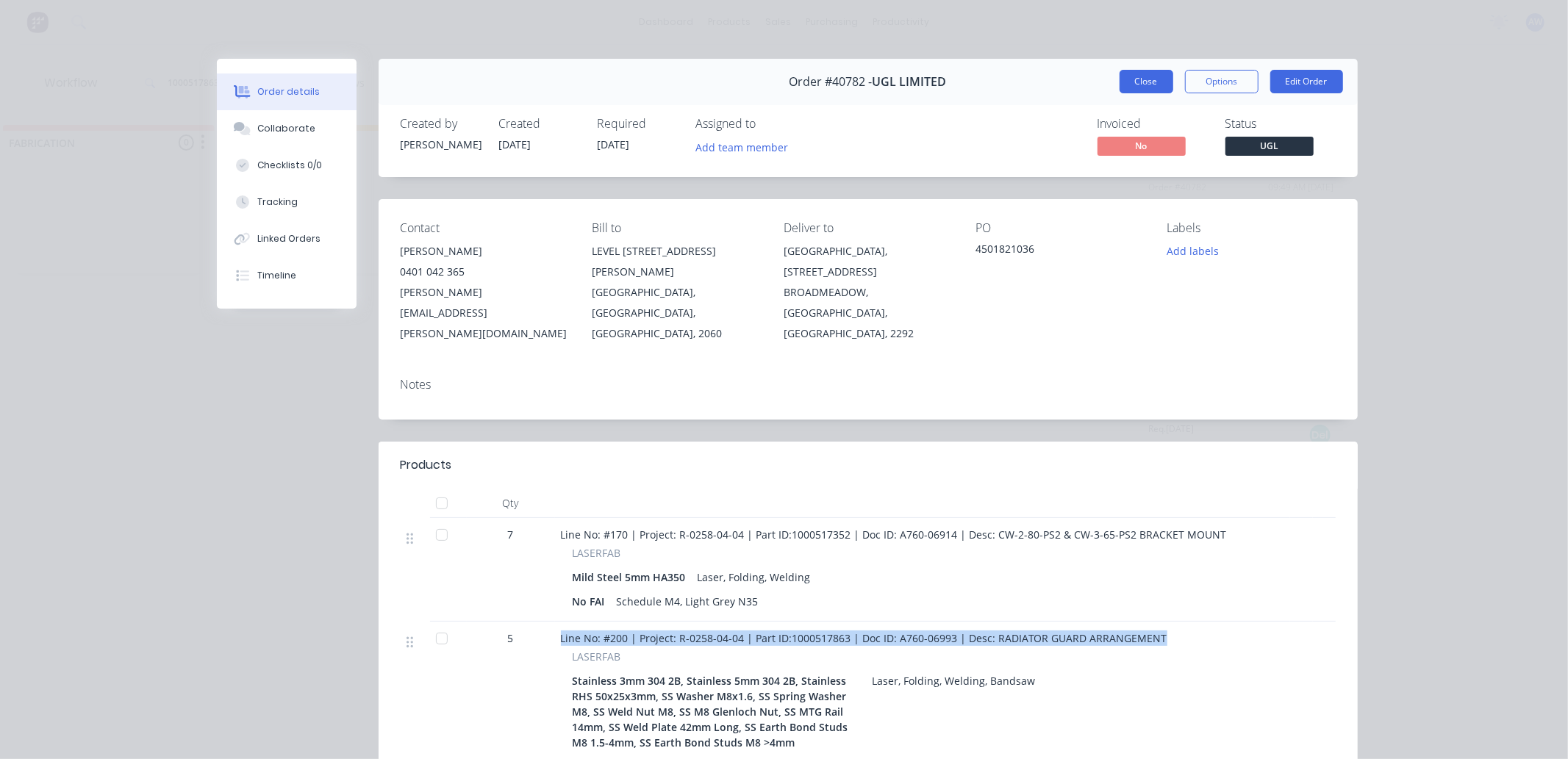
click at [1149, 86] on button "Close" at bounding box center [1146, 81] width 54 height 23
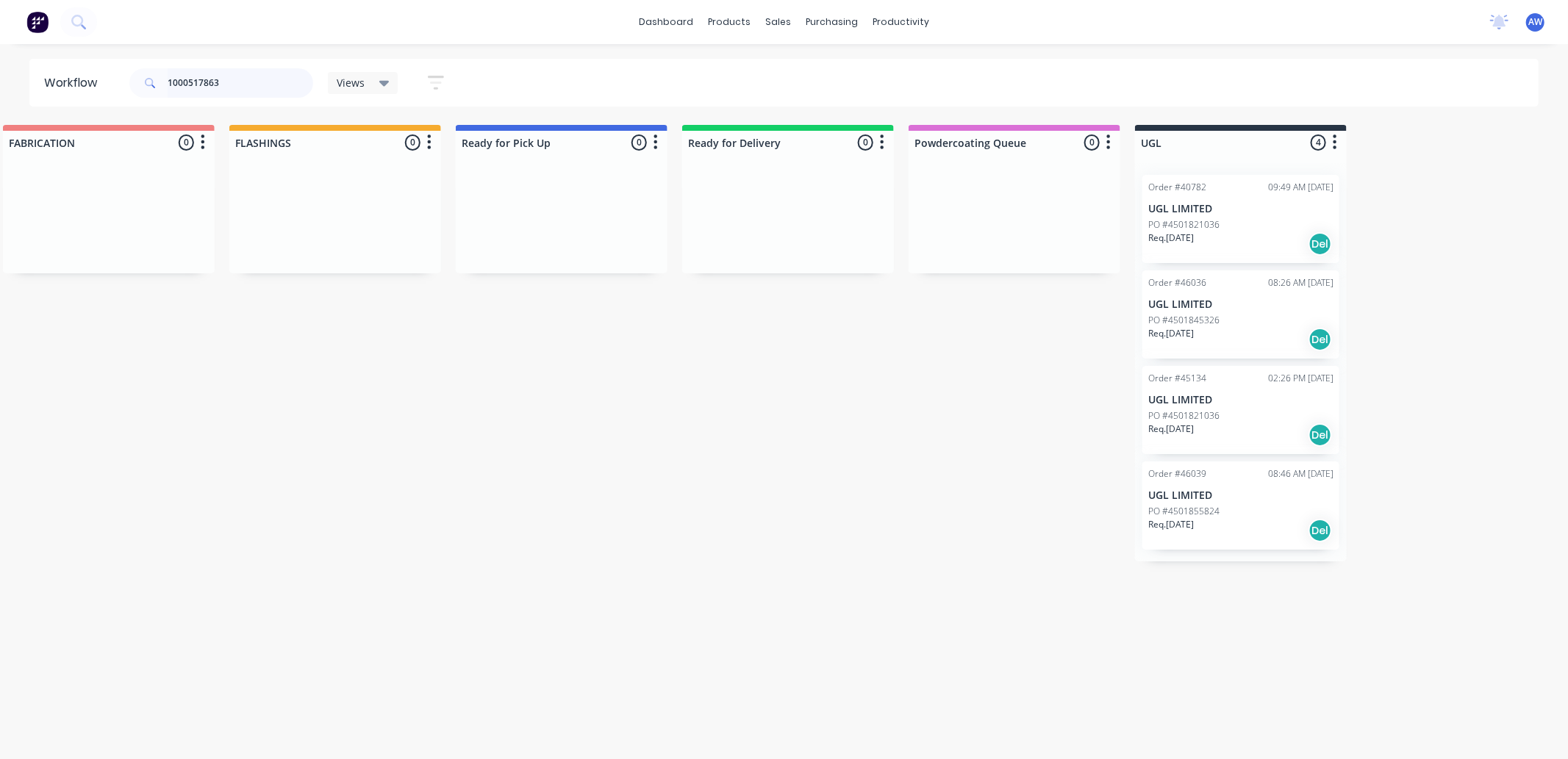
drag, startPoint x: 228, startPoint y: 88, endPoint x: 85, endPoint y: 97, distance: 143.3
click at [85, 97] on header "Workflow 1000517863 Views Save new view None (Default) edit Nilesh edit Product…" at bounding box center [784, 83] width 1510 height 48
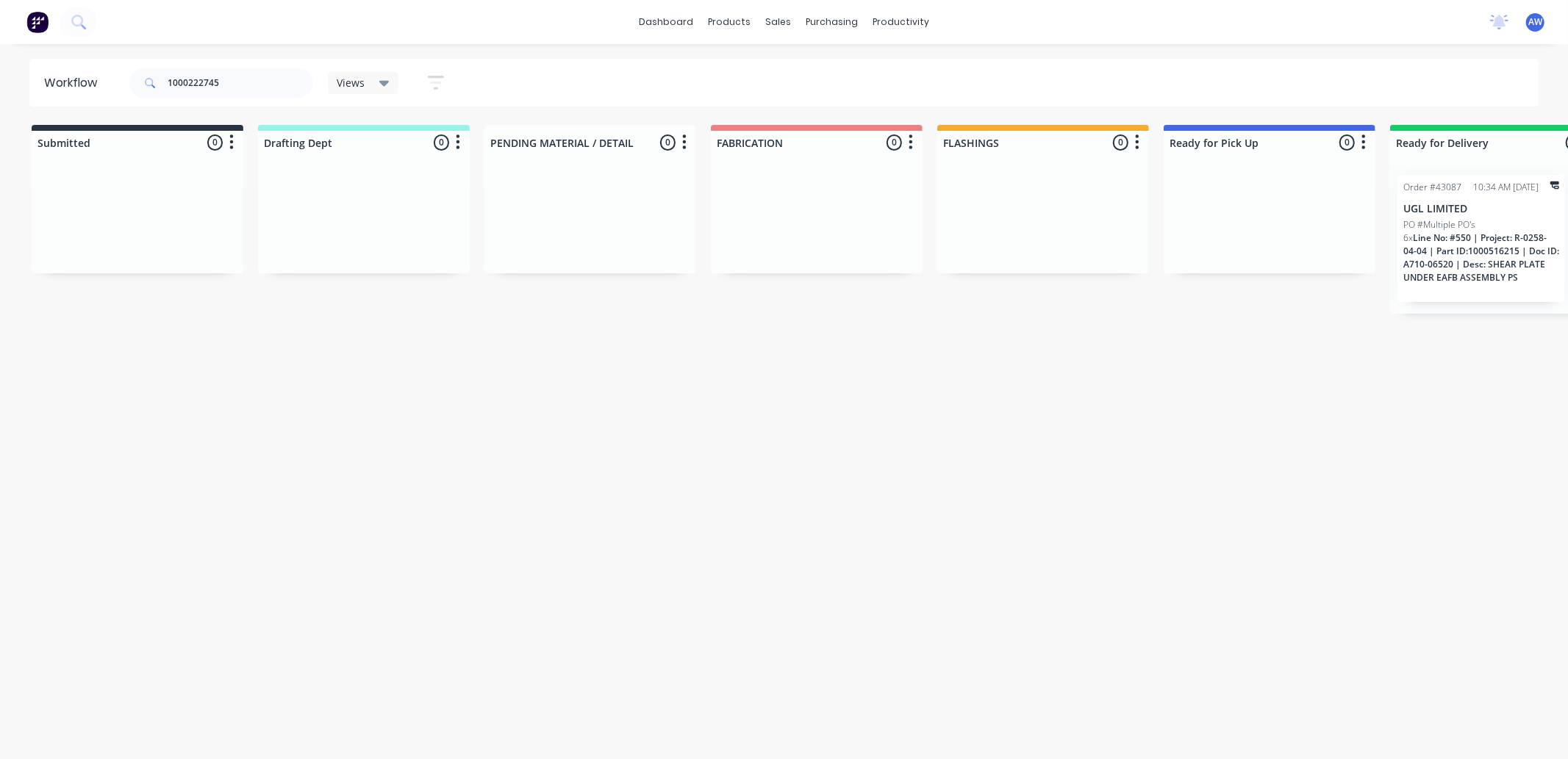
click at [1466, 274] on span "Line No: #550 | Project: R-0258-04-04 | Part ID:1000516215 | Doc ID: A710-06520…" at bounding box center [1482, 258] width 156 height 52
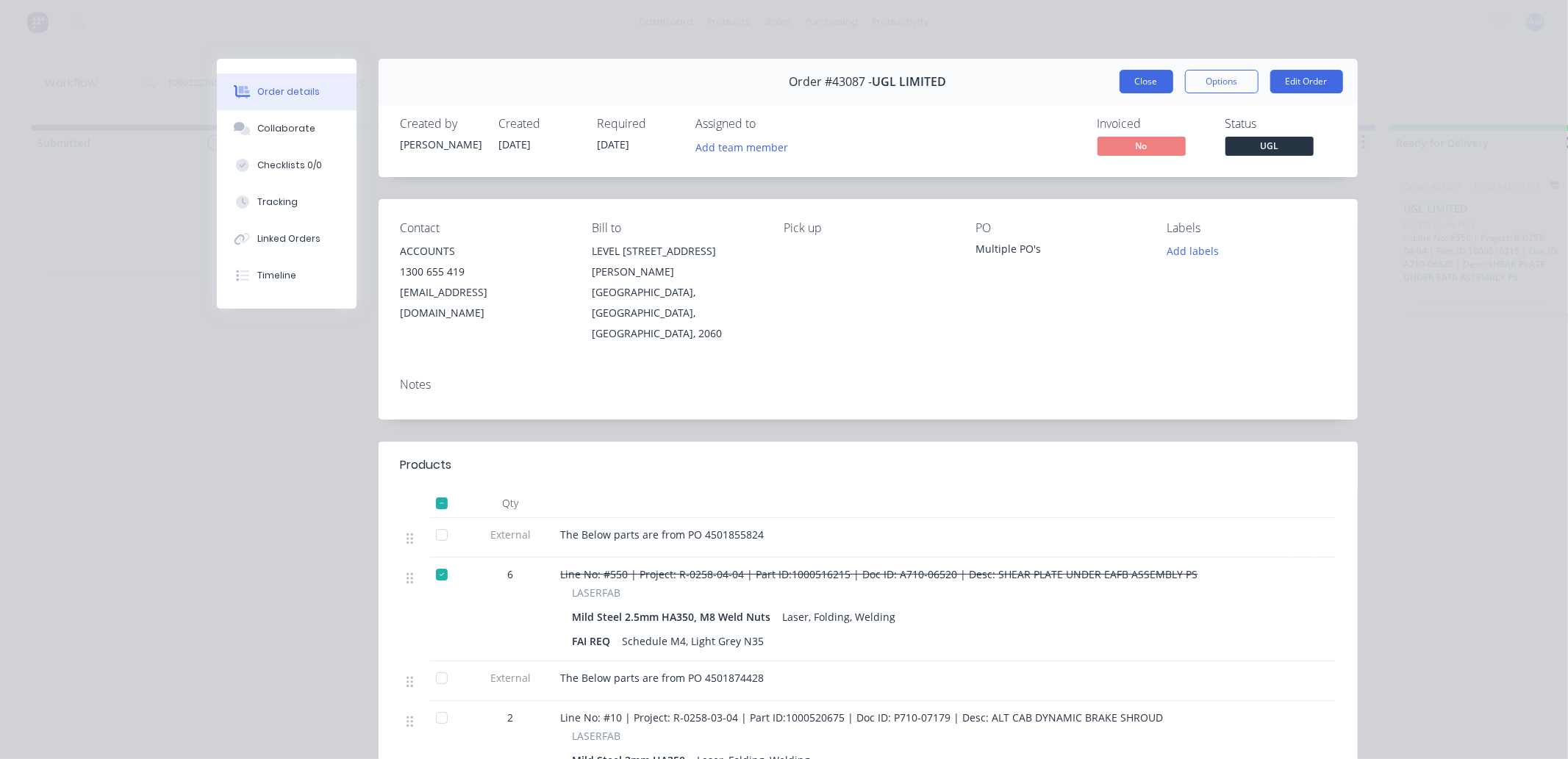
click at [1143, 79] on button "Close" at bounding box center [1146, 81] width 54 height 23
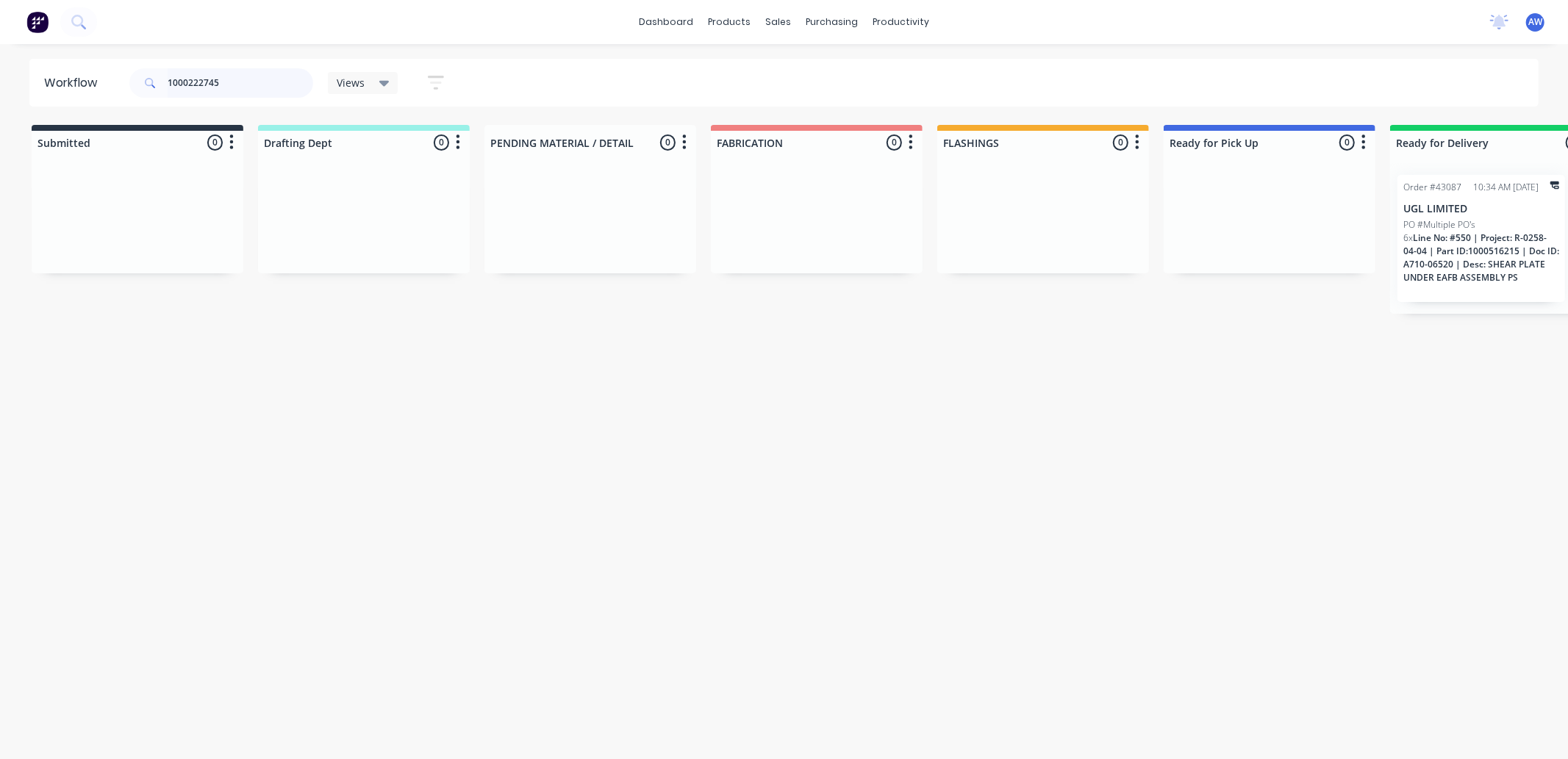
drag, startPoint x: 244, startPoint y: 86, endPoint x: 0, endPoint y: 74, distance: 244.3
click at [0, 74] on div "Workflow 1000222745 Views Save new view None (Default) edit Nilesh edit Product…" at bounding box center [784, 83] width 1568 height 48
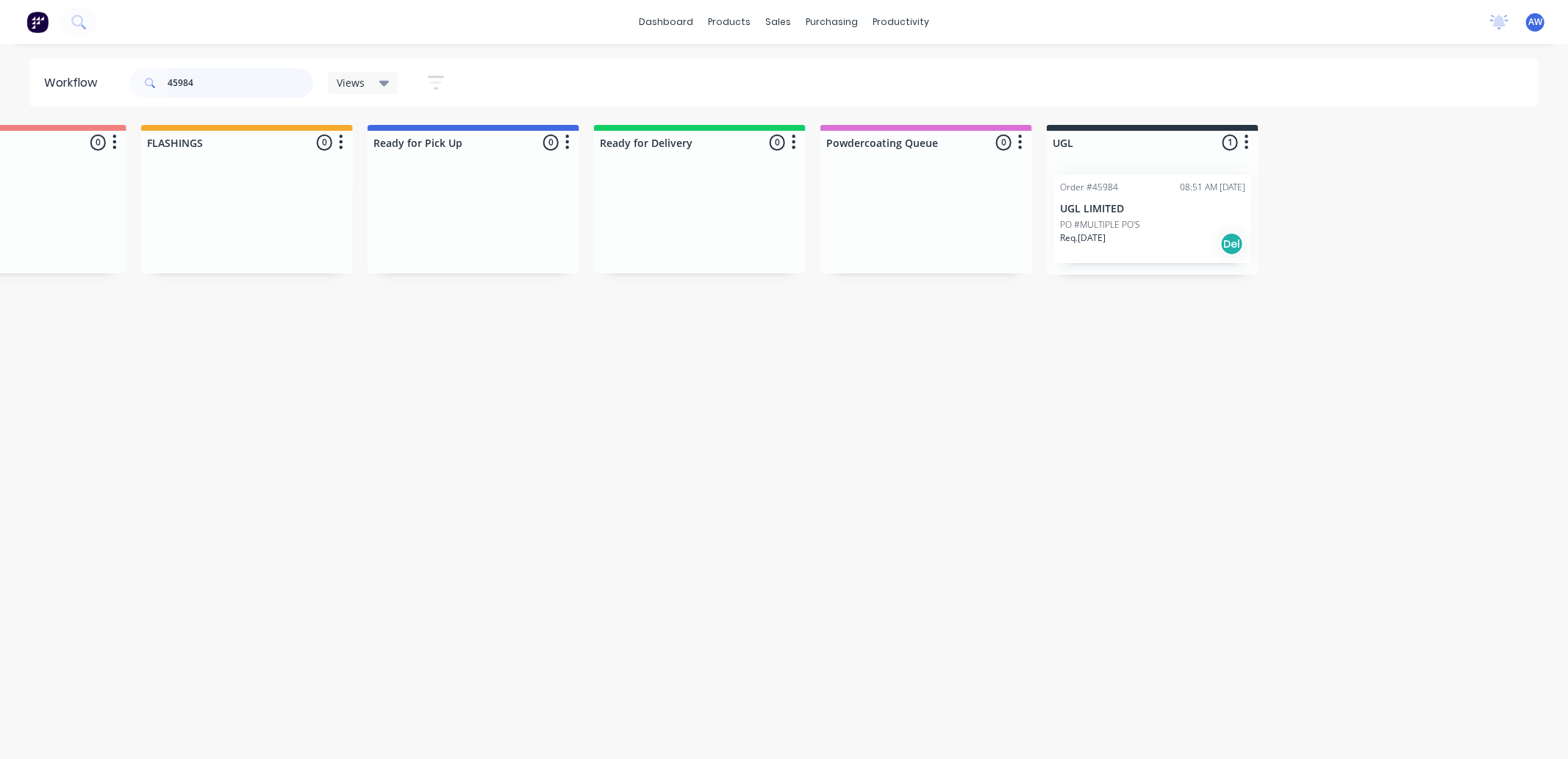
scroll to position [0, 883]
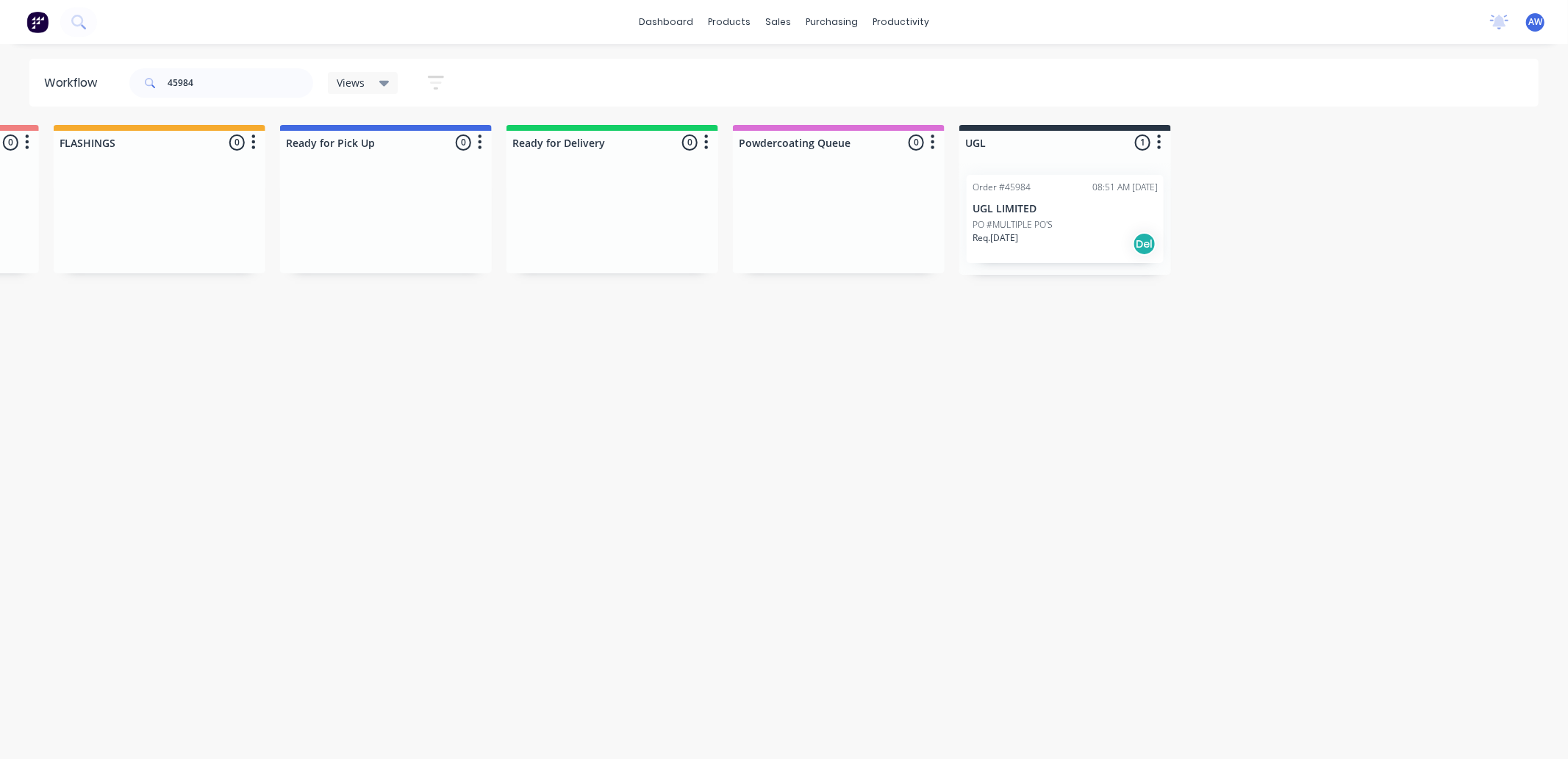
click at [1019, 232] on p "Req. [DATE]" at bounding box center [995, 238] width 45 height 13
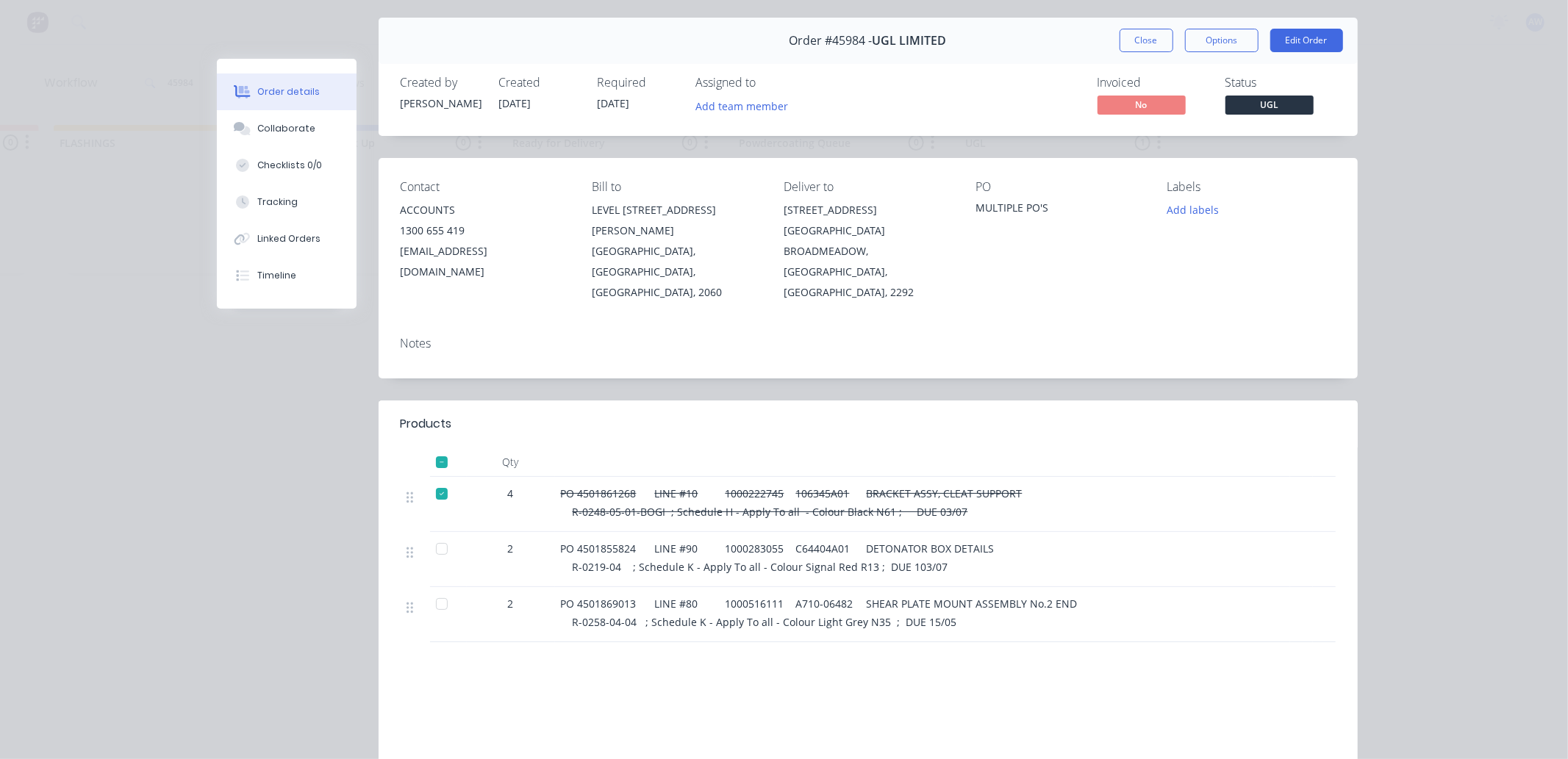
scroll to position [81, 0]
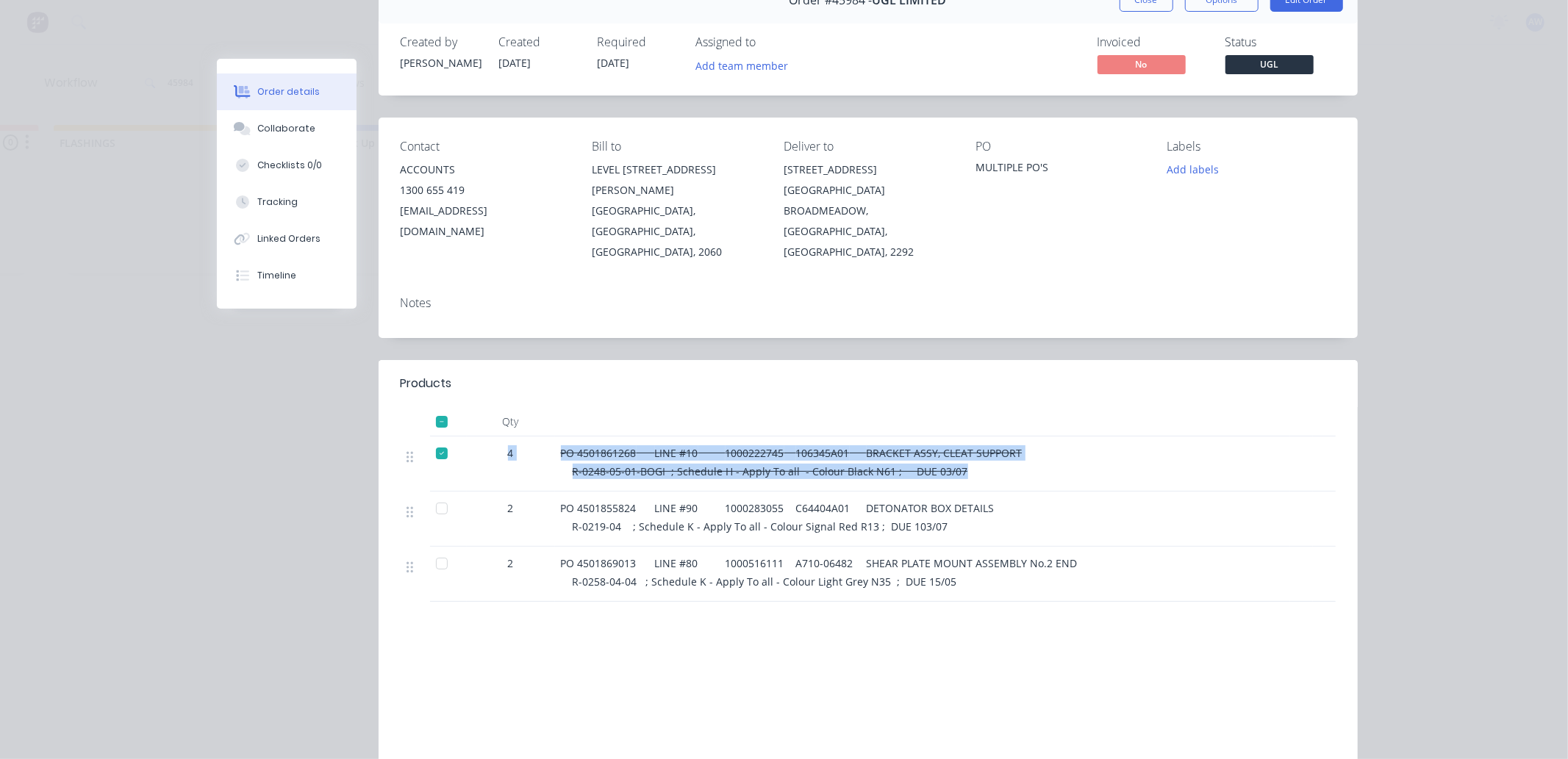
drag, startPoint x: 959, startPoint y: 463, endPoint x: 248, endPoint y: 438, distance: 711.4
click at [248, 438] on div "Order #45984 - UGL LIMITED Close Options Edit Order Created by [PERSON_NAME] Cr…" at bounding box center [787, 404] width 1141 height 854
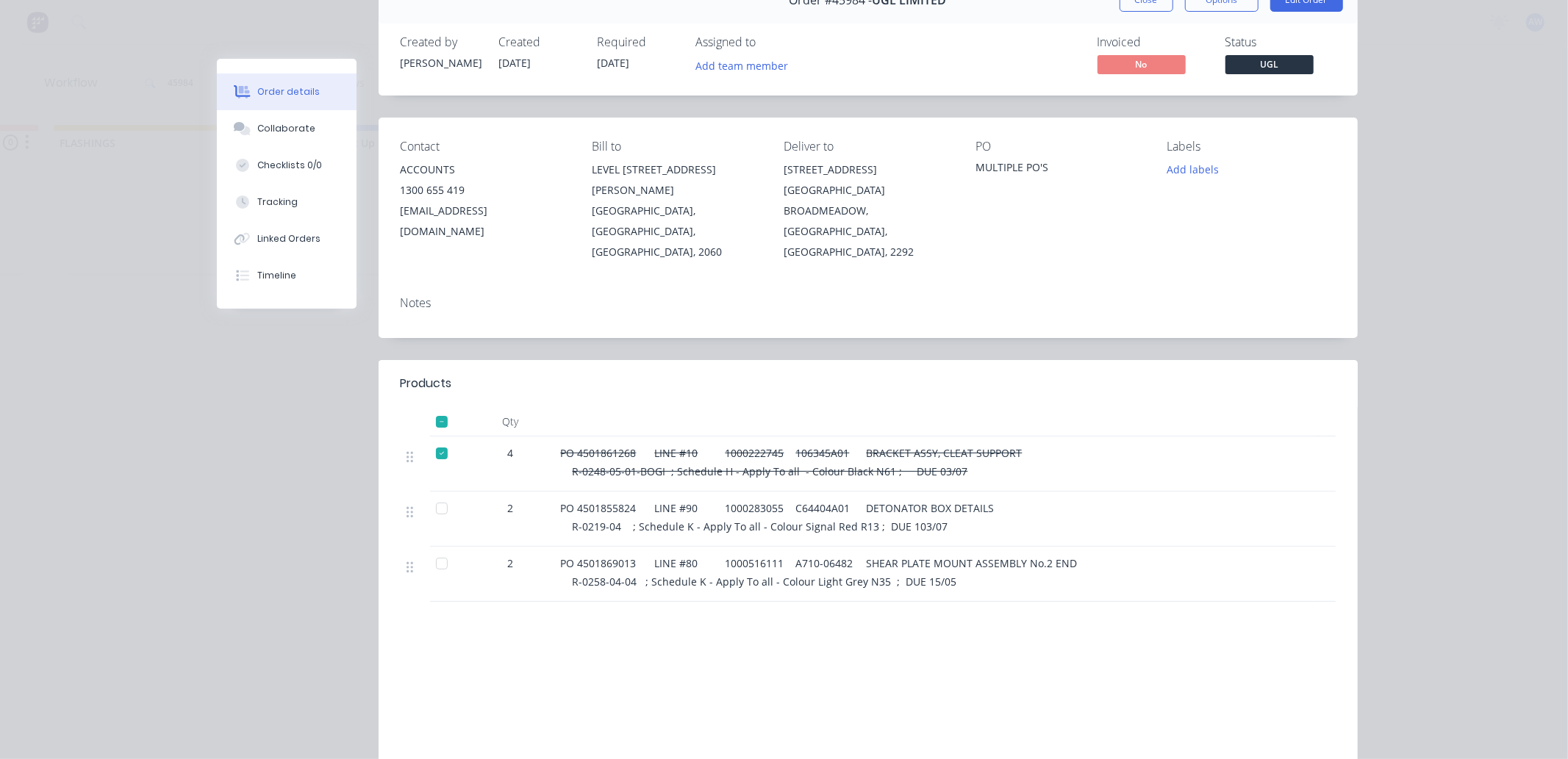
click at [926, 622] on div "Products Qty 4 PO 4501861268 LINE #10 1000222745 106345A01 BRACKET ASSY, CLEAT …" at bounding box center [868, 584] width 979 height 449
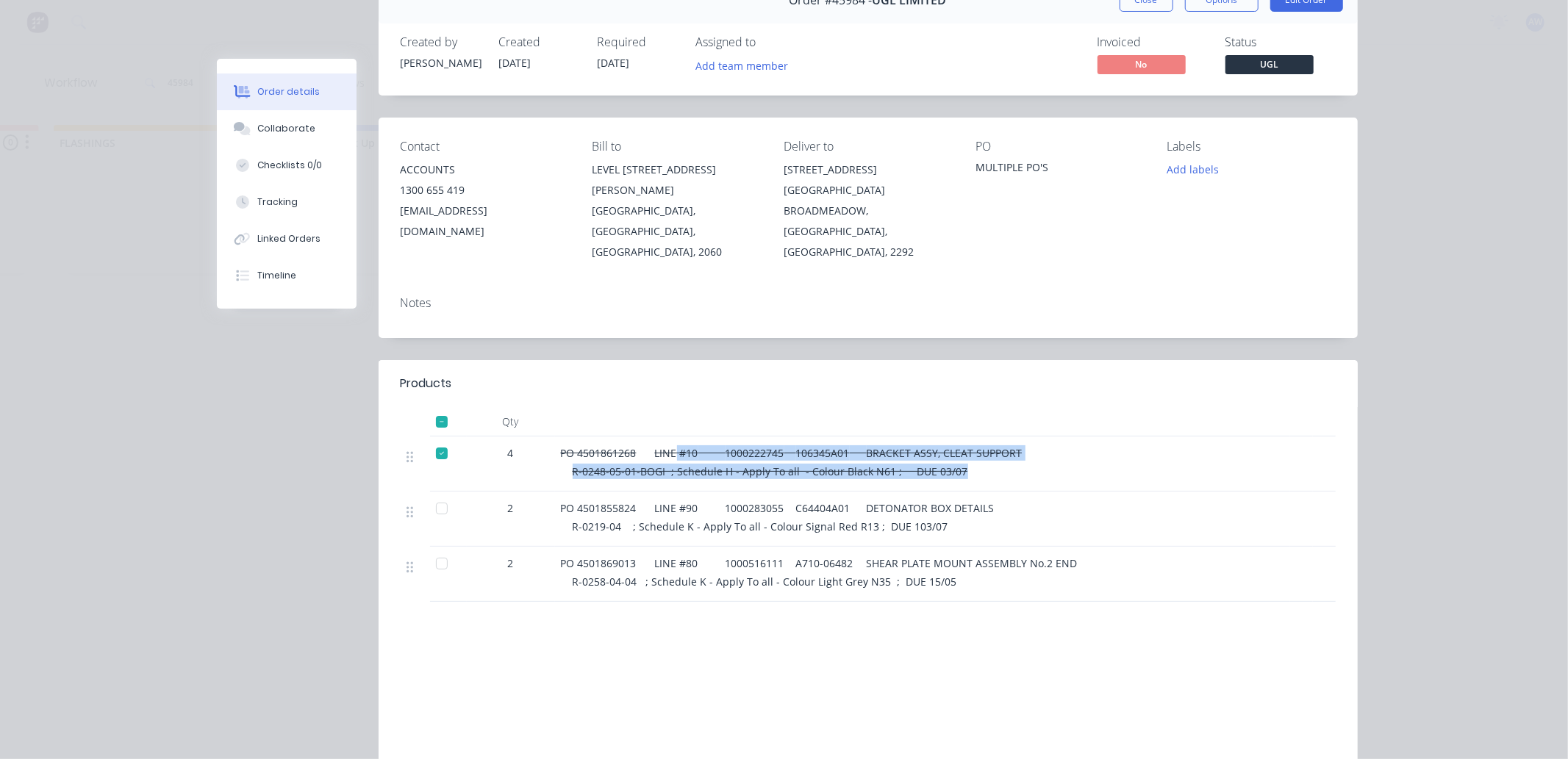
drag, startPoint x: 951, startPoint y: 452, endPoint x: 659, endPoint y: 424, distance: 293.3
click at [660, 436] on div "PO 4501861268 LINE #10 1000222745 106345A01 BRACKET ASSY, CLEAT SUPPORT R-0248-…" at bounding box center [922, 464] width 735 height 55
click at [432, 446] on div at bounding box center [442, 454] width 29 height 29
click at [561, 465] on div "PO 4501861268 LINE #10 1000222745 106345A01 BRACKET ASSY, CLEAT SUPPORT R-0248-…" at bounding box center [922, 464] width 735 height 55
drag, startPoint x: 971, startPoint y: 458, endPoint x: 603, endPoint y: 430, distance: 369.1
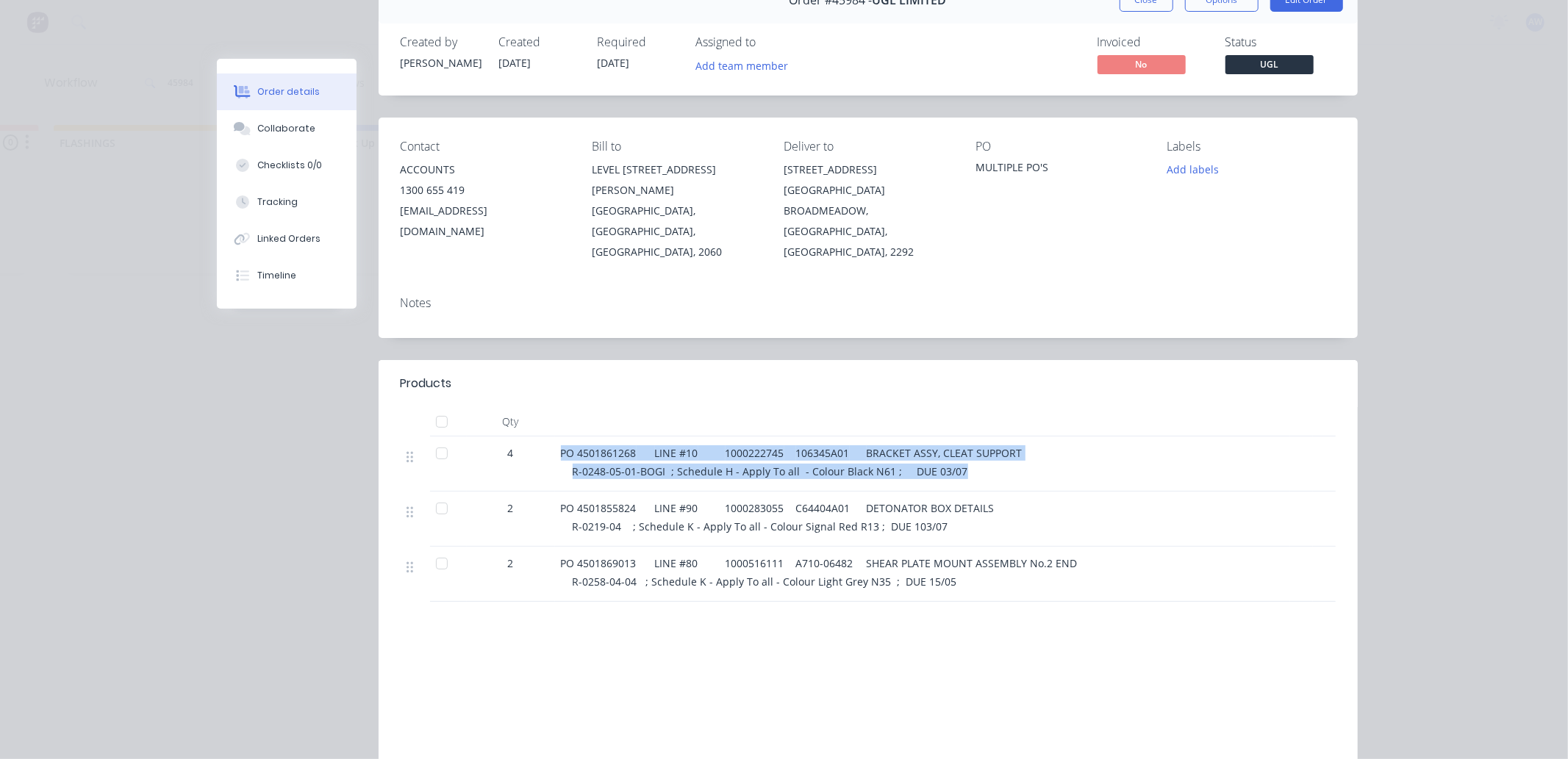
click at [526, 436] on div "4 PO 4501861268 LINE #10 1000222745 106345A01 BRACKET ASSY, CLEAT SUPPORT R-024…" at bounding box center [868, 464] width 935 height 55
copy div "PO 4501861268 LINE #10 1000222745 106345A01 BRACKET ASSY, CLEAT SUPPORT R-0248-…"
click at [436, 439] on div at bounding box center [442, 454] width 29 height 29
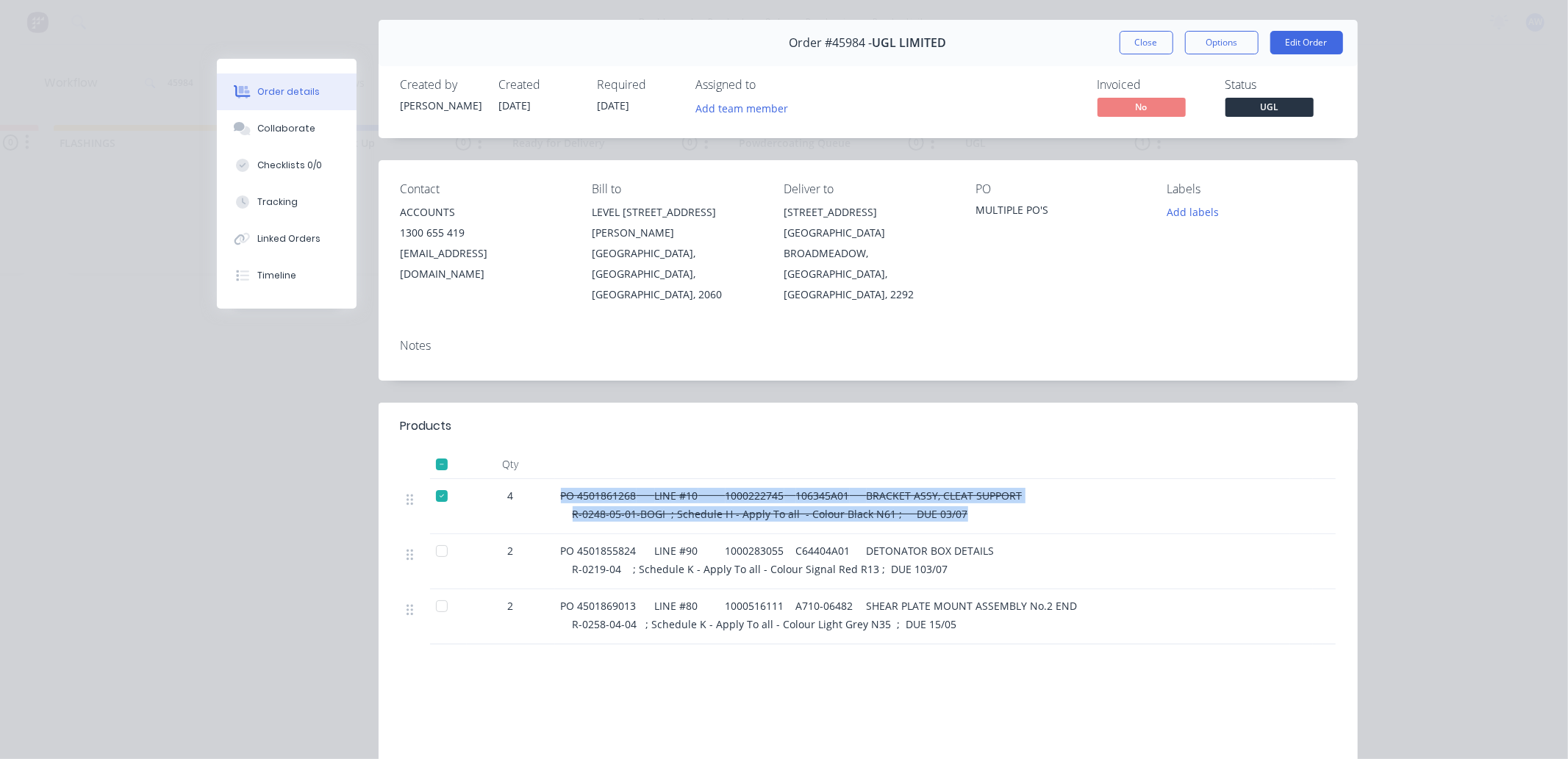
scroll to position [0, 0]
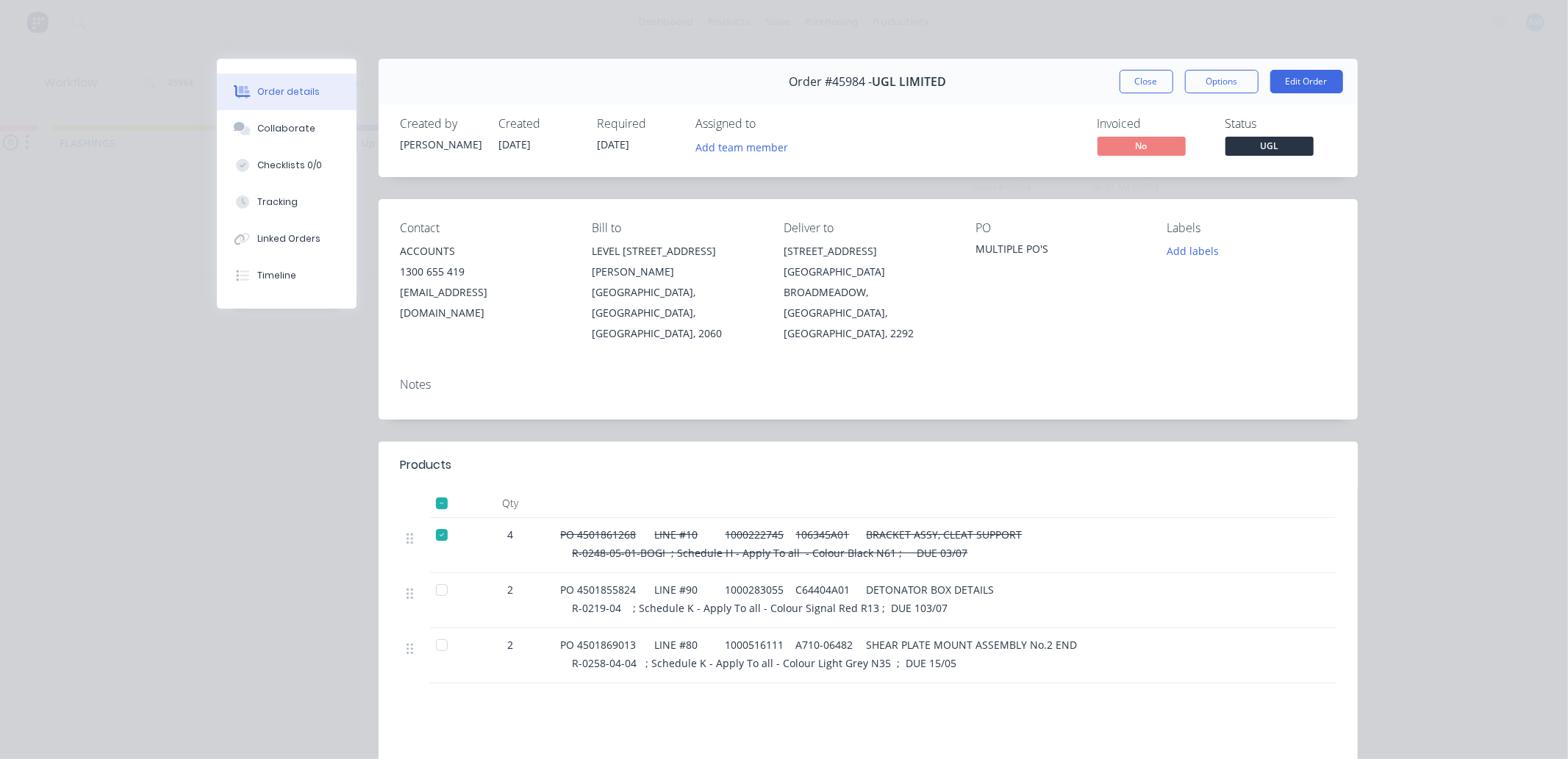
click at [1118, 573] on div "PO 4501855824 LINE #90 1000283055 C64404A01 DETONATOR BOX DETAILS R-0219-04 ; S…" at bounding box center [922, 601] width 735 height 55
click at [1148, 74] on button "Close" at bounding box center [1146, 81] width 54 height 23
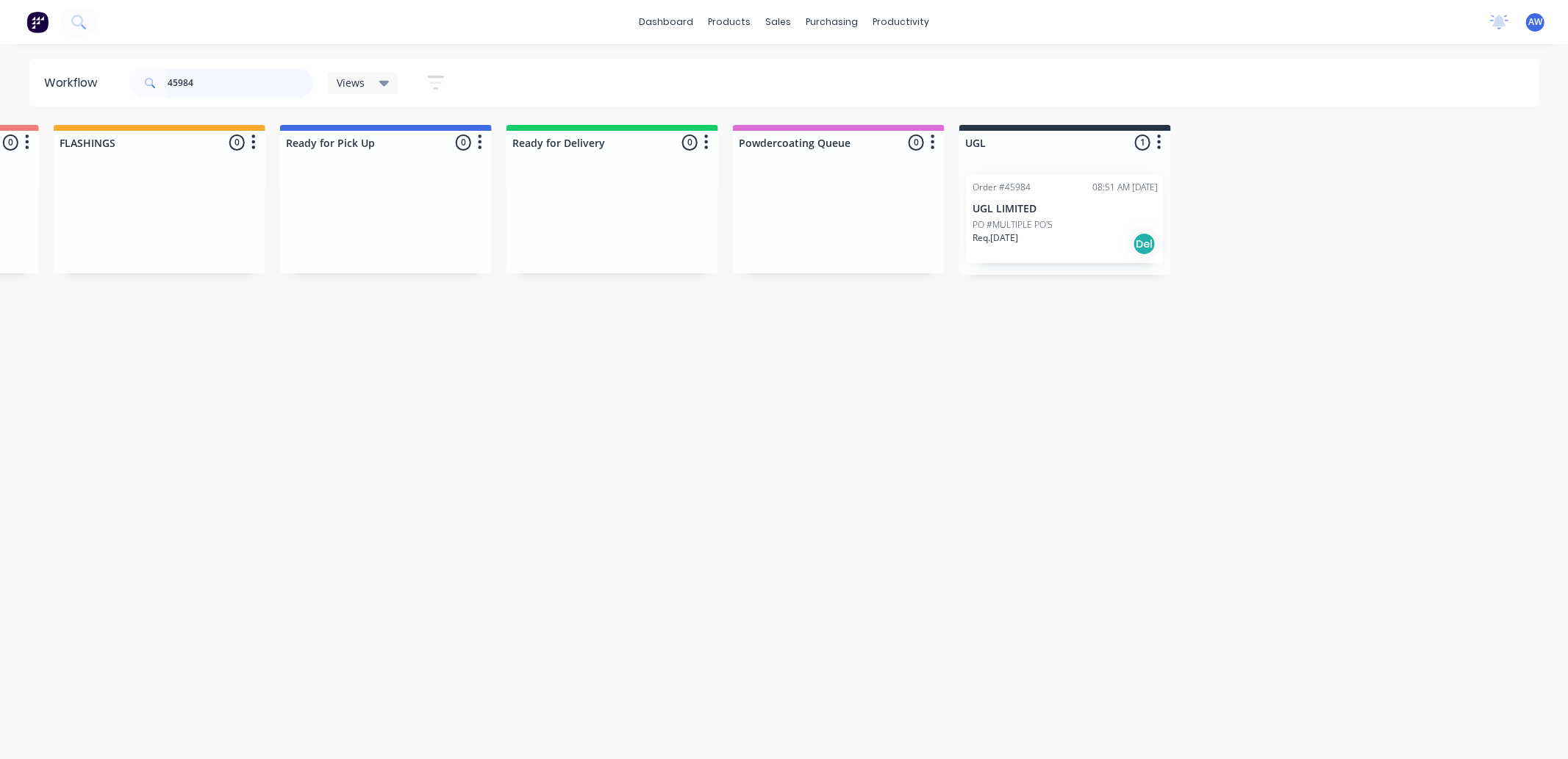
drag, startPoint x: 254, startPoint y: 91, endPoint x: 0, endPoint y: 94, distance: 254.0
click at [0, 94] on div "Workflow 45984 Views Save new view None (Default) edit Nilesh edit Production e…" at bounding box center [784, 83] width 1568 height 48
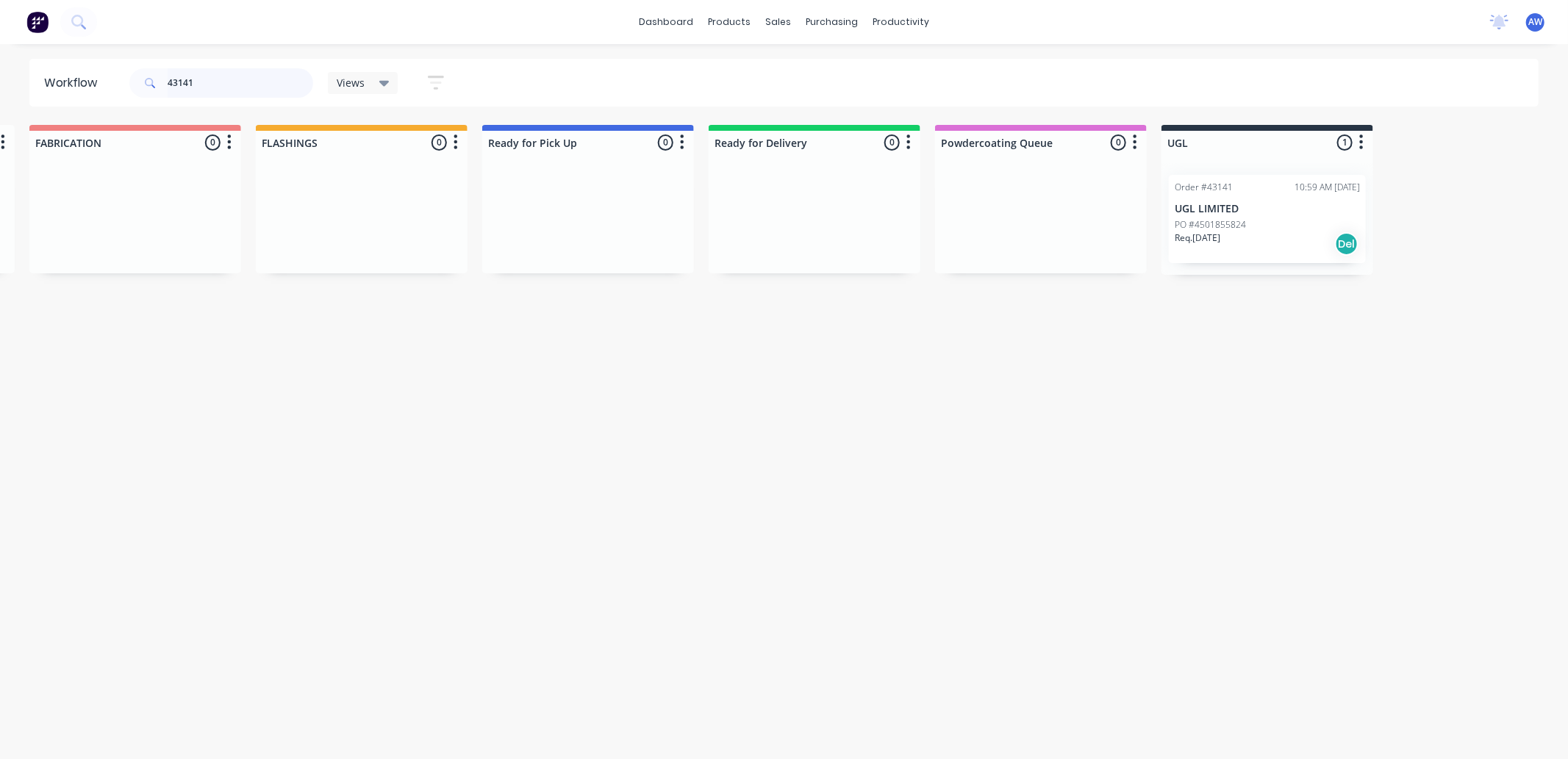
scroll to position [0, 740]
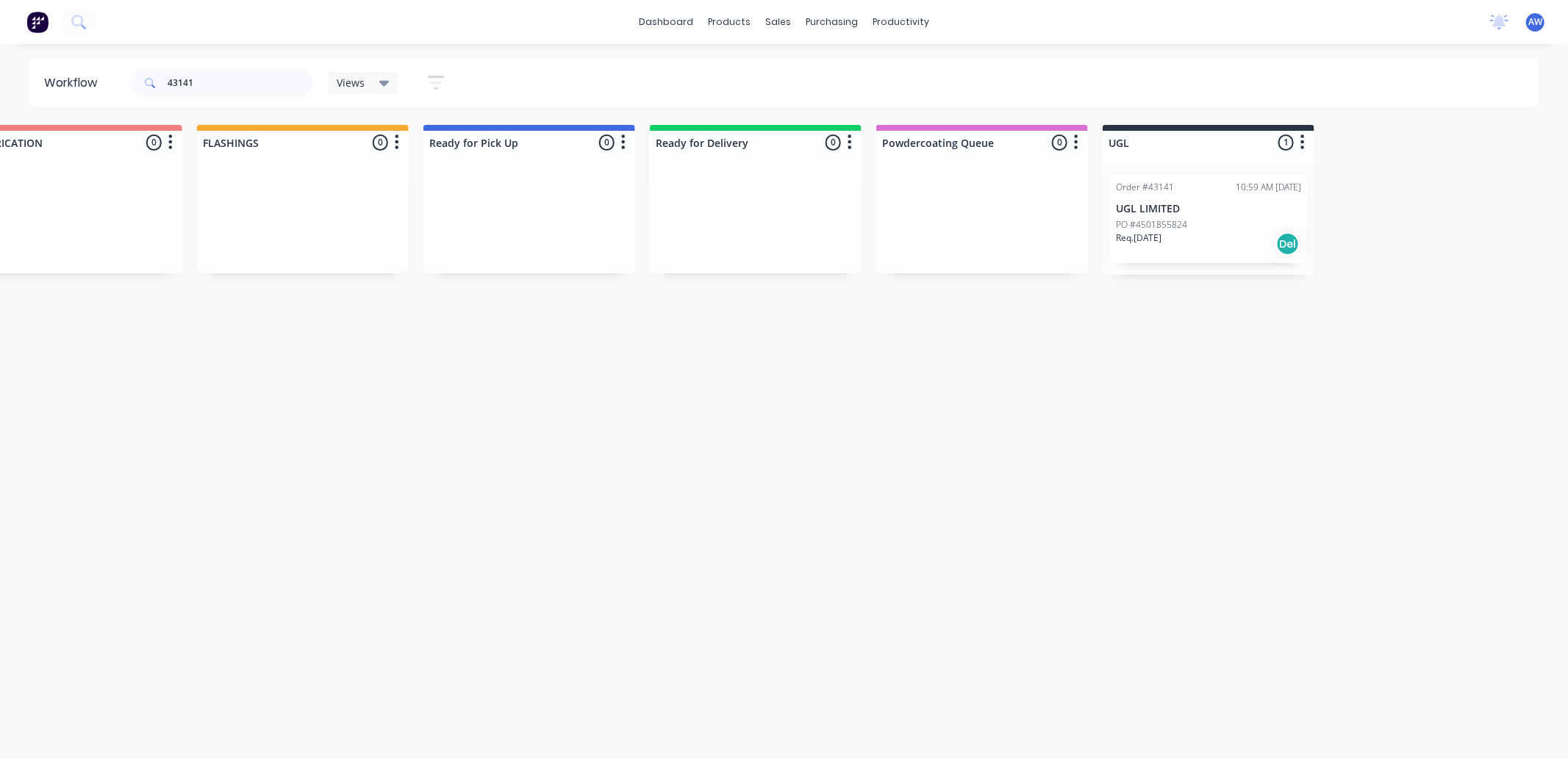
click at [1182, 224] on p "PO #4501855824" at bounding box center [1151, 224] width 71 height 13
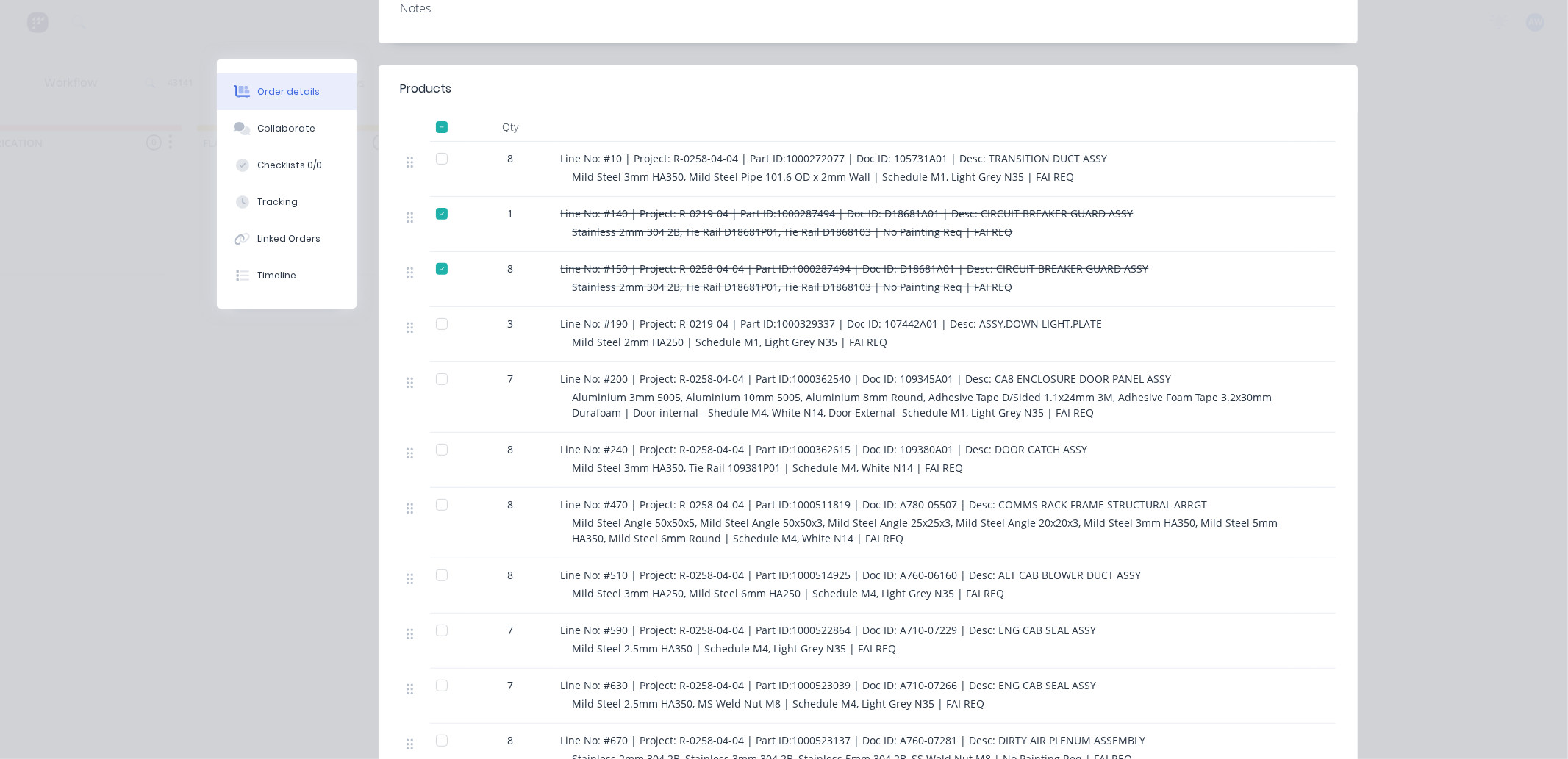
scroll to position [326, 0]
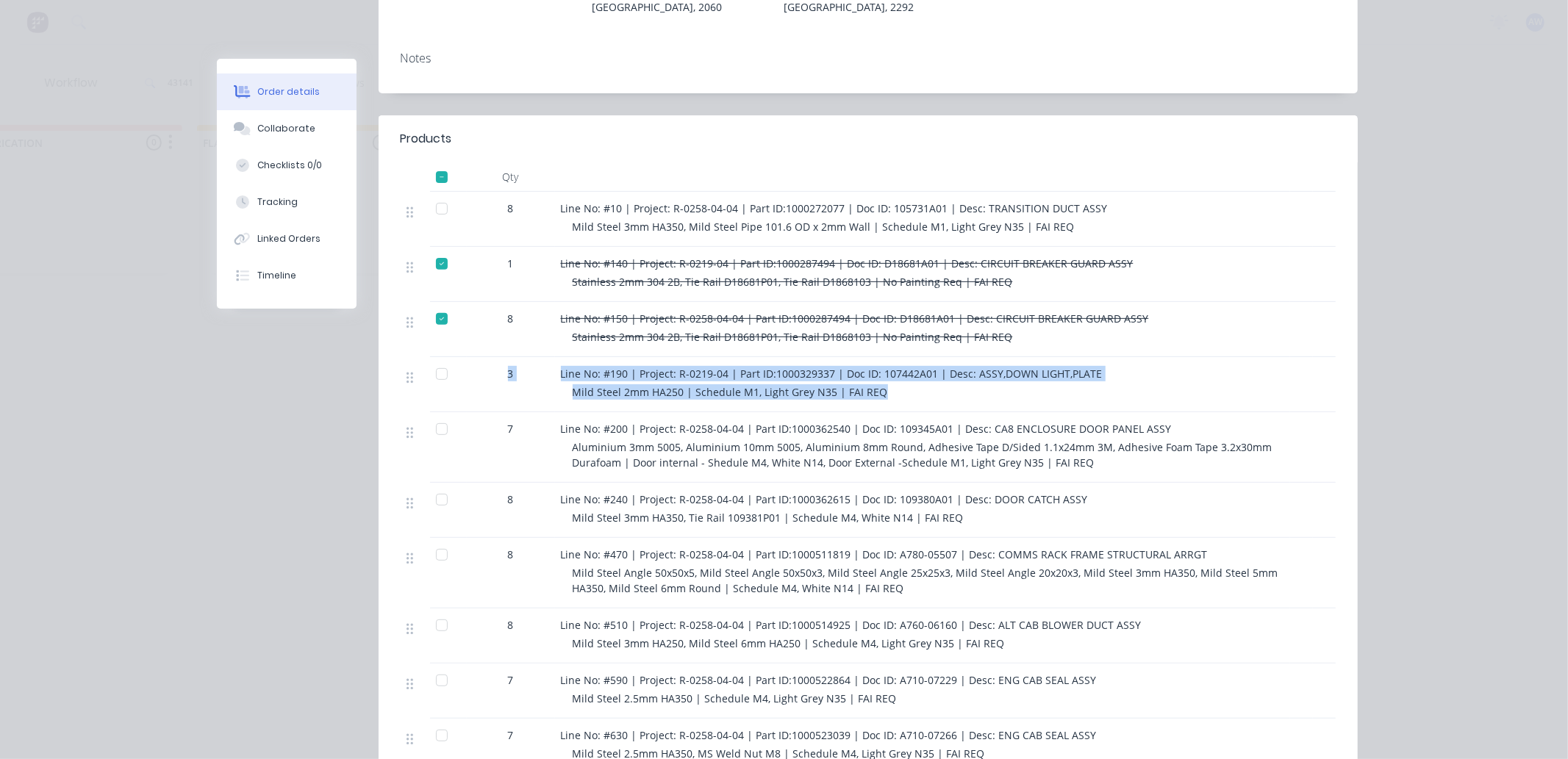
drag, startPoint x: 898, startPoint y: 381, endPoint x: 623, endPoint y: 361, distance: 275.7
click at [508, 358] on div "3 Line No: #190 | Project: R-0219-04 | Part ID:1000329337 | Doc ID: 107442A01 |…" at bounding box center [868, 384] width 935 height 55
click at [628, 367] on span "Line No: #190 | Project: R-0219-04 | Part ID:1000329337 | Doc ID: 107442A01 | D…" at bounding box center [831, 374] width 542 height 14
drag, startPoint x: 897, startPoint y: 368, endPoint x: 555, endPoint y: 348, distance: 342.6
click at [555, 357] on div "Line No: #190 | Project: R-0219-04 | Part ID:1000329337 | Doc ID: 107442A01 | D…" at bounding box center [922, 384] width 735 height 55
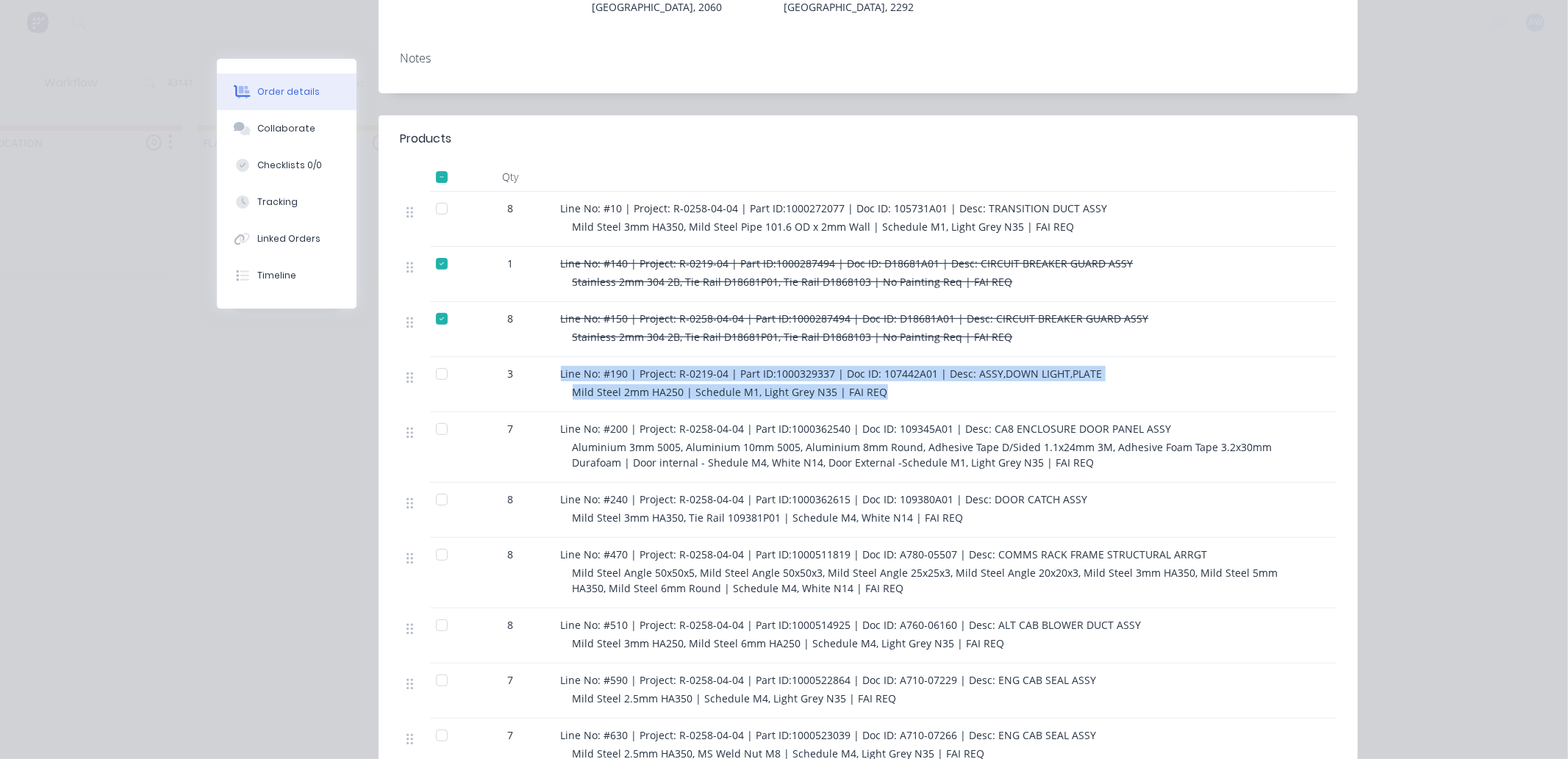
copy div "Line No: #190 | Project: R-0219-04 | Part ID:1000329337 | Doc ID: 107442A01 | D…"
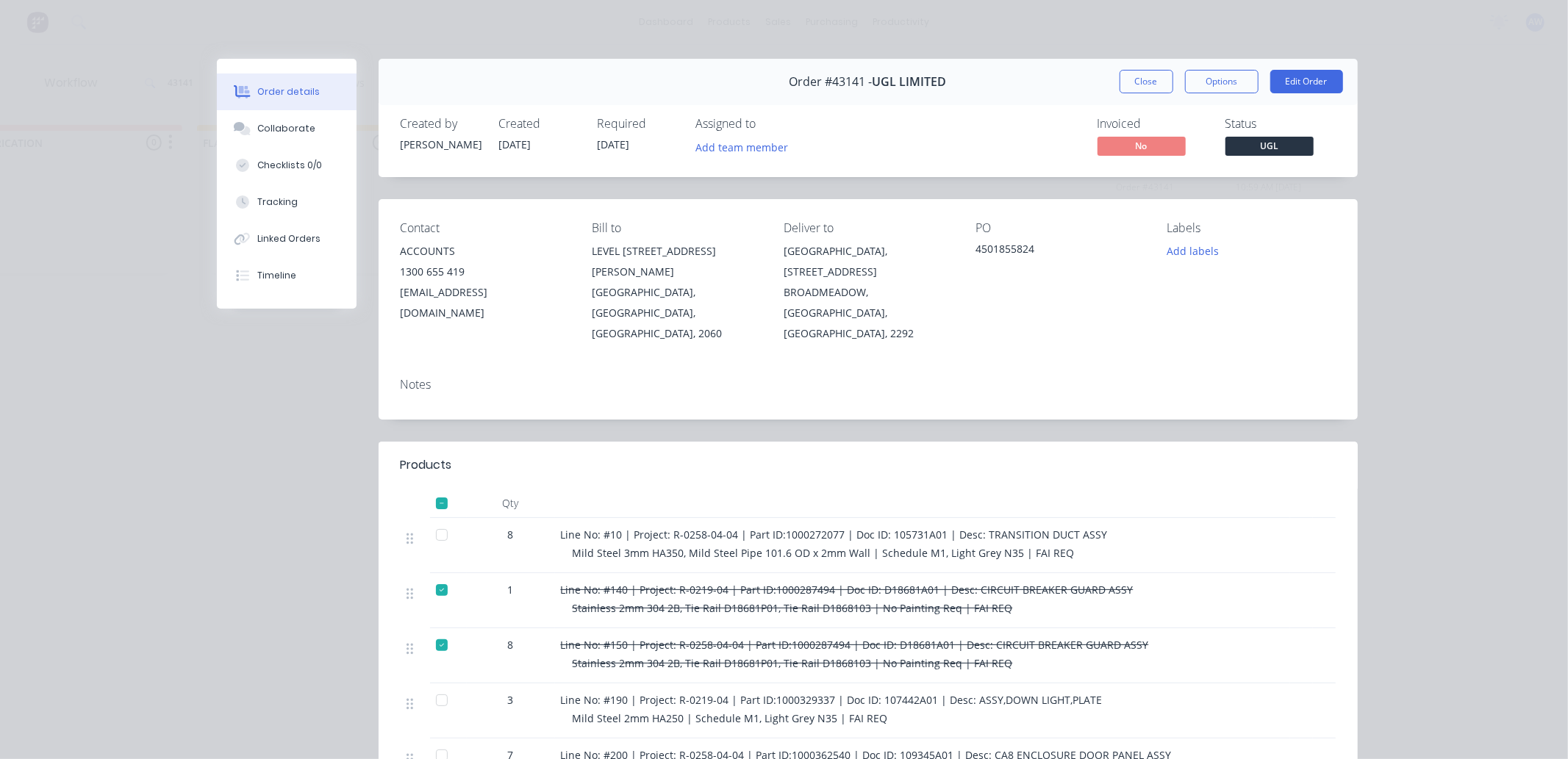
click at [1131, 93] on div "Order #43141 - UGL LIMITED Close Options Edit Order" at bounding box center [868, 82] width 979 height 46
click at [1131, 86] on button "Close" at bounding box center [1146, 81] width 54 height 23
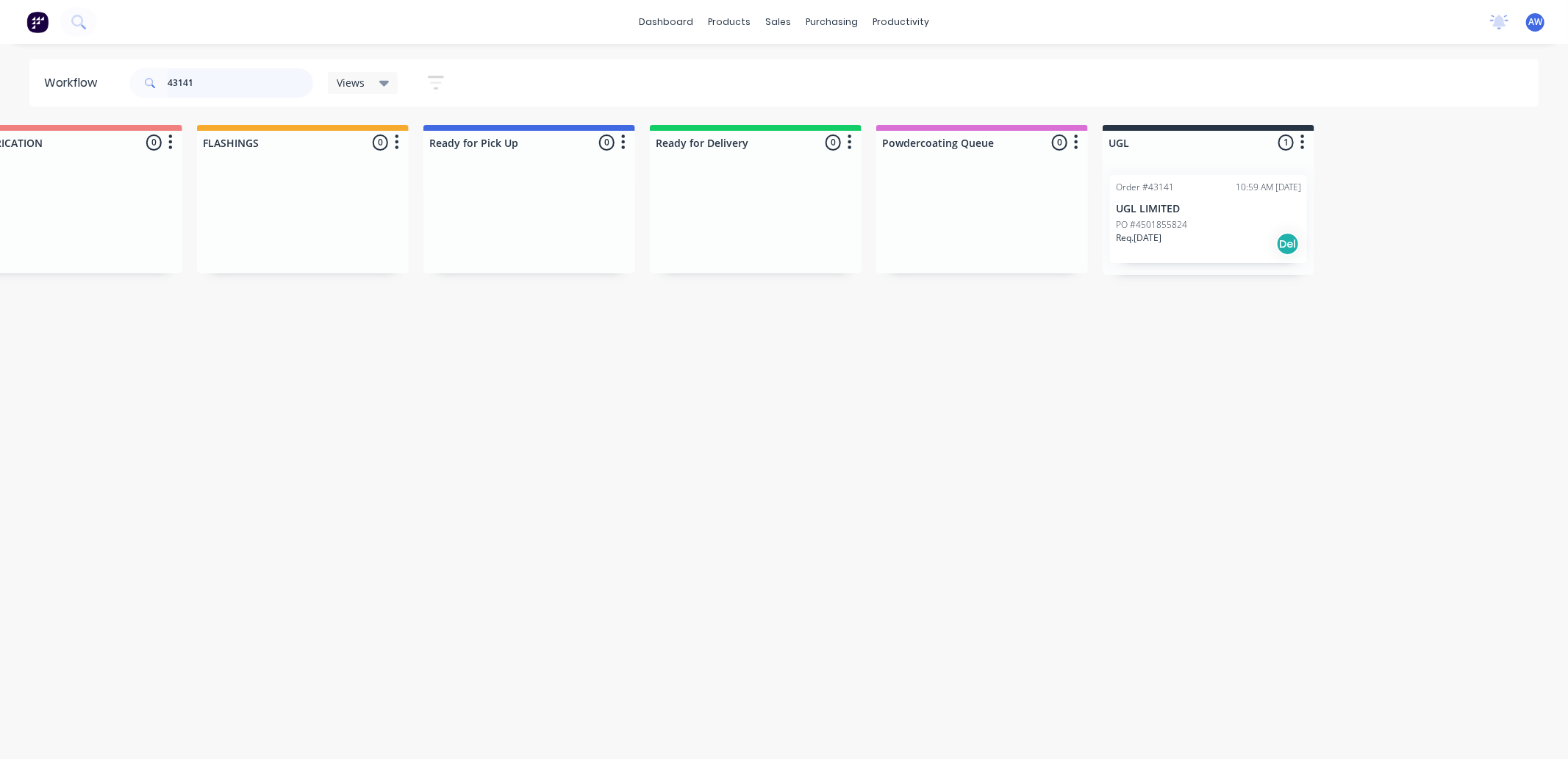
drag, startPoint x: 256, startPoint y: 90, endPoint x: 5, endPoint y: 85, distance: 251.0
click at [39, 74] on header "Workflow 43141 Views Save new view None (Default) edit Nilesh edit Production e…" at bounding box center [784, 83] width 1510 height 48
type input "43087"
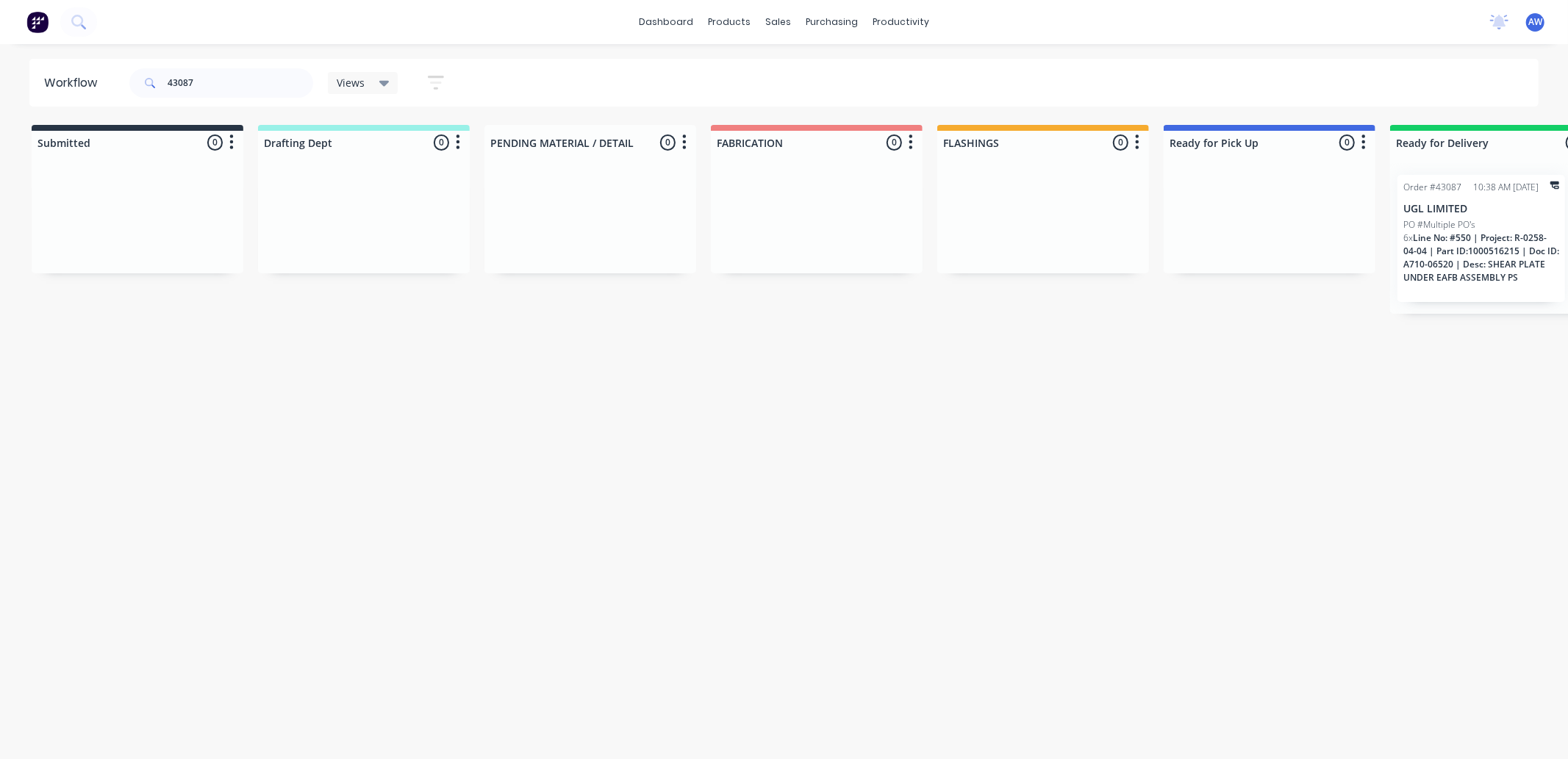
click at [1440, 252] on span "Line No: #550 | Project: R-0258-04-04 | Part ID:1000516215 | Doc ID: A710-06520…" at bounding box center [1482, 258] width 156 height 52
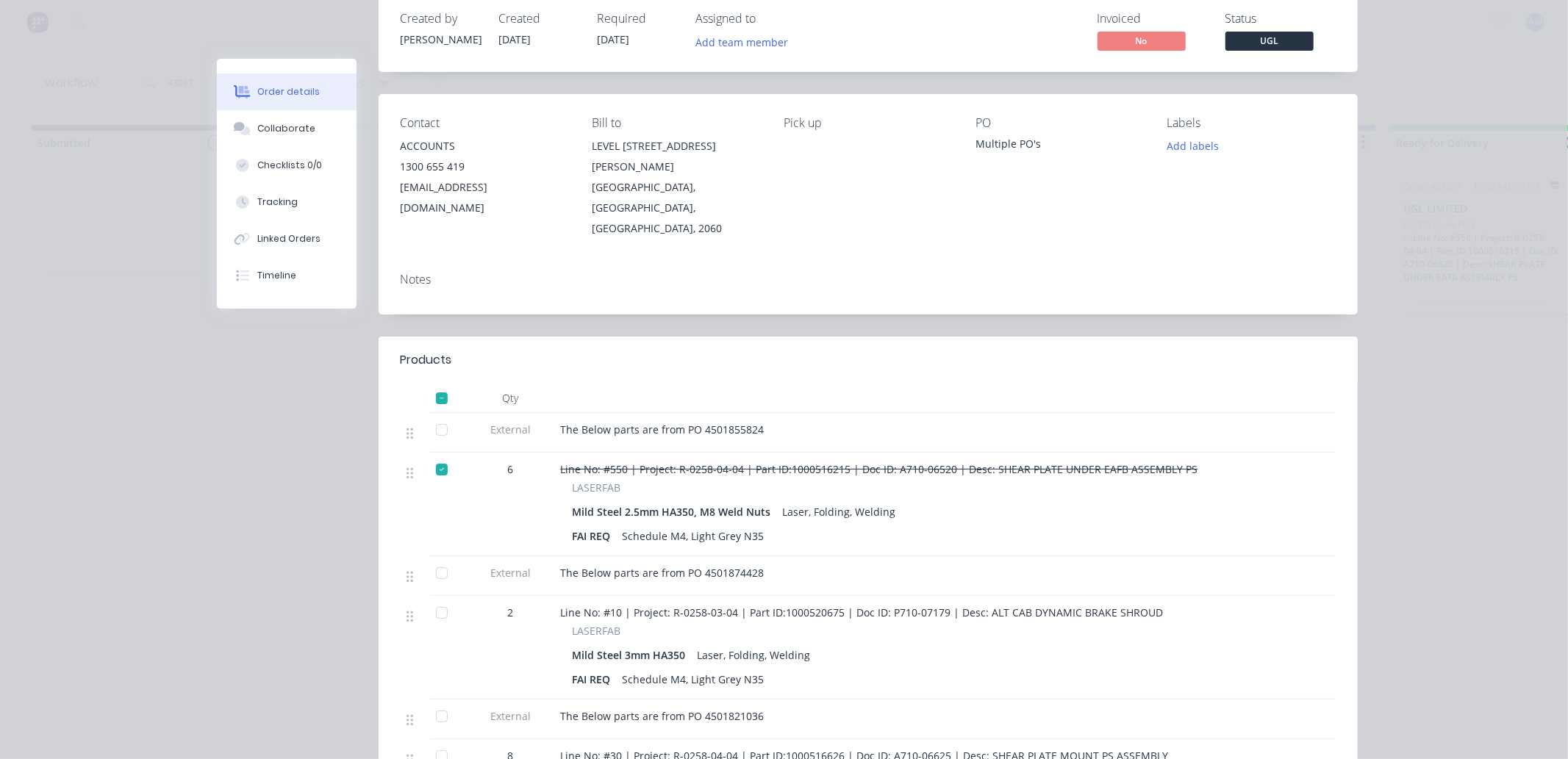
scroll to position [408, 0]
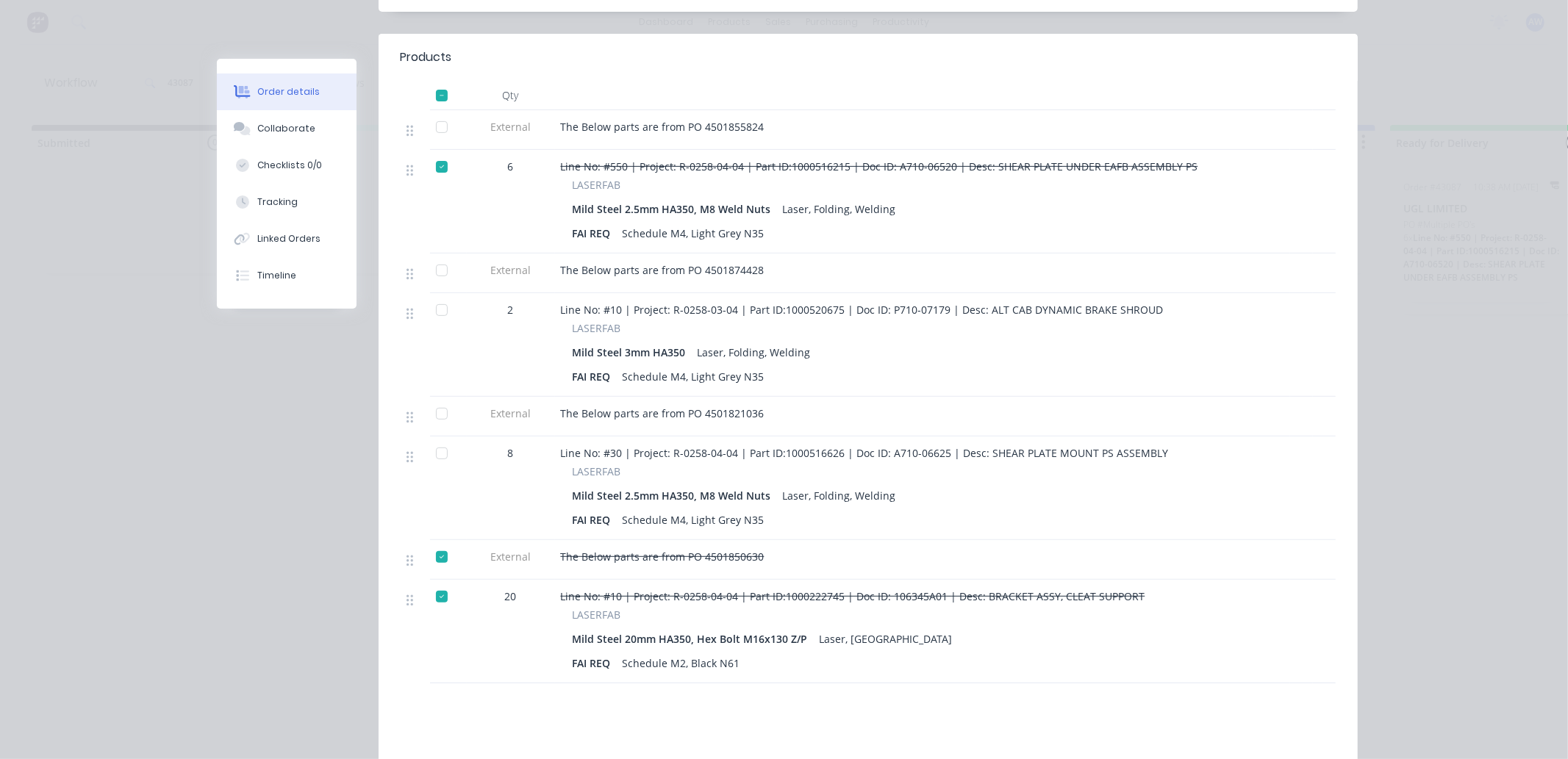
drag, startPoint x: 435, startPoint y: 557, endPoint x: 576, endPoint y: 549, distance: 141.2
click at [436, 582] on div at bounding box center [442, 596] width 29 height 29
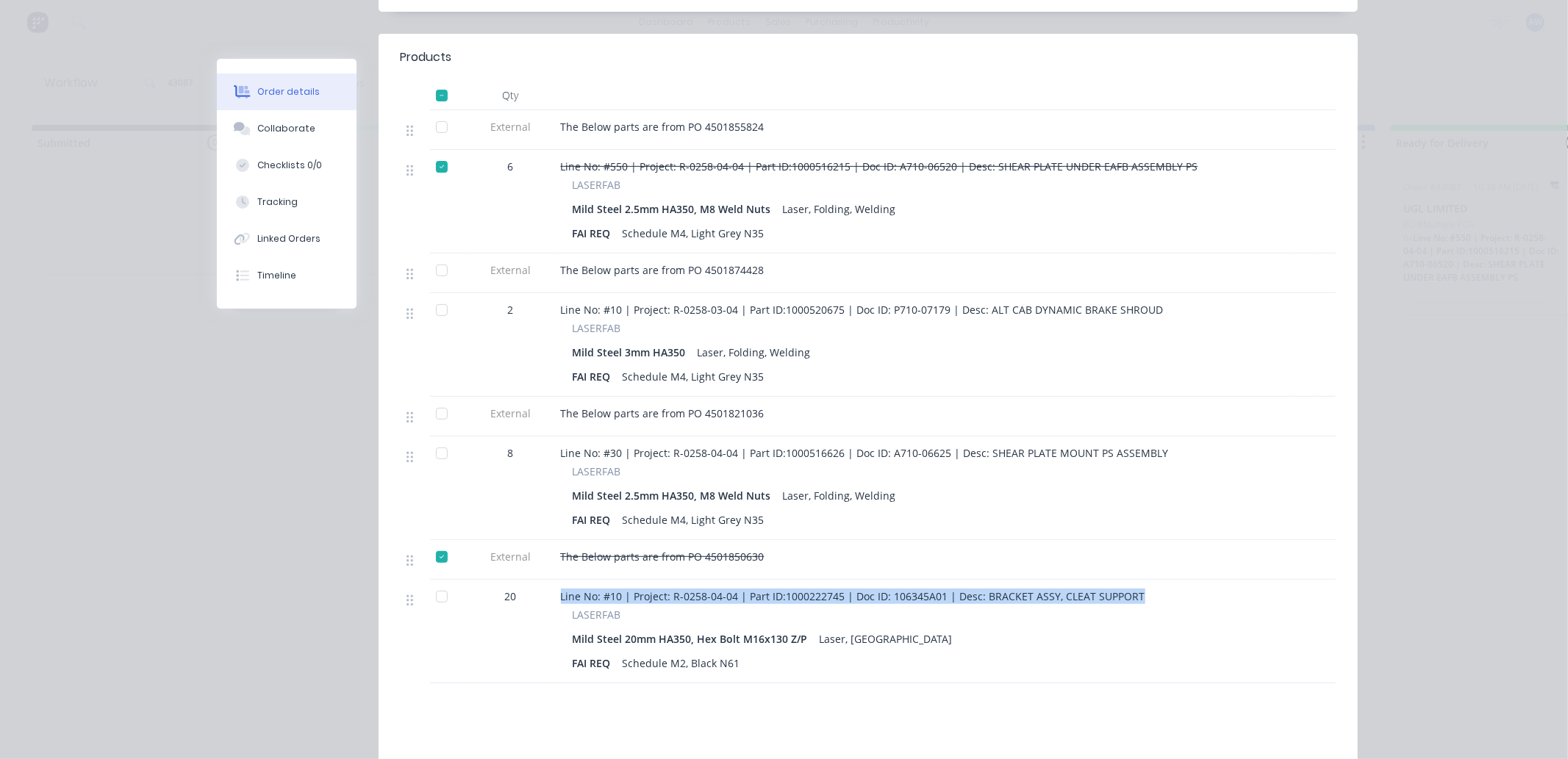
drag, startPoint x: 1032, startPoint y: 562, endPoint x: 555, endPoint y: 548, distance: 477.2
click at [561, 589] on div "Line No: #10 | Project: R-0258-04-04 | Part ID:1000222745 | Doc ID: 106345A01 |…" at bounding box center [922, 596] width 723 height 15
copy span "Line No: #10 | Project: R-0258-04-04 | Part ID:1000222745 | Doc ID: 106345A01 |…"
click at [435, 582] on div at bounding box center [442, 596] width 29 height 29
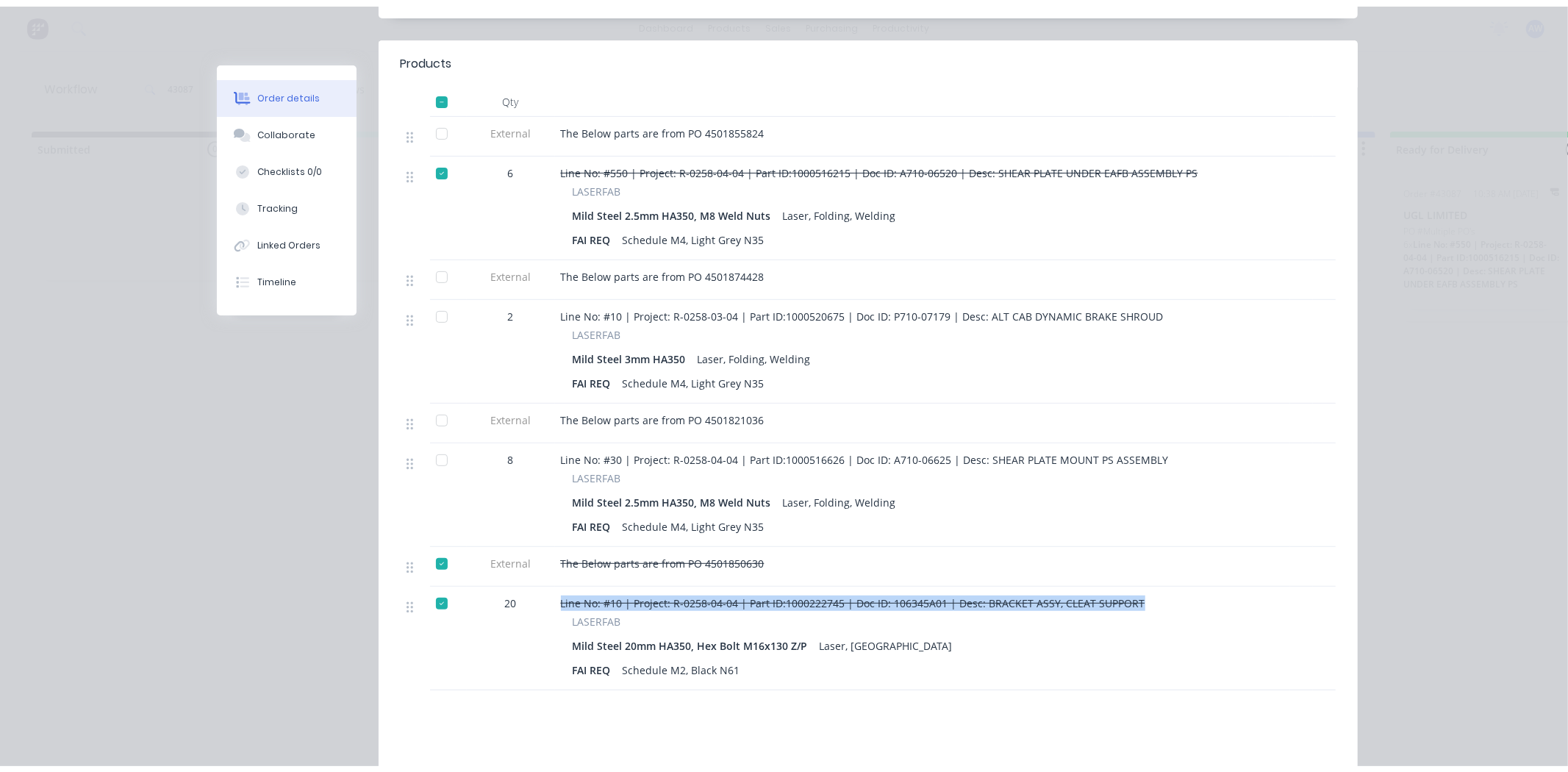
scroll to position [0, 0]
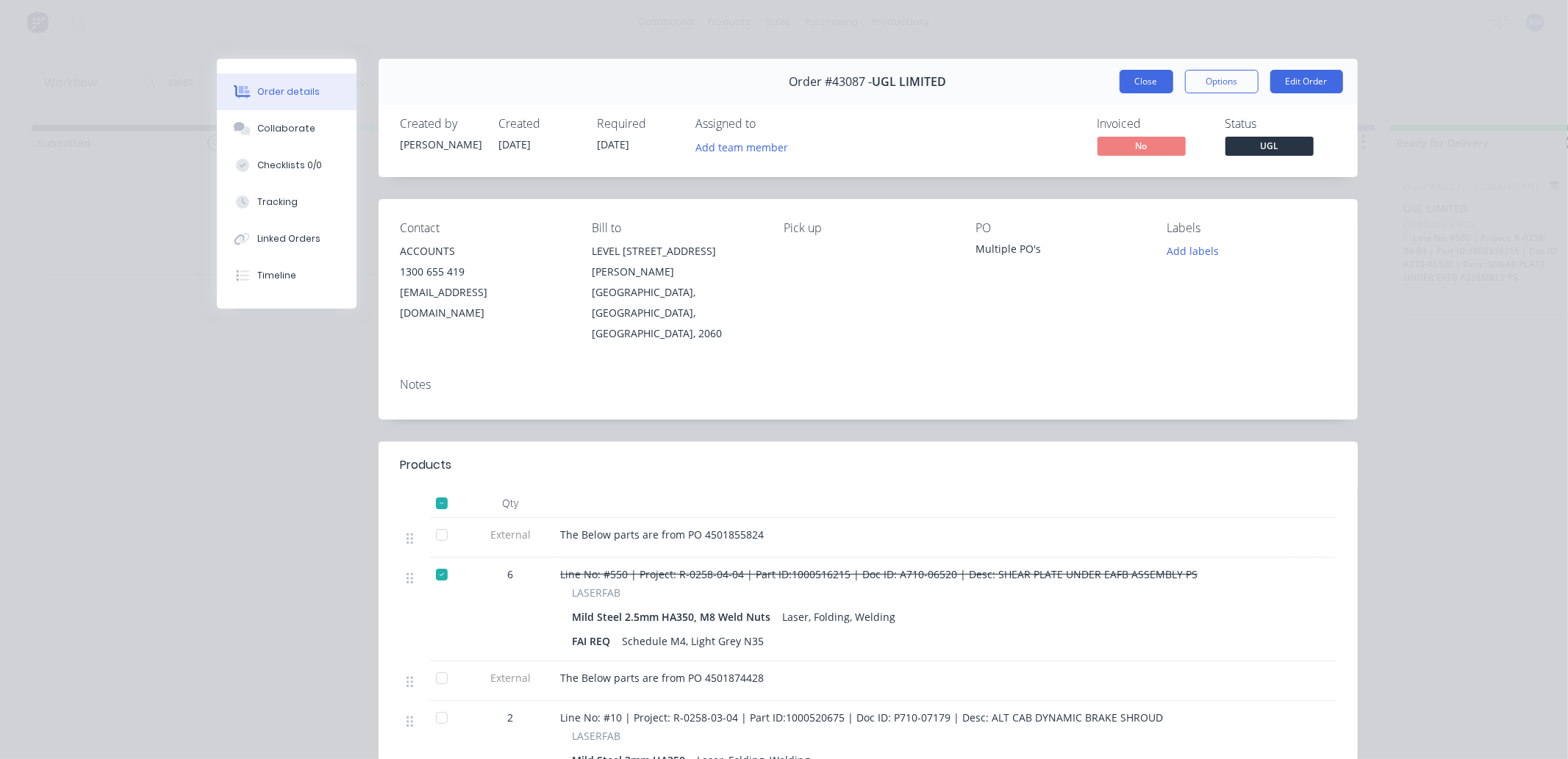
click at [1160, 83] on button "Close" at bounding box center [1146, 81] width 54 height 23
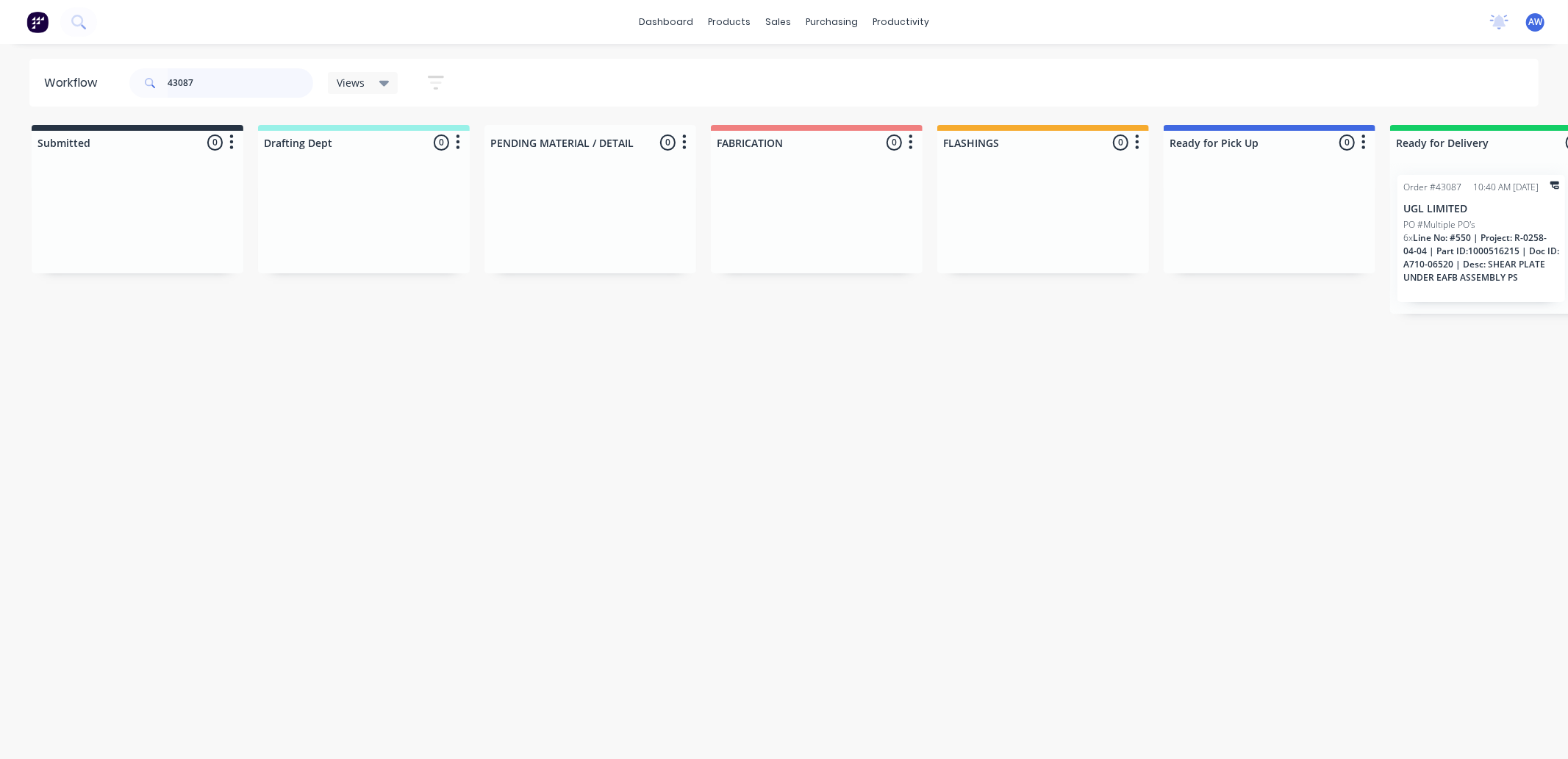
drag, startPoint x: 239, startPoint y: 81, endPoint x: 0, endPoint y: 98, distance: 239.6
click at [0, 98] on div "Workflow 43087 Views Save new view None (Default) edit [PERSON_NAME] edit Produ…" at bounding box center [784, 83] width 1568 height 48
click at [793, 50] on div "Sales Orders Customers Price Level Manager" at bounding box center [856, 99] width 195 height 118
click at [790, 74] on div at bounding box center [787, 70] width 22 height 13
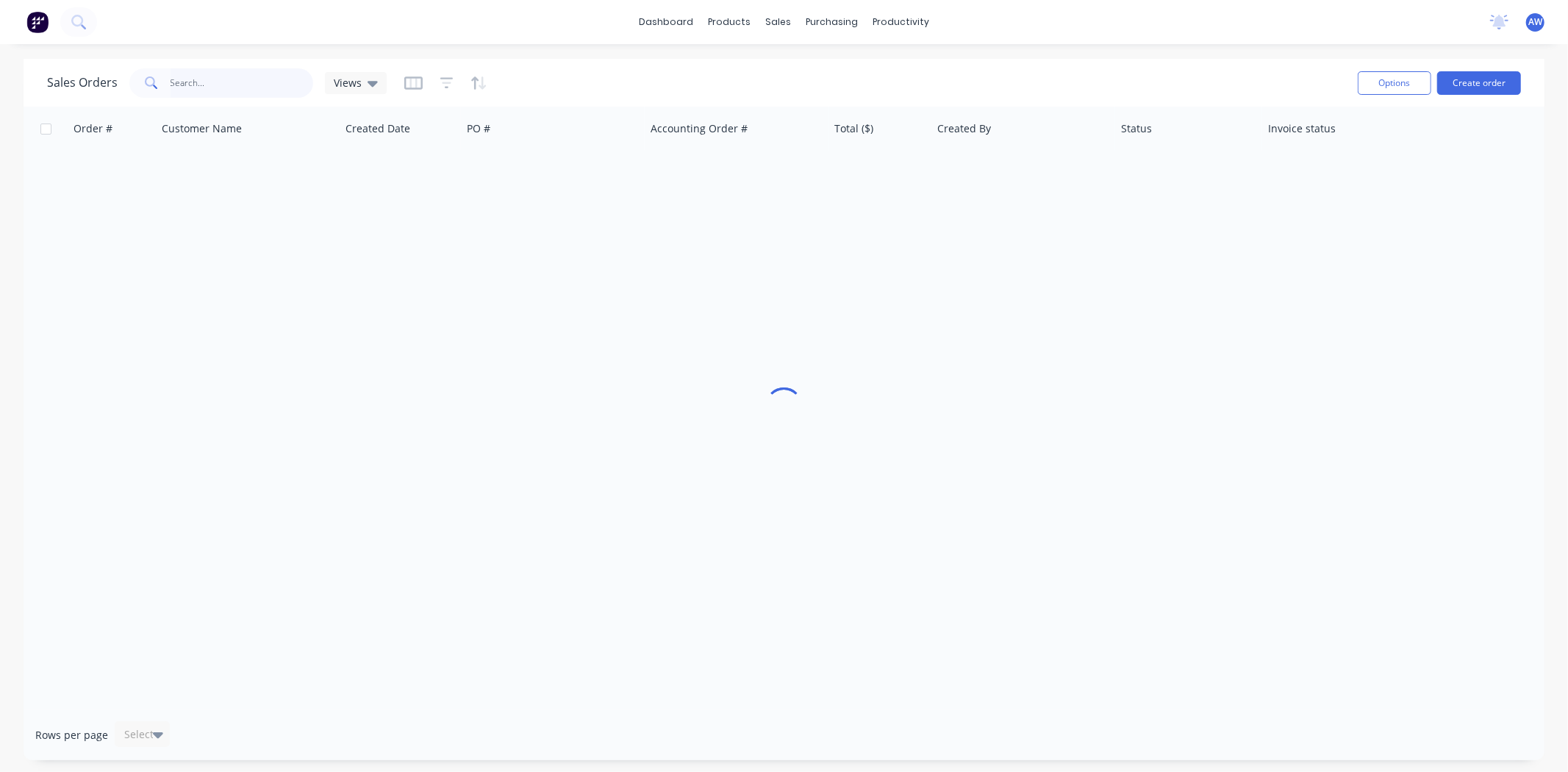
click at [190, 86] on input "text" at bounding box center [241, 83] width 143 height 29
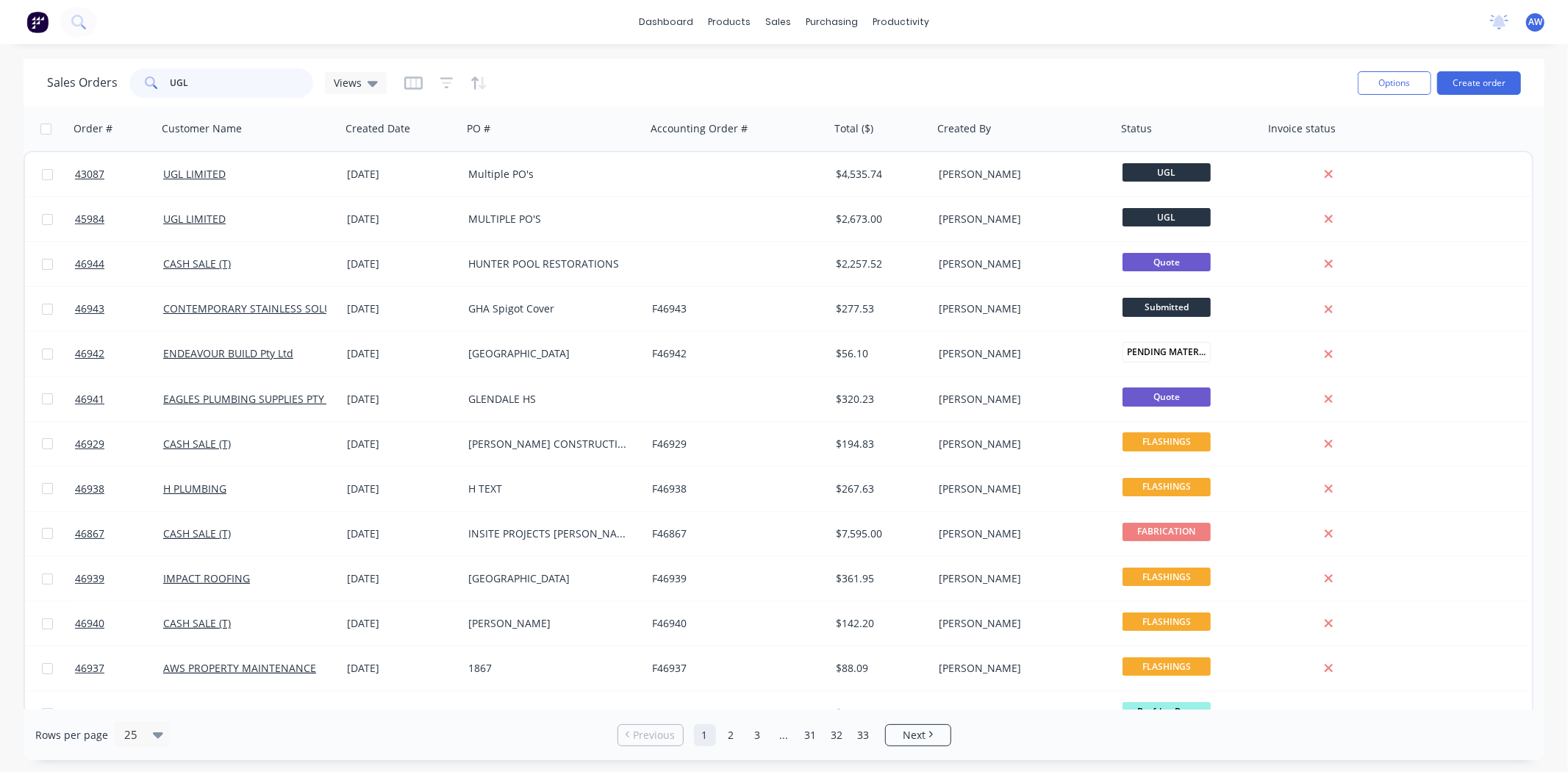
type input "UGL"
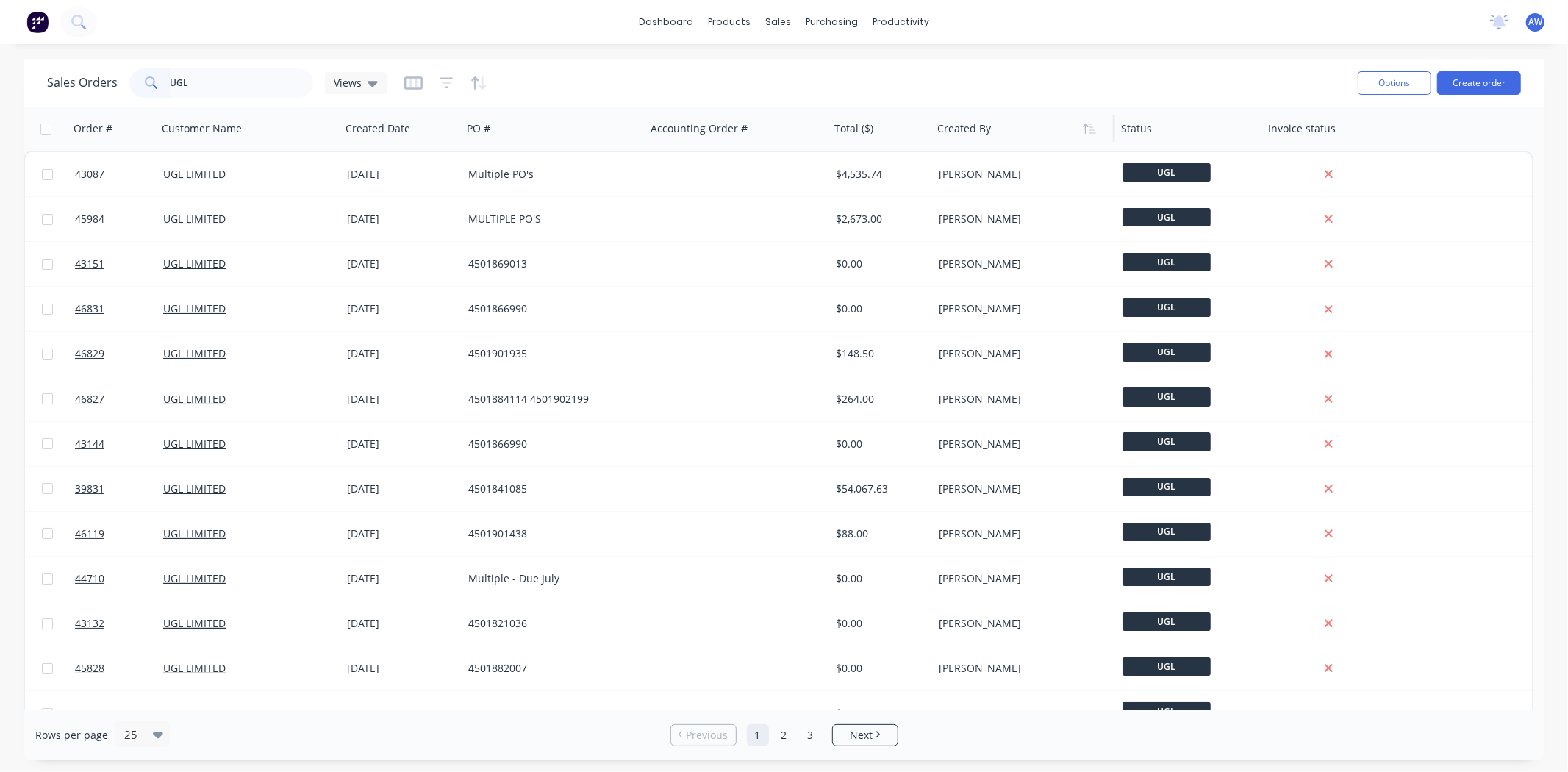
click at [1025, 135] on div at bounding box center [1019, 128] width 163 height 29
click at [1089, 127] on icon "button" at bounding box center [1089, 128] width 13 height 12
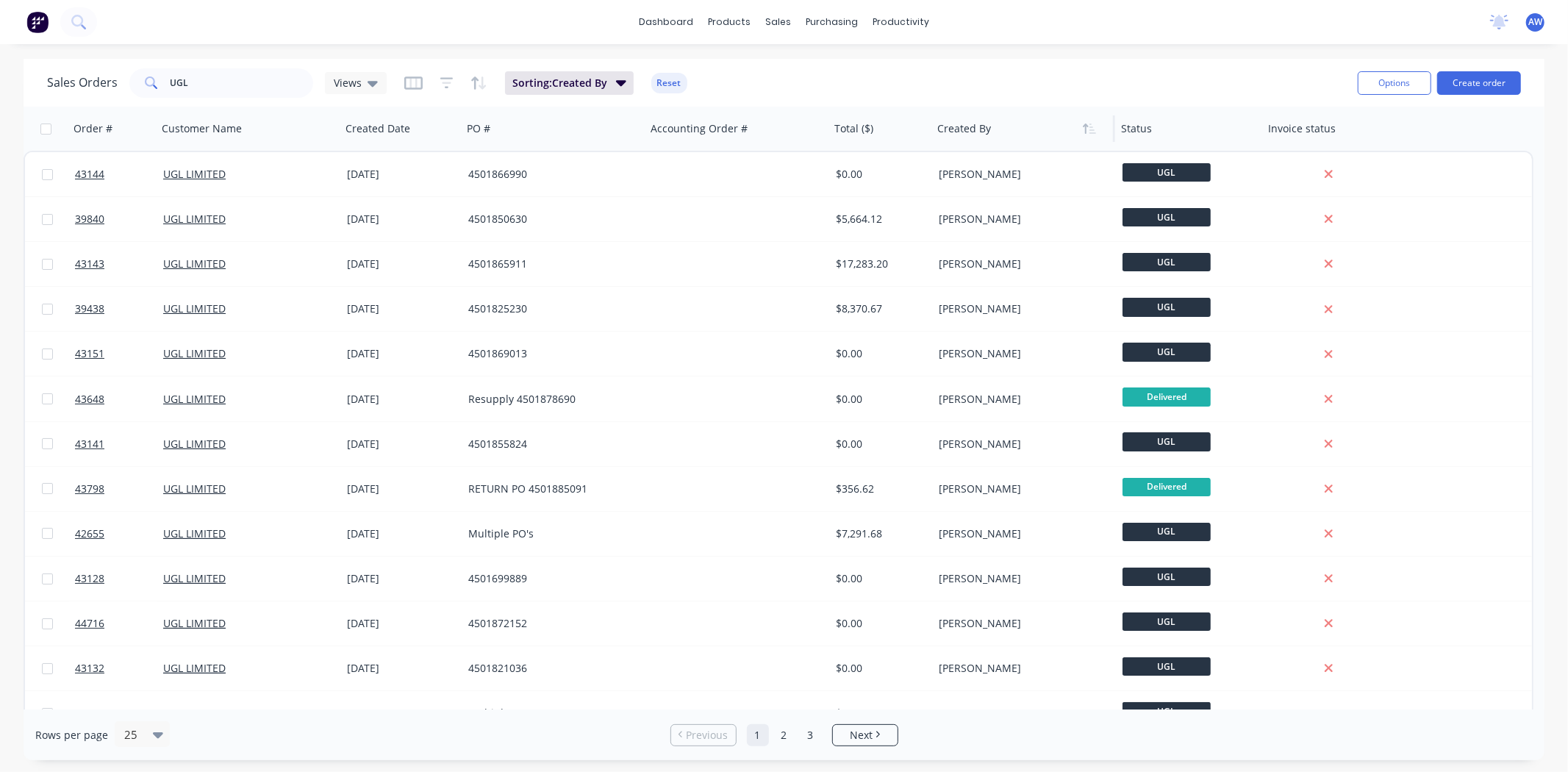
click at [1089, 127] on icon "button" at bounding box center [1089, 128] width 13 height 12
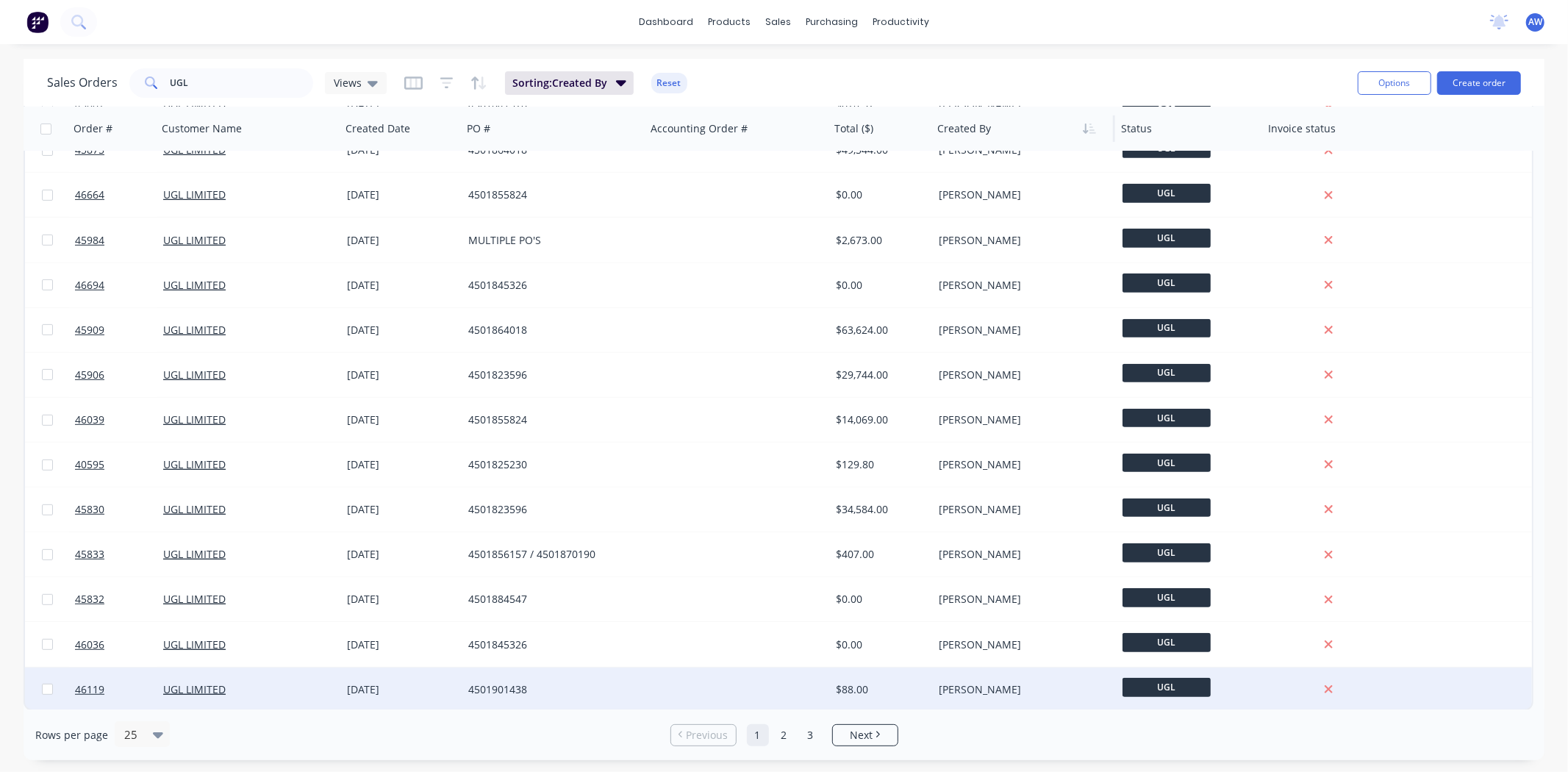
scroll to position [564, 0]
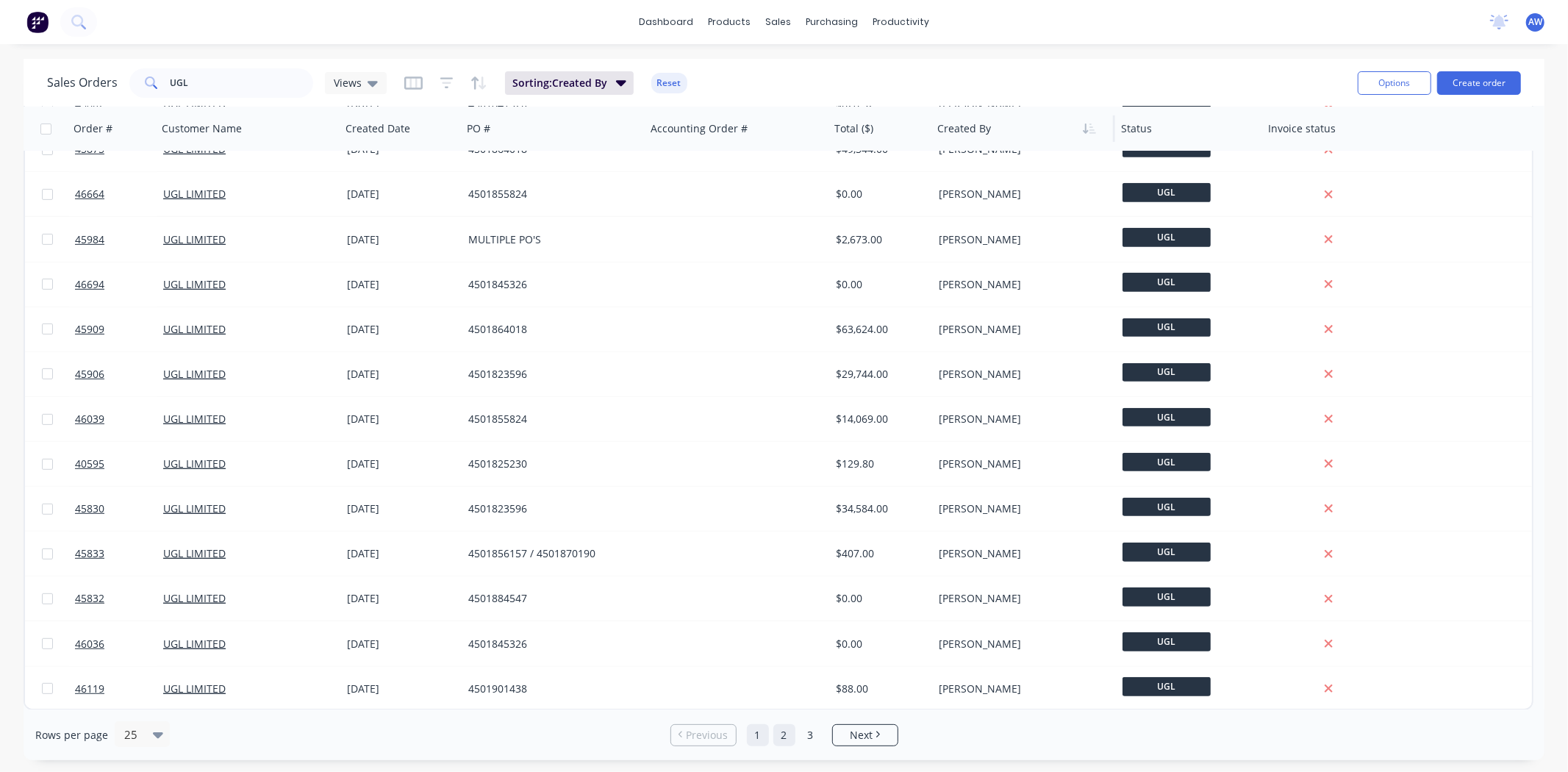
click at [780, 727] on link "2" at bounding box center [785, 735] width 22 height 22
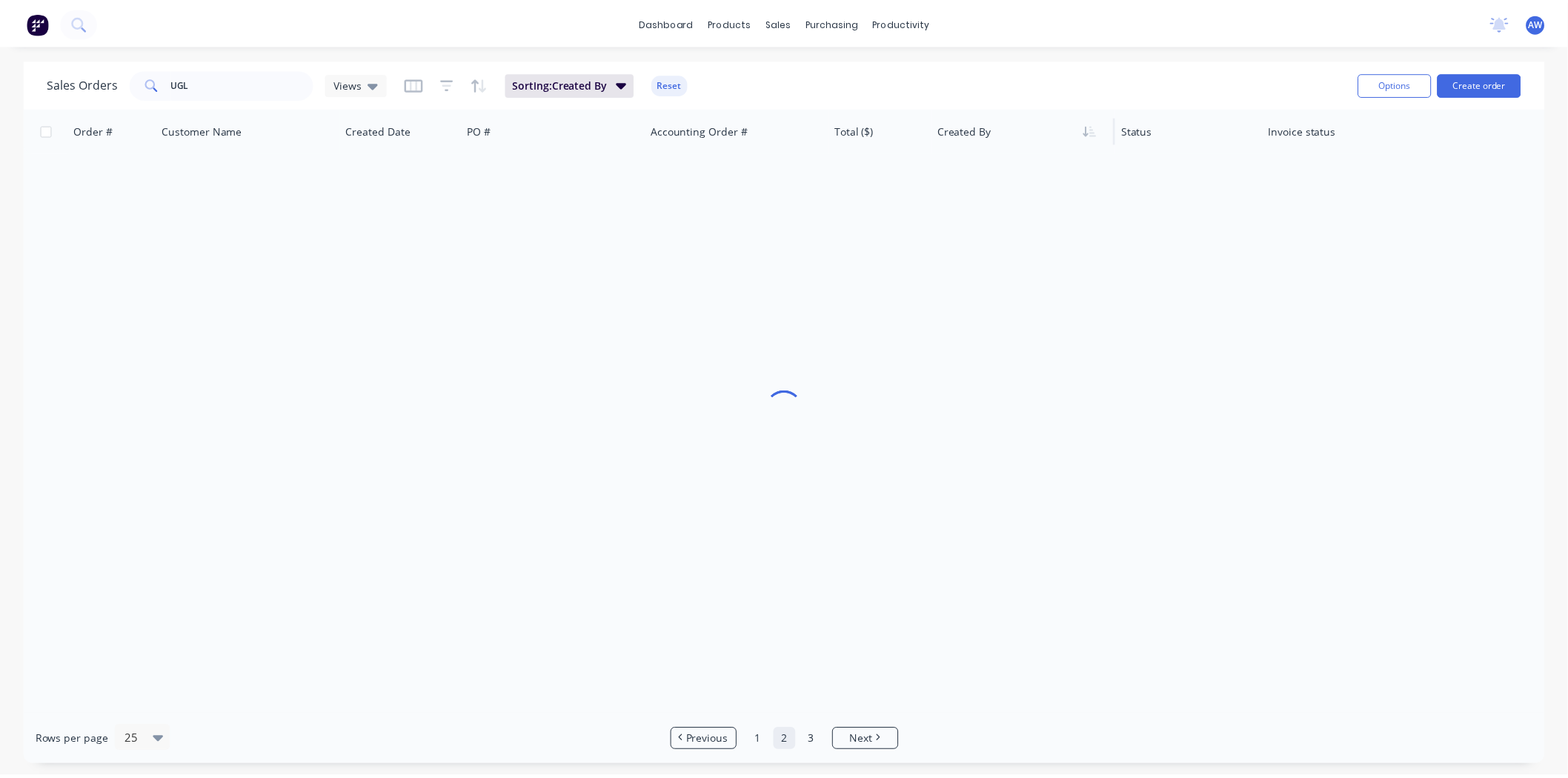
scroll to position [0, 0]
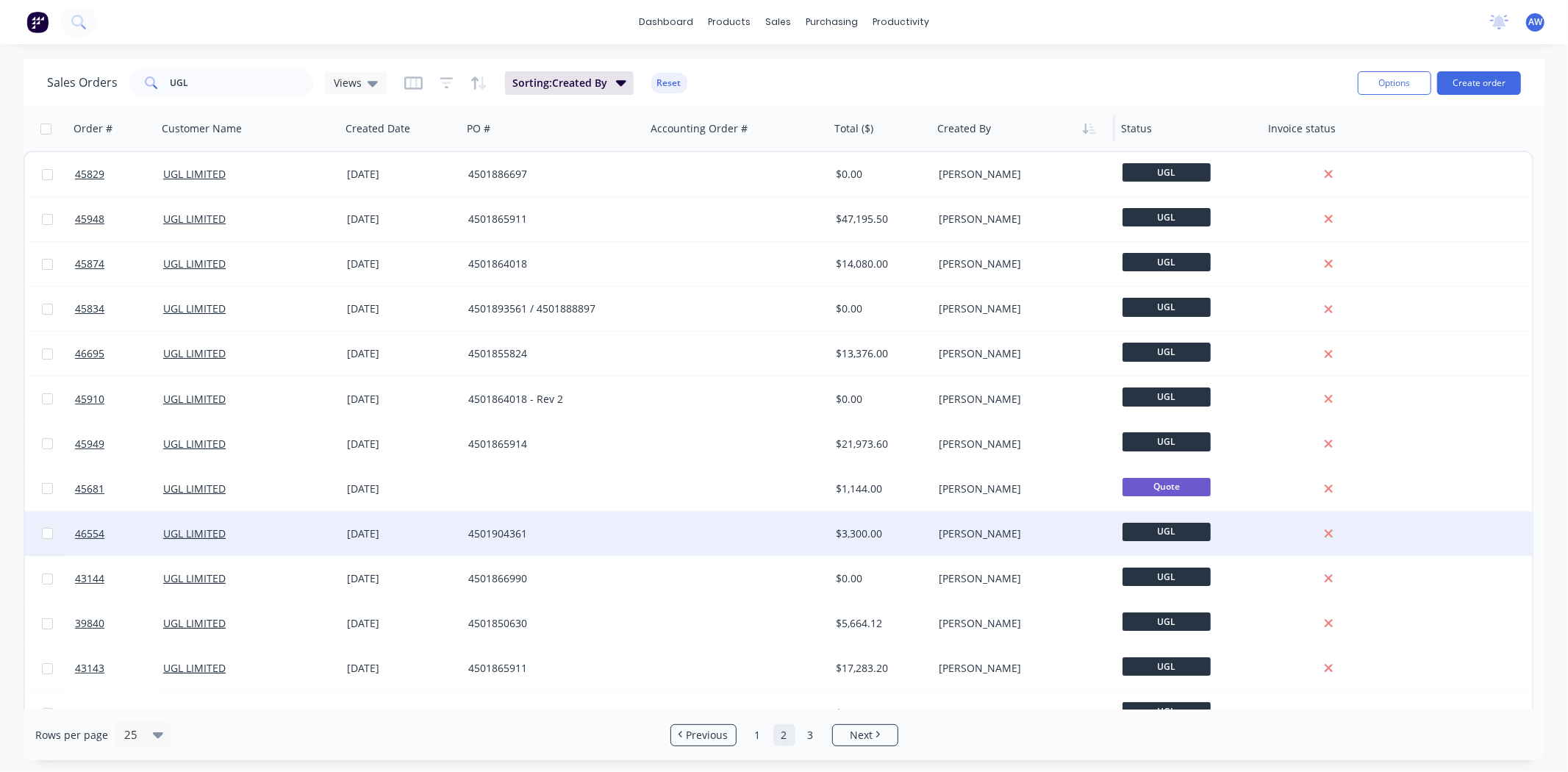
click at [917, 532] on div "$3,300.00" at bounding box center [879, 533] width 86 height 15
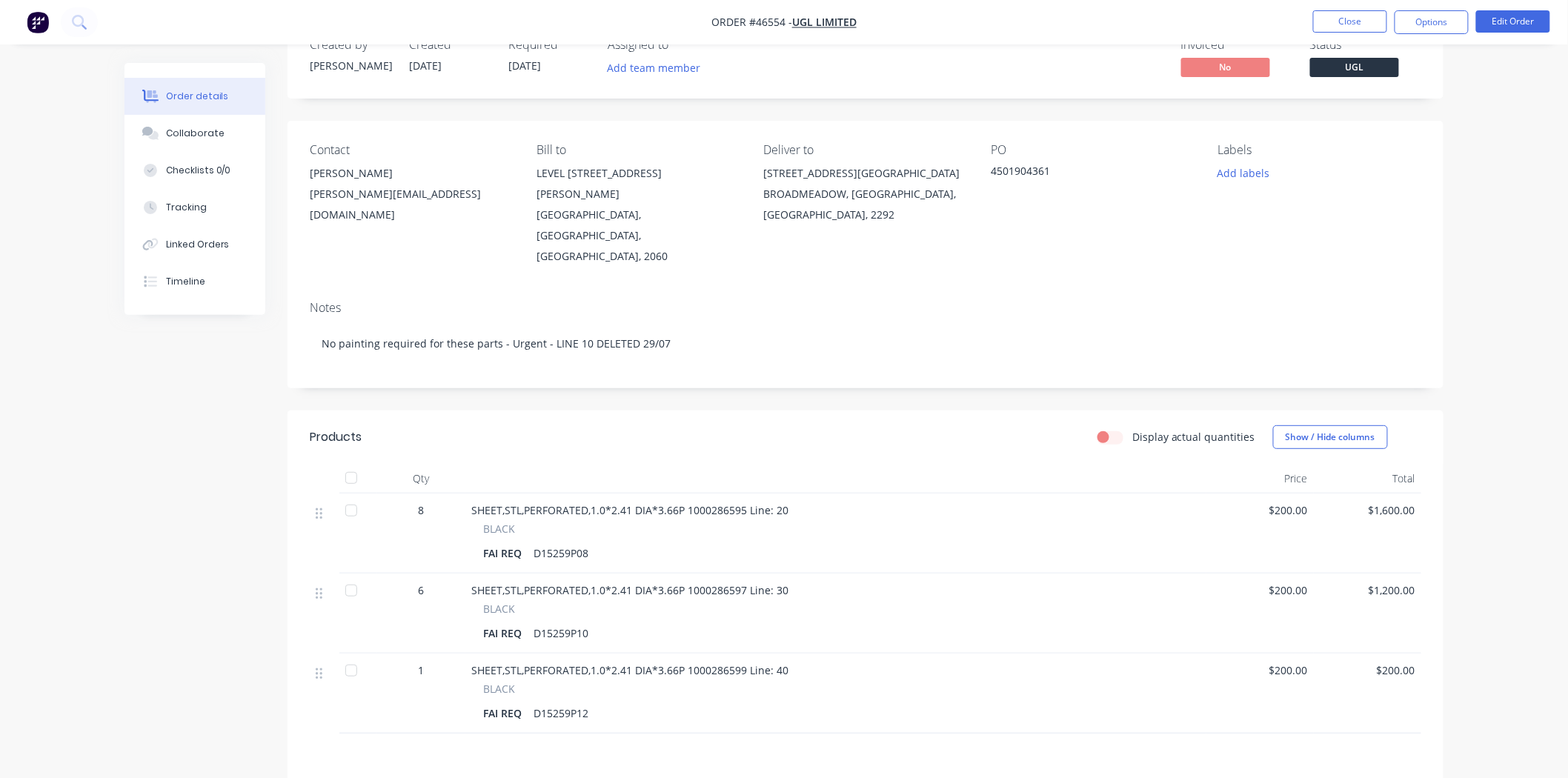
scroll to position [82, 0]
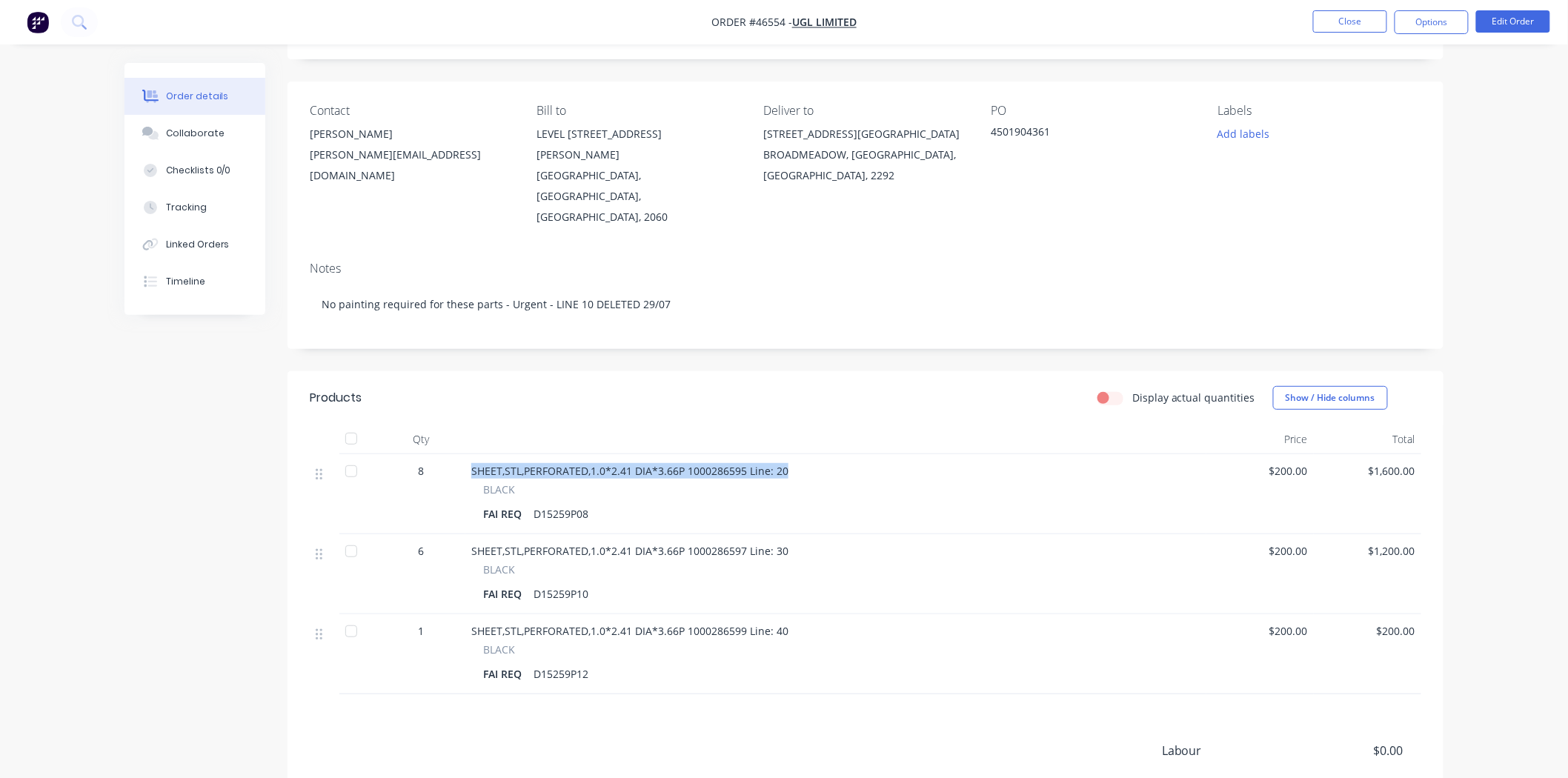
drag, startPoint x: 817, startPoint y: 432, endPoint x: 470, endPoint y: 419, distance: 347.2
click at [470, 455] on div "SHEET,STL,PERFORATED,1.0*2.41 DIA*3.66P 1000286595 Line: 20 BLACK FAI REQ D1525…" at bounding box center [835, 494] width 741 height 80
copy span "SHEET,STL,PERFORATED,1.0*2.41 DIA*3.66P 1000286595 Line: 20"
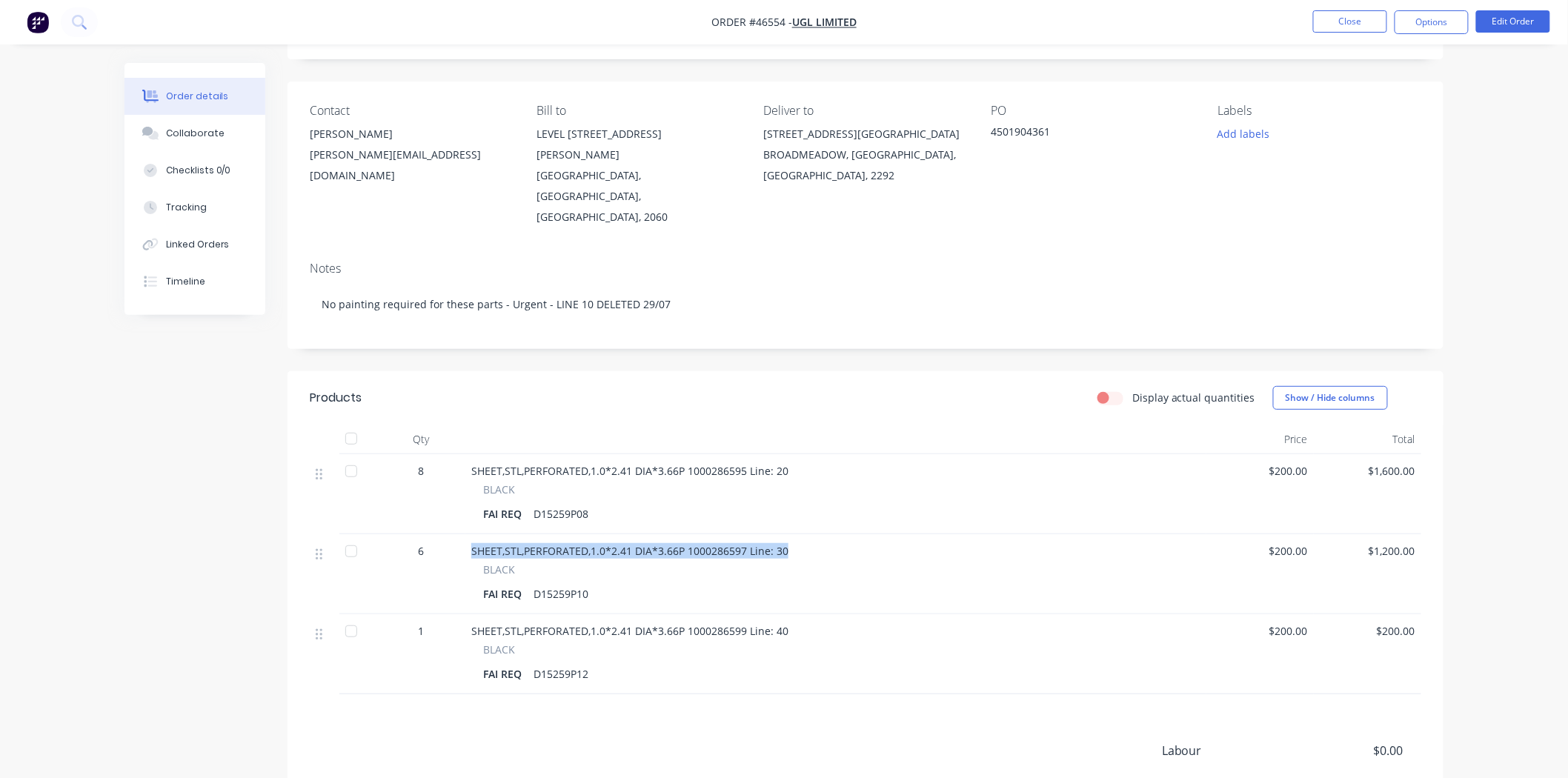
drag, startPoint x: 784, startPoint y: 515, endPoint x: 472, endPoint y: 509, distance: 312.1
click at [472, 543] on span "SHEET,STL,PERFORATED,1.0*2.41 DIA*3.66P 1000286597 Line: 30" at bounding box center [630, 550] width 318 height 14
copy span "SHEET,STL,PERFORATED,1.0*2.41 DIA*3.66P 1000286597 Line: 30"
drag, startPoint x: 671, startPoint y: 616, endPoint x: 750, endPoint y: 612, distance: 79.1
click at [672, 642] on div "BLACK" at bounding box center [836, 649] width 706 height 16
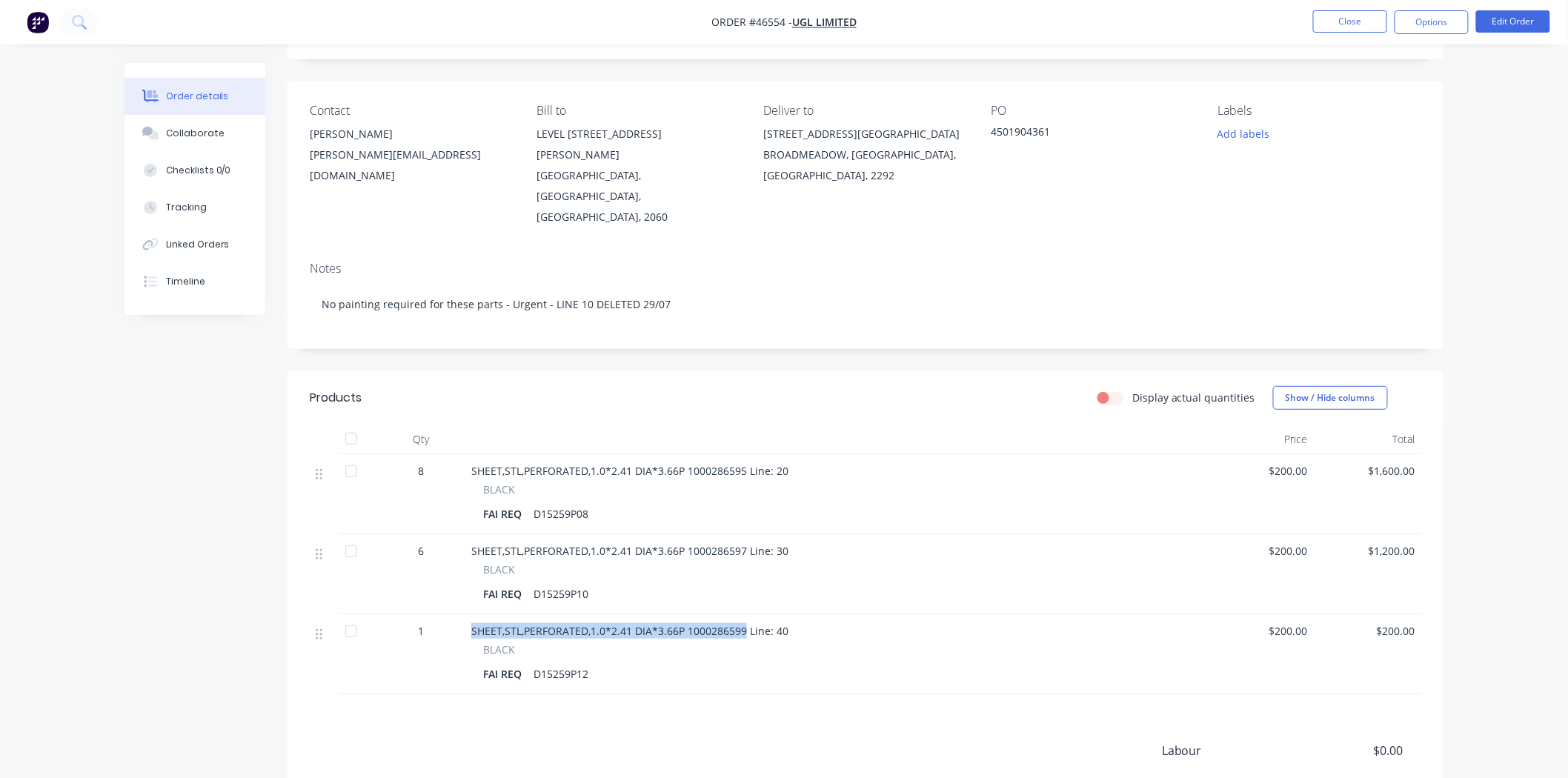
drag, startPoint x: 745, startPoint y: 588, endPoint x: 471, endPoint y: 581, distance: 274.1
click at [471, 624] on span "SHEET,STL,PERFORATED,1.0*2.41 DIA*3.66P 1000286599 Line: 40" at bounding box center [630, 631] width 318 height 14
copy span "SHEET,STL,PERFORATED,1.0*2.41 DIA*3.66P 1000286599"
click at [1435, 17] on button "Options" at bounding box center [1432, 22] width 74 height 23
click at [1388, 144] on div "Delivery Docket" at bounding box center [1388, 149] width 136 height 22
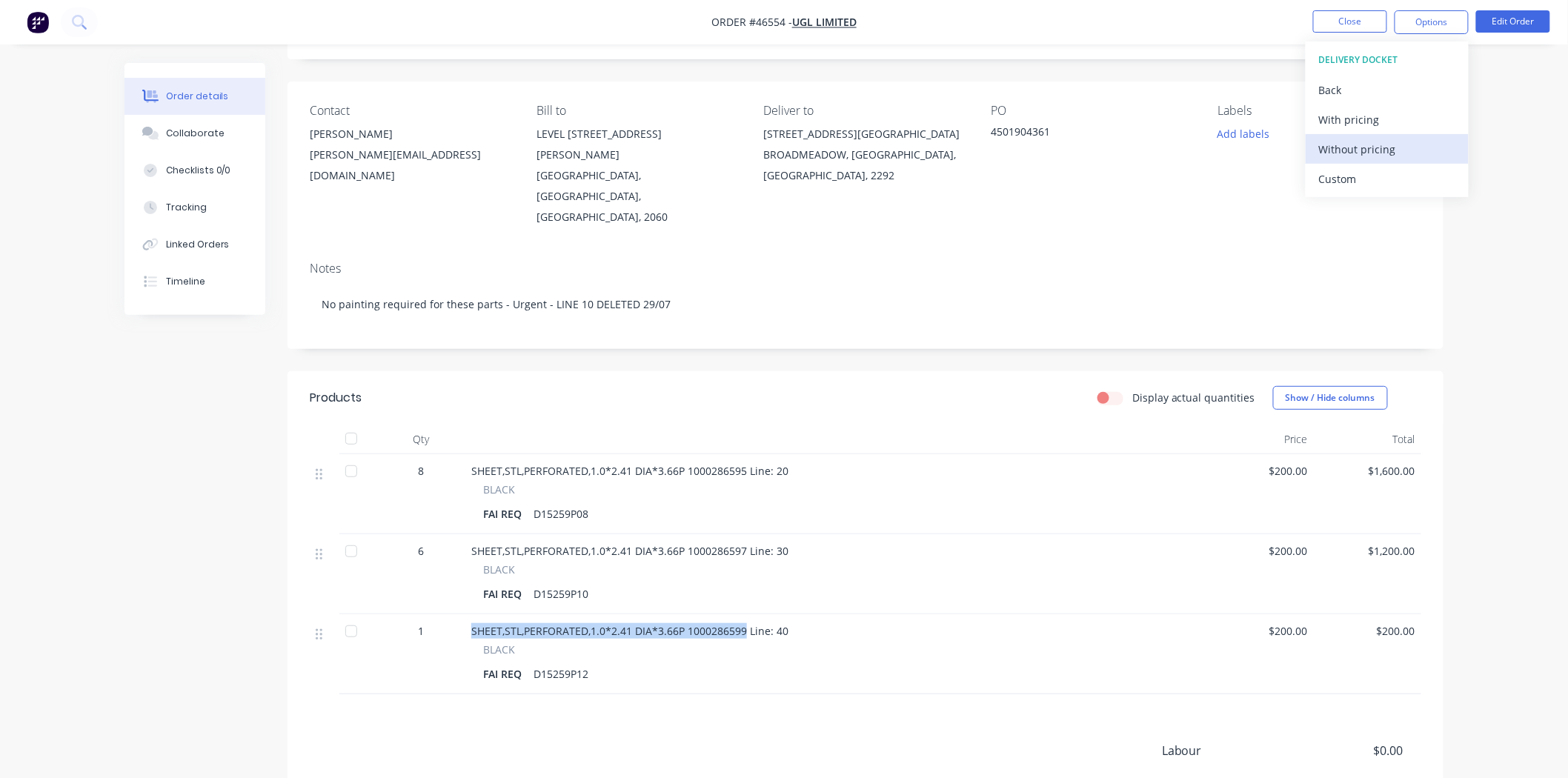
click at [1369, 151] on div "Without pricing" at bounding box center [1388, 149] width 136 height 22
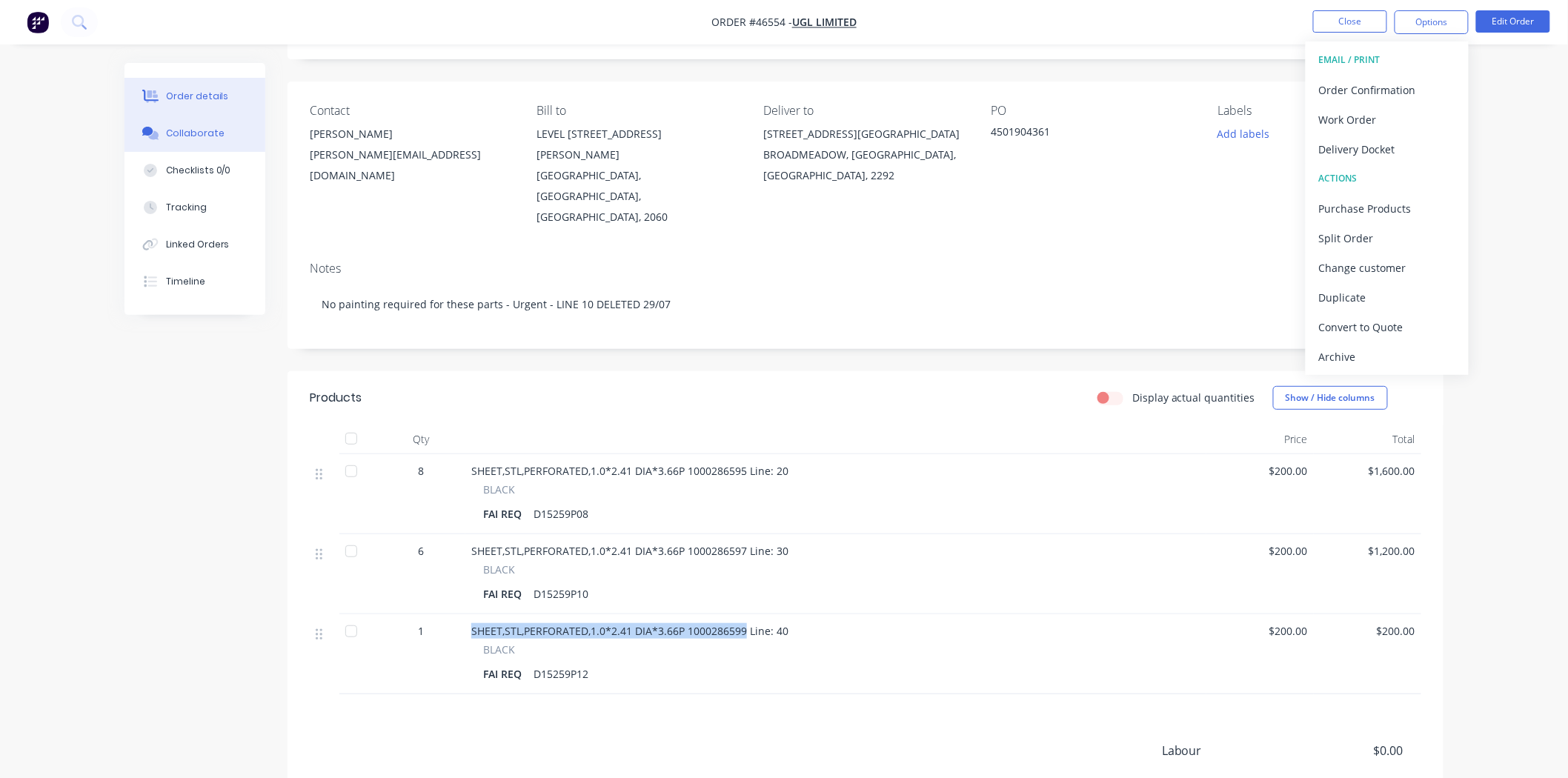
click at [197, 129] on div "Collaborate" at bounding box center [195, 133] width 59 height 13
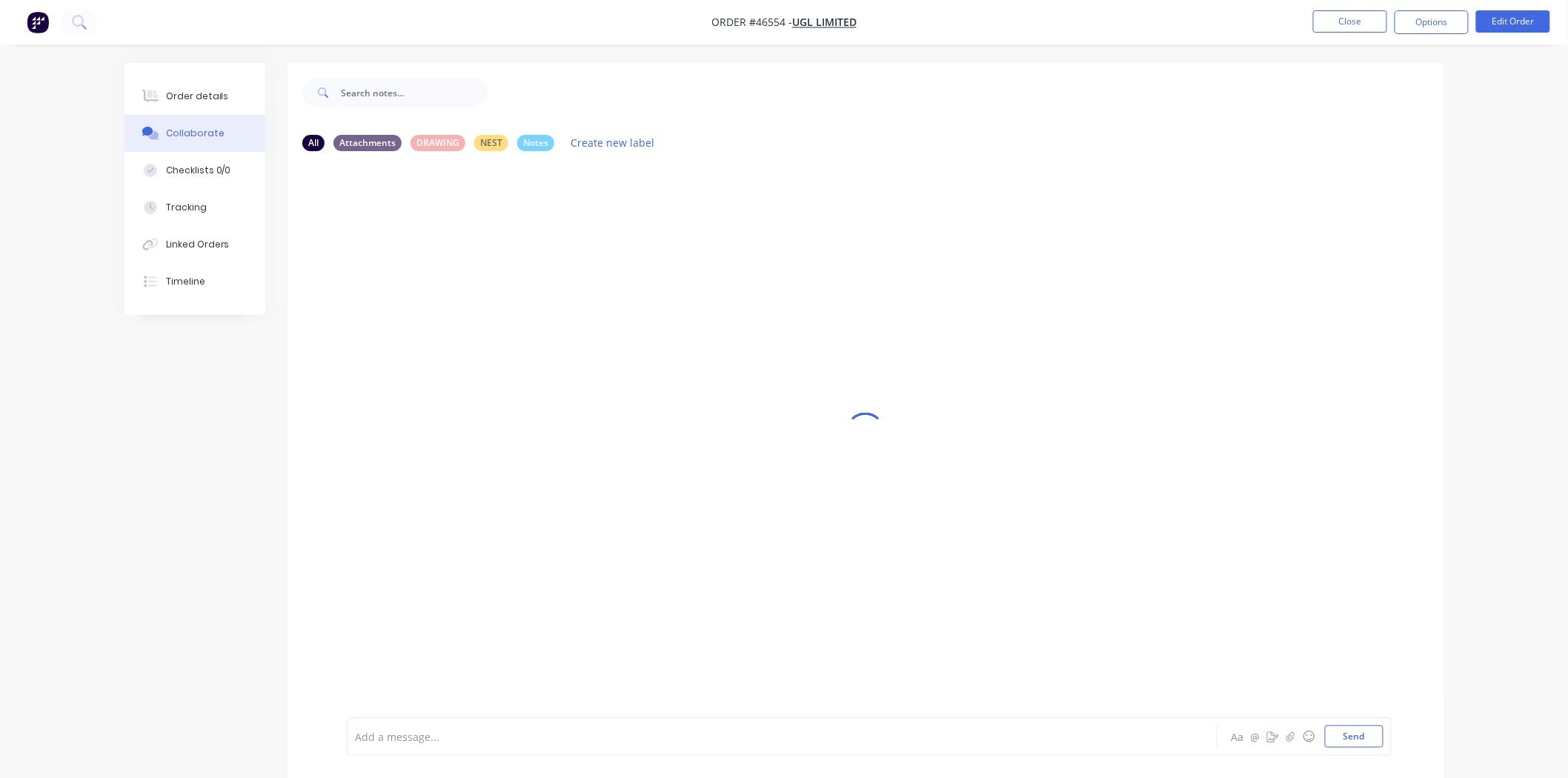
click at [498, 726] on div "Add a message..." at bounding box center [740, 737] width 771 height 22
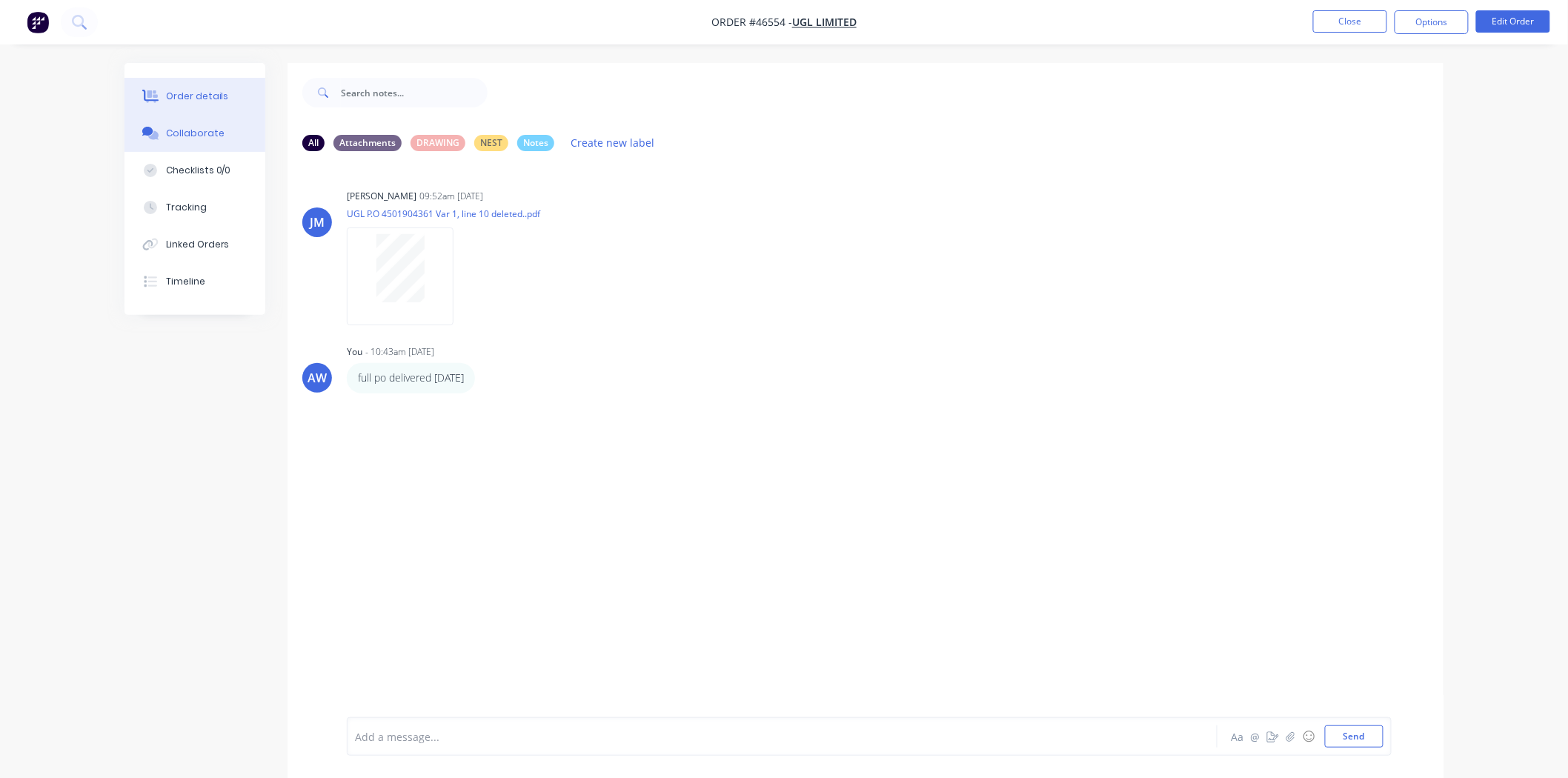
click at [183, 113] on button "Order details" at bounding box center [194, 96] width 141 height 37
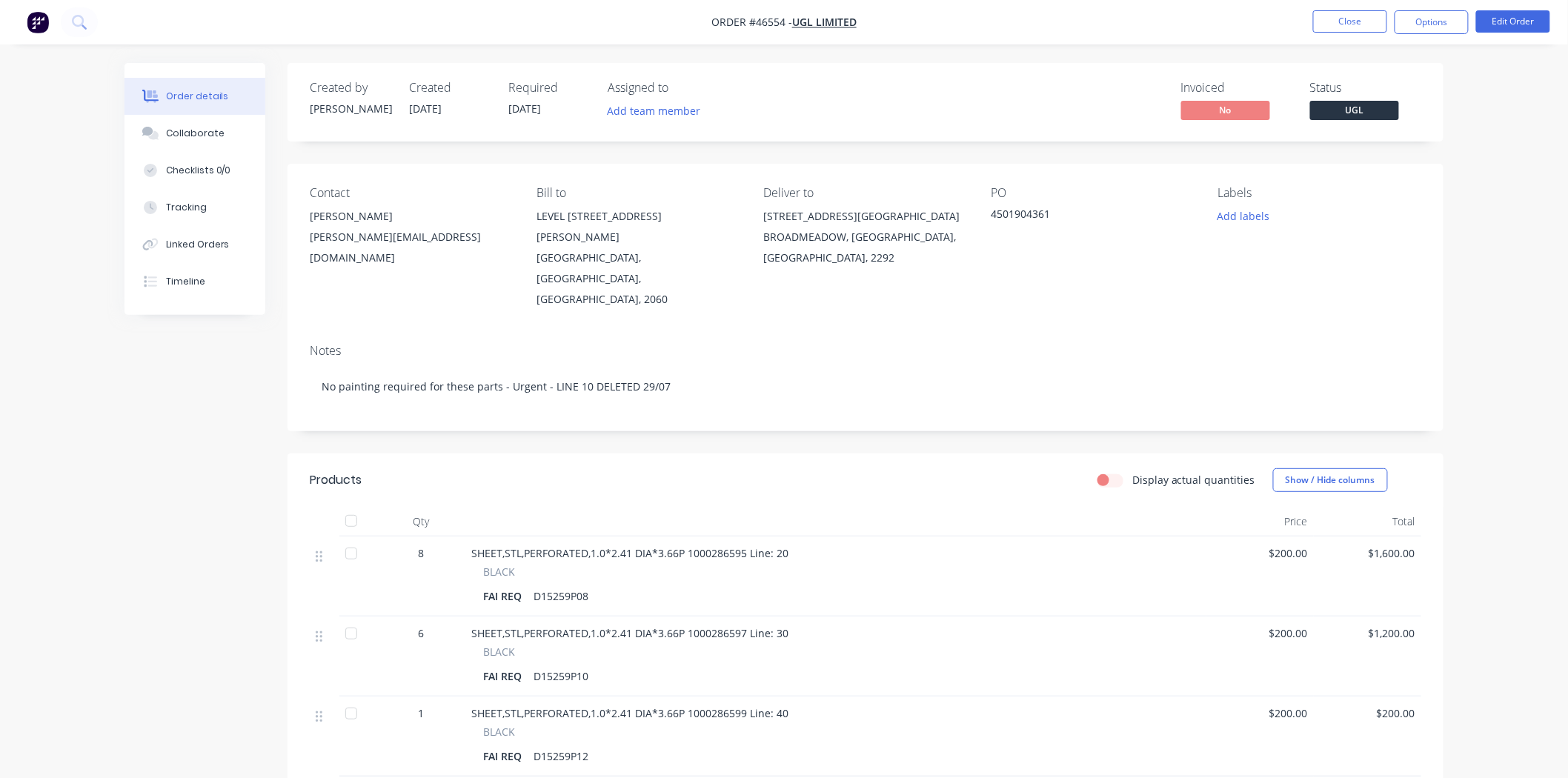
click at [344, 506] on div at bounding box center [351, 521] width 29 height 29
click at [1323, 18] on button "Close" at bounding box center [1351, 22] width 74 height 22
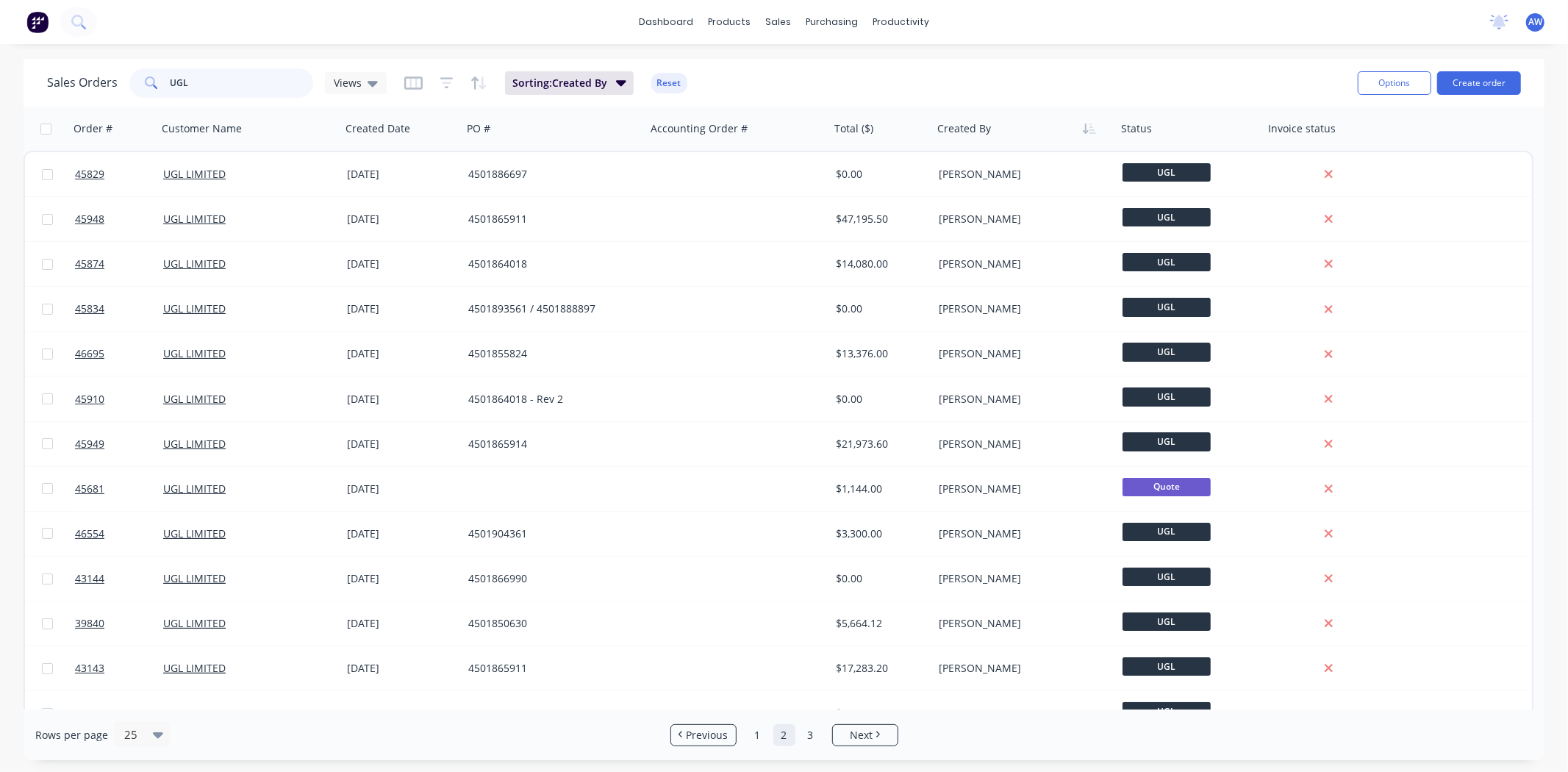
drag, startPoint x: 224, startPoint y: 85, endPoint x: 84, endPoint y: 82, distance: 140.0
click at [92, 81] on div "Sales Orders UGL Views" at bounding box center [217, 83] width 340 height 29
type input "43141"
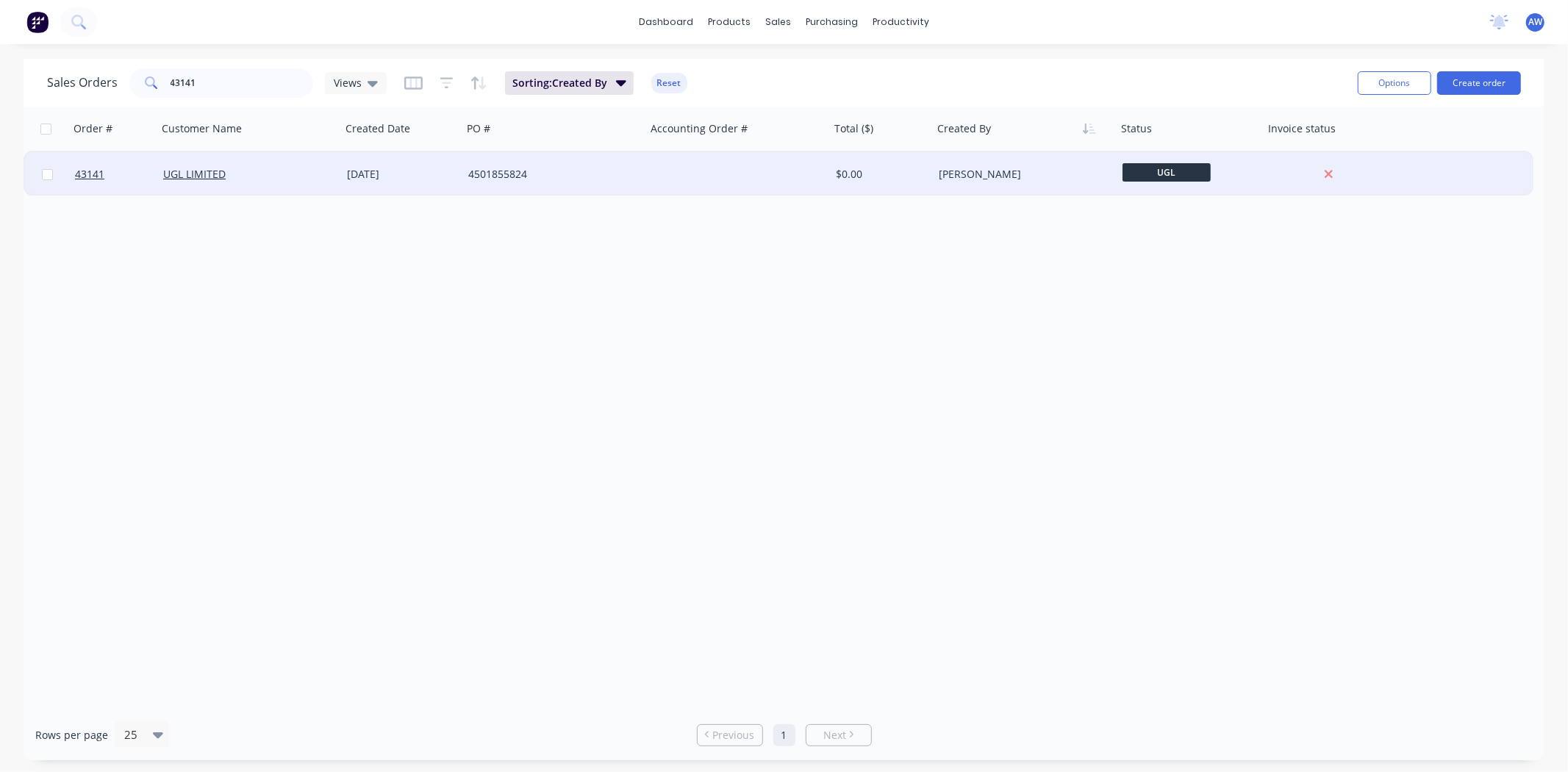
click at [487, 193] on div "4501855824" at bounding box center [554, 175] width 184 height 45
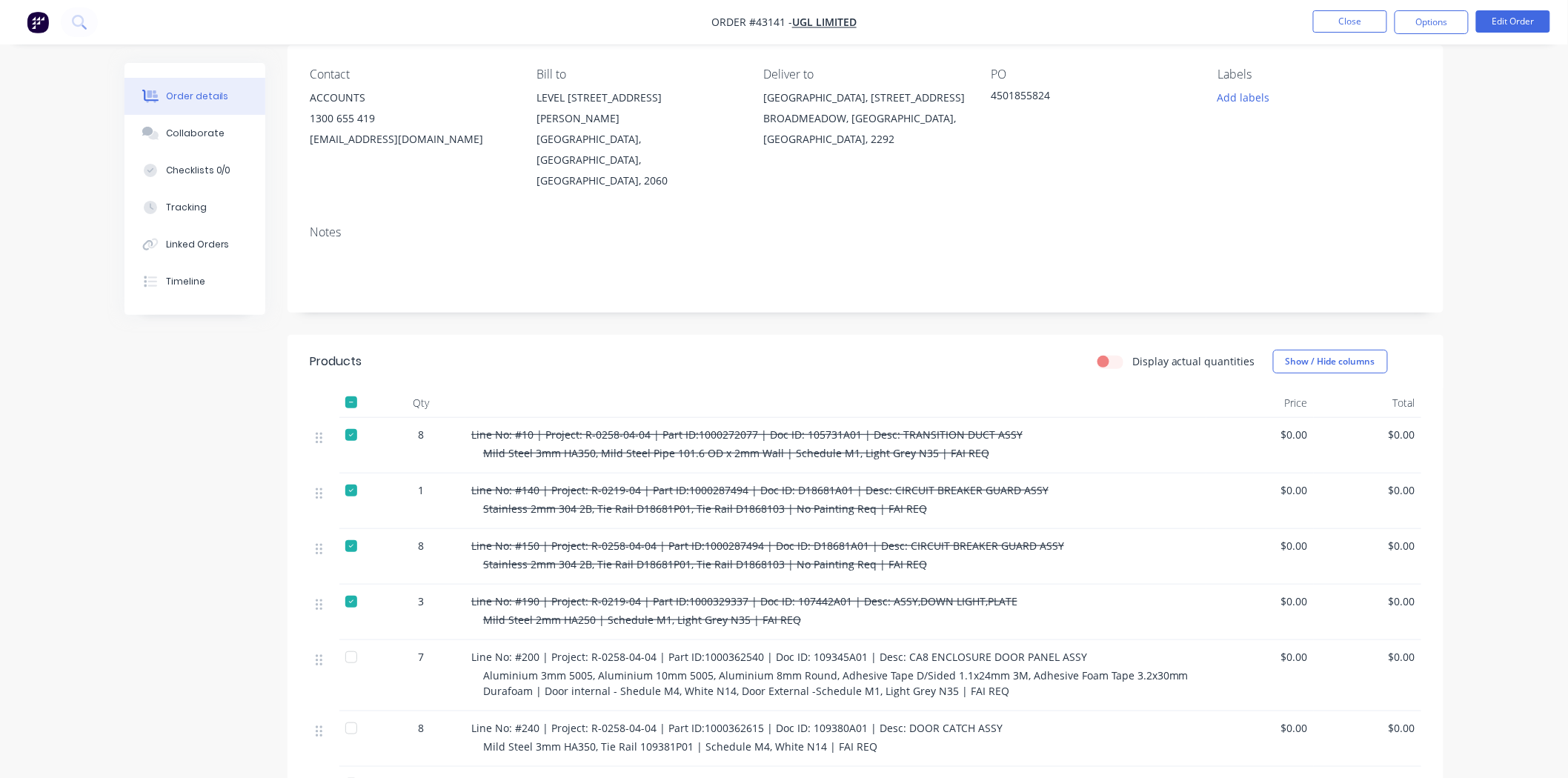
scroll to position [82, 0]
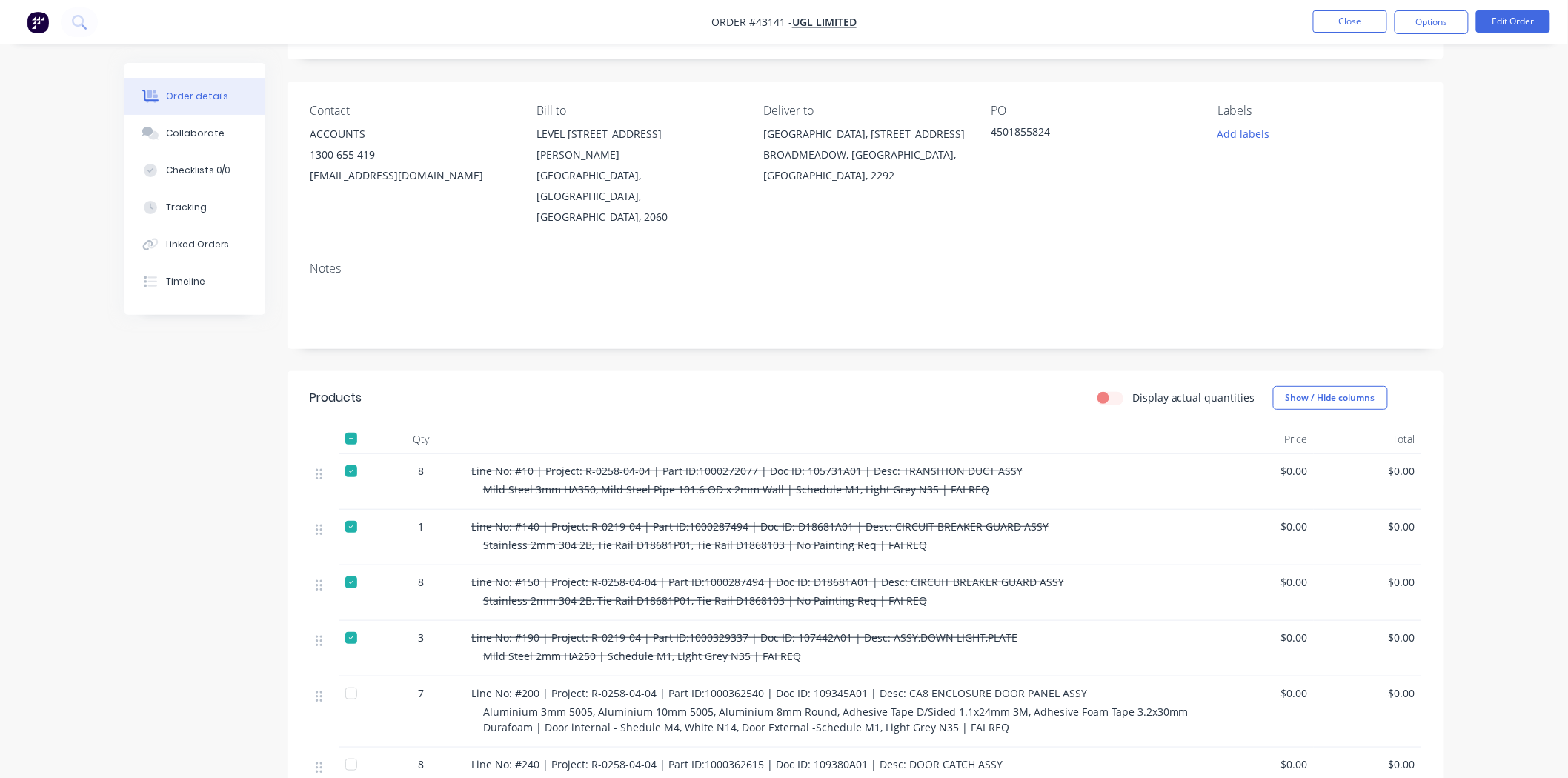
click at [356, 456] on div at bounding box center [351, 471] width 29 height 29
click at [778, 482] on span "Mild Steel 3mm HA350, Mild Steel Pipe 101.6 OD x 2mm Wall | Schedule M1, Light …" at bounding box center [736, 489] width 507 height 14
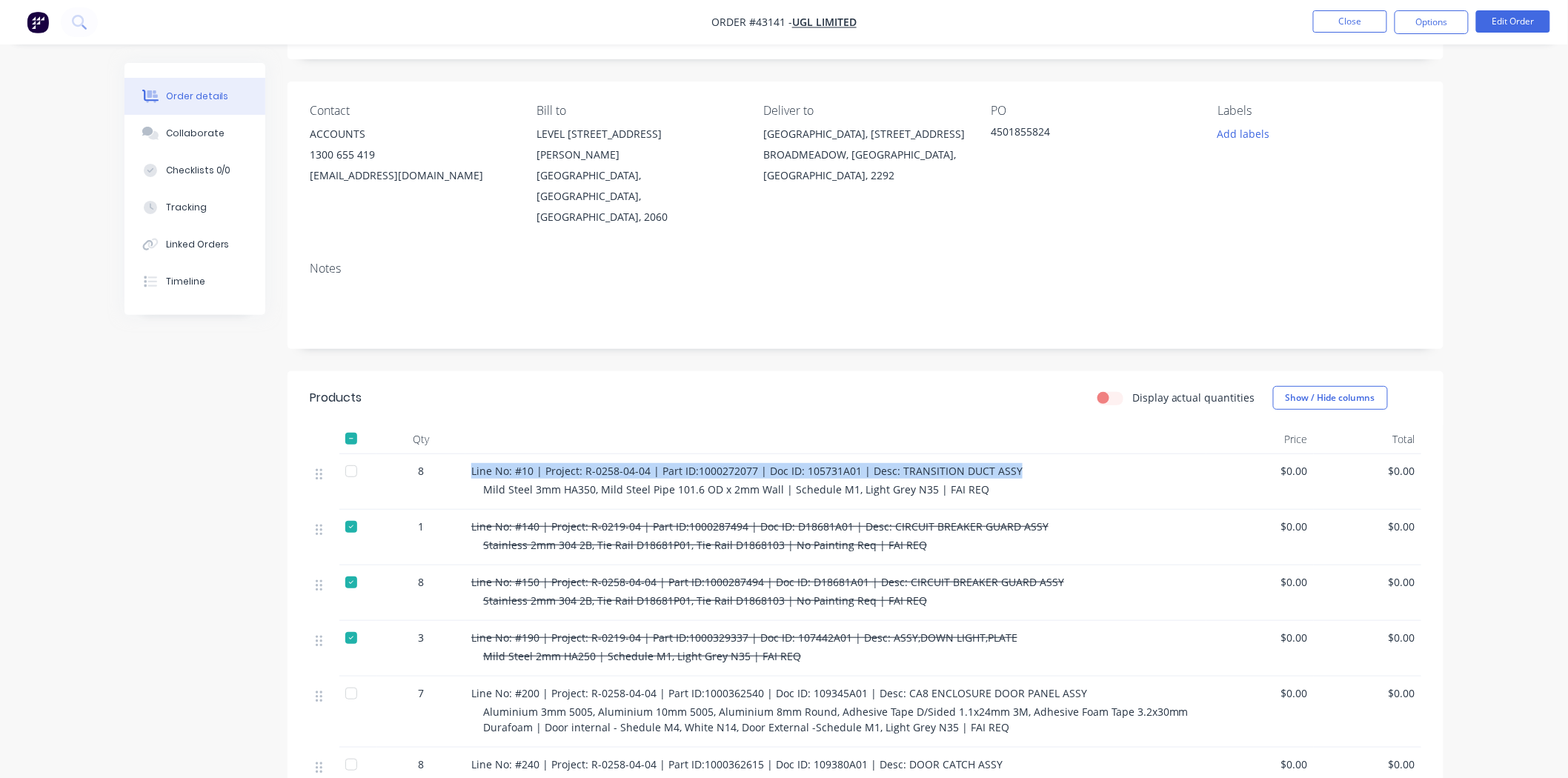
drag, startPoint x: 1017, startPoint y: 426, endPoint x: 471, endPoint y: 427, distance: 546.0
click at [471, 463] on div "Line No: #10 | Project: R-0258-04-04 | Part ID:1000272077 | Doc ID: 105731A01 |…" at bounding box center [835, 471] width 729 height 16
copy span "Line No: #10 | Project: R-0258-04-04 | Part ID:1000272077 | Doc ID: 105731A01 |…"
click at [352, 456] on div at bounding box center [351, 471] width 29 height 29
click at [1318, 21] on button "Close" at bounding box center [1351, 22] width 74 height 22
